Goal: Communication & Community: Answer question/provide support

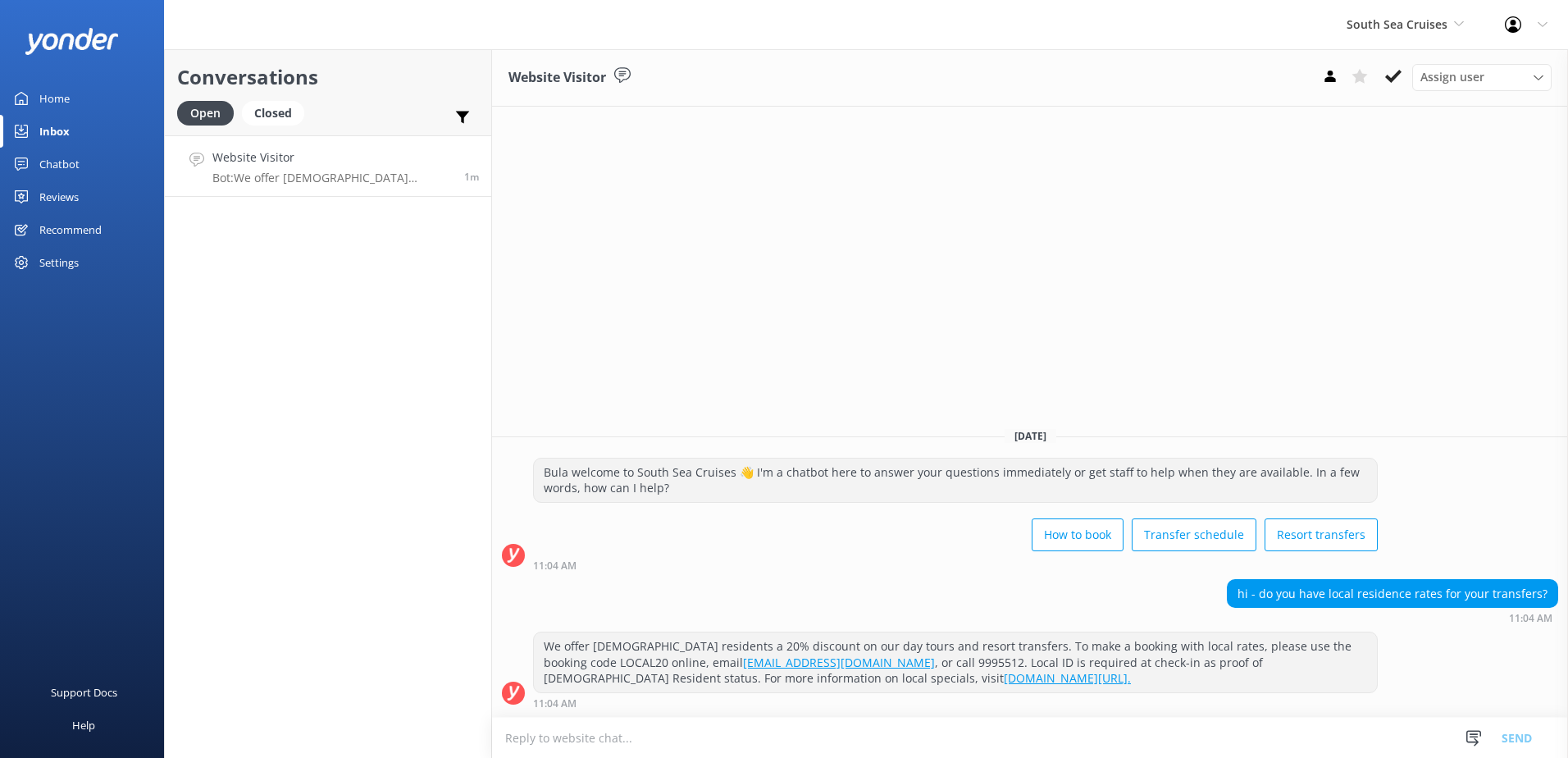
click at [1394, 82] on icon at bounding box center [1393, 76] width 16 height 16
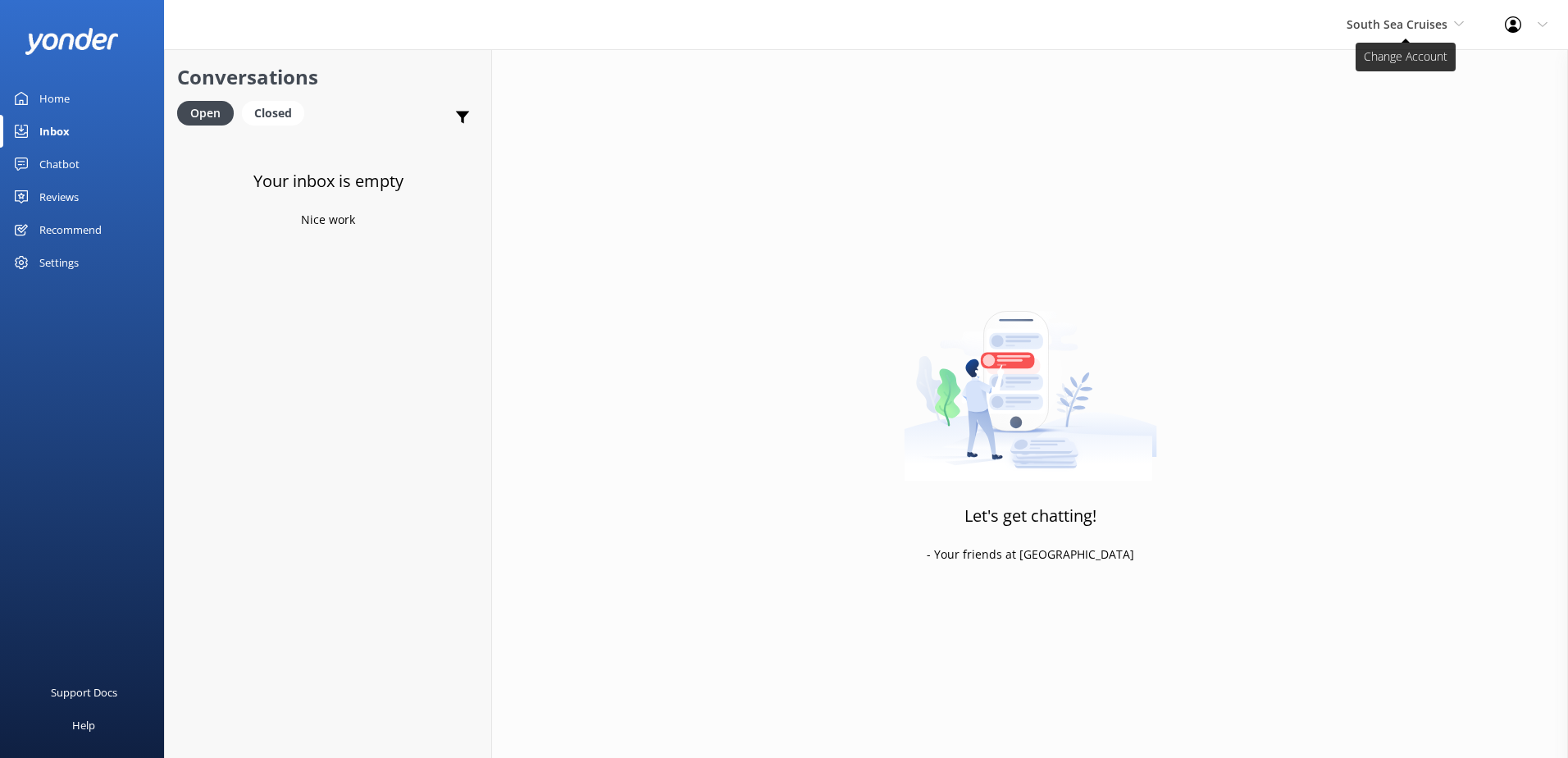
click at [1401, 29] on span "South Sea Cruises" at bounding box center [1397, 24] width 101 height 16
click at [1392, 63] on link "South Sea Sailing" at bounding box center [1407, 69] width 164 height 39
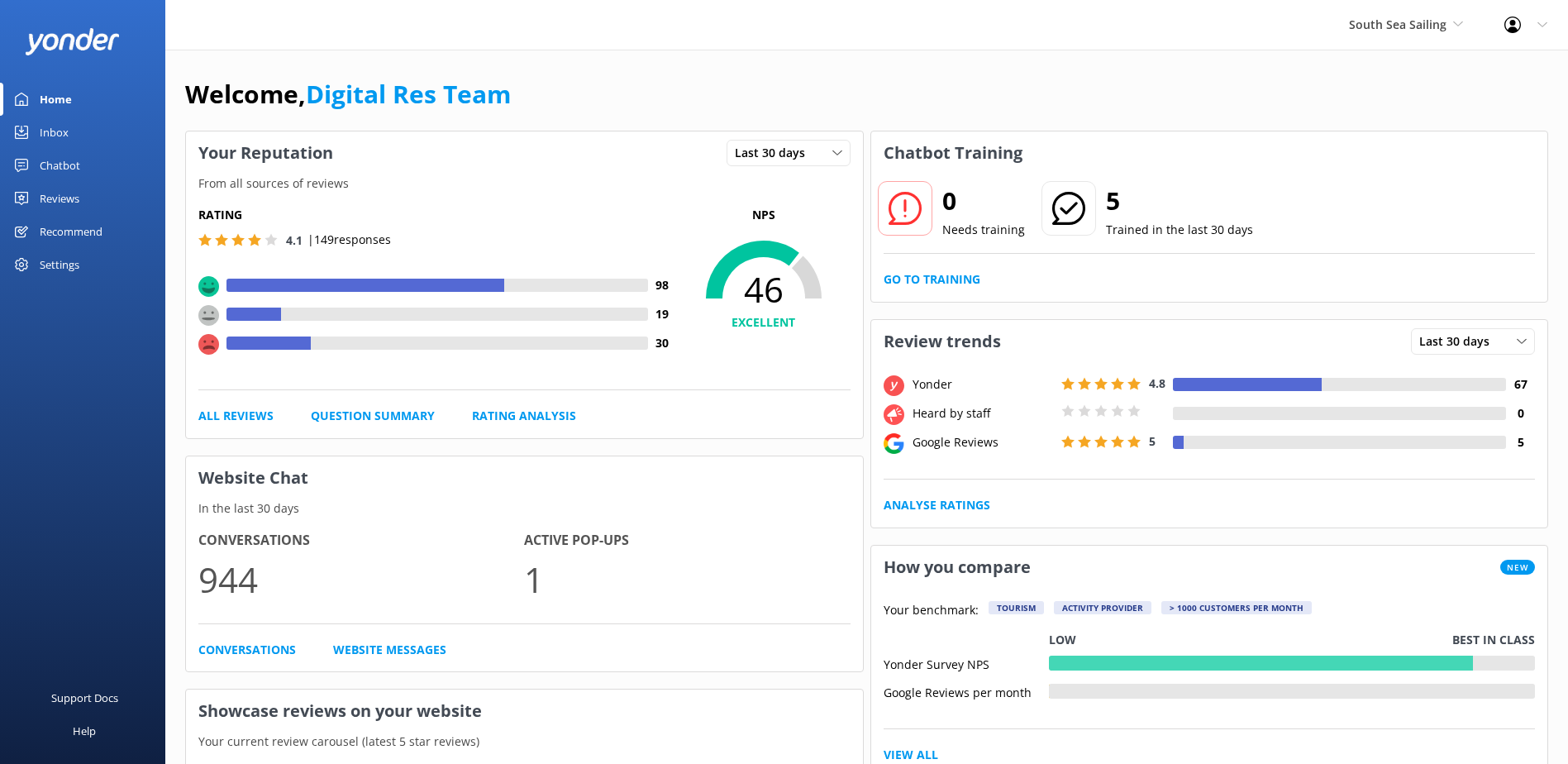
click at [961, 267] on div "0 Needs training 5 Trained in the last 30 days Go to Training" at bounding box center [1209, 237] width 677 height 127
click at [965, 277] on link "Go to Training" at bounding box center [932, 279] width 96 height 18
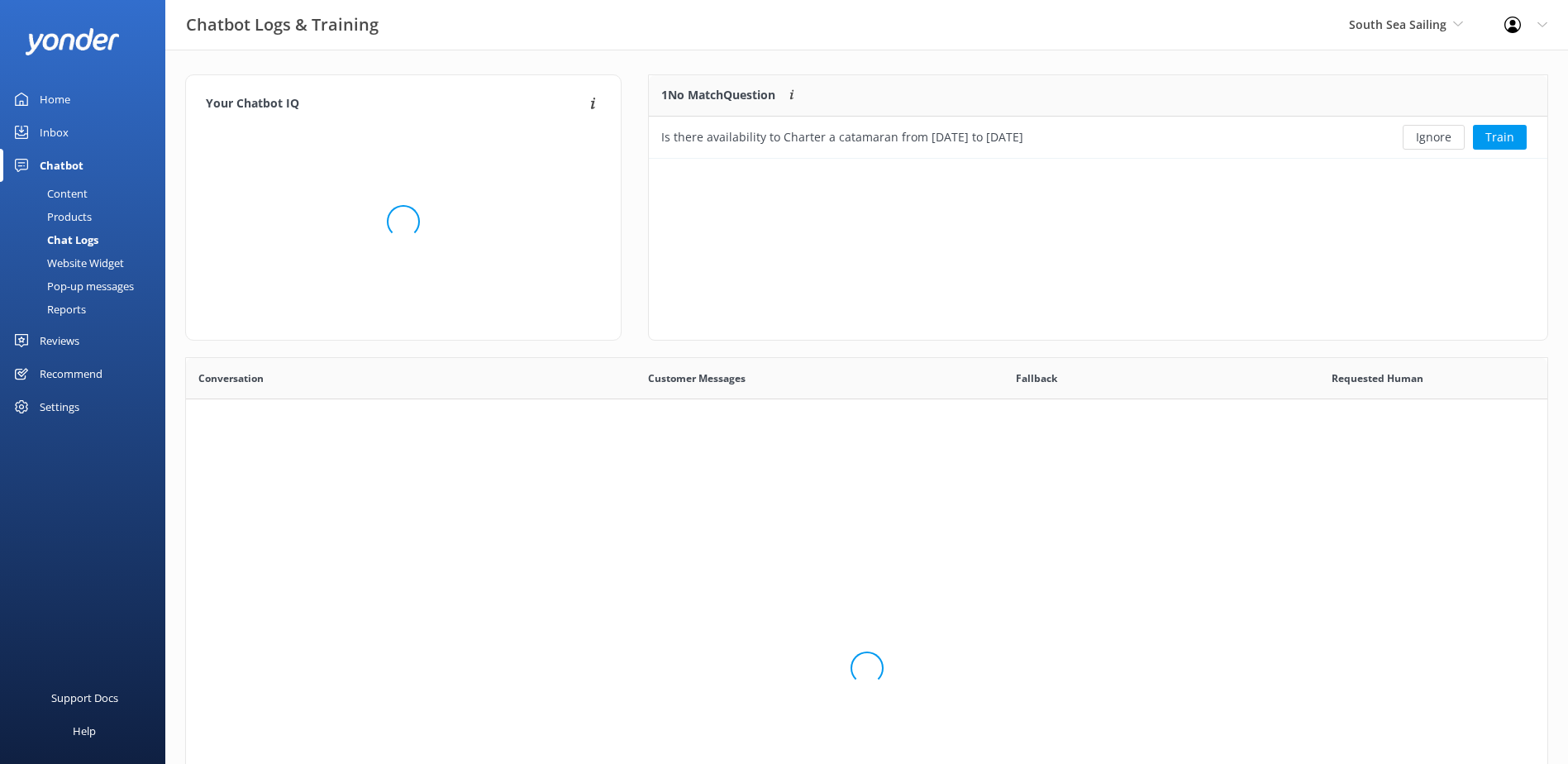
scroll to position [71, 885]
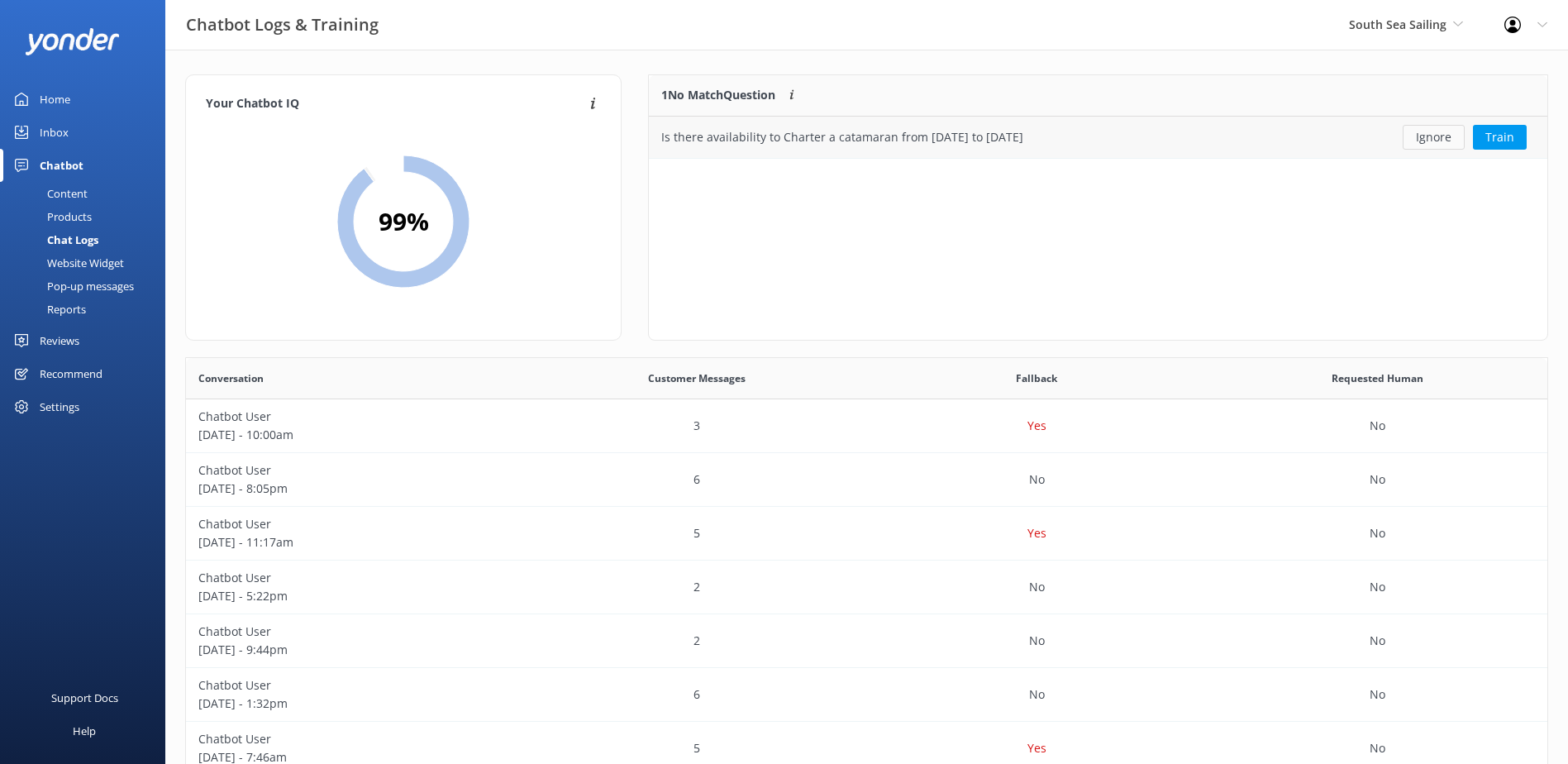
click at [1447, 144] on button "Ignore" at bounding box center [1433, 137] width 62 height 25
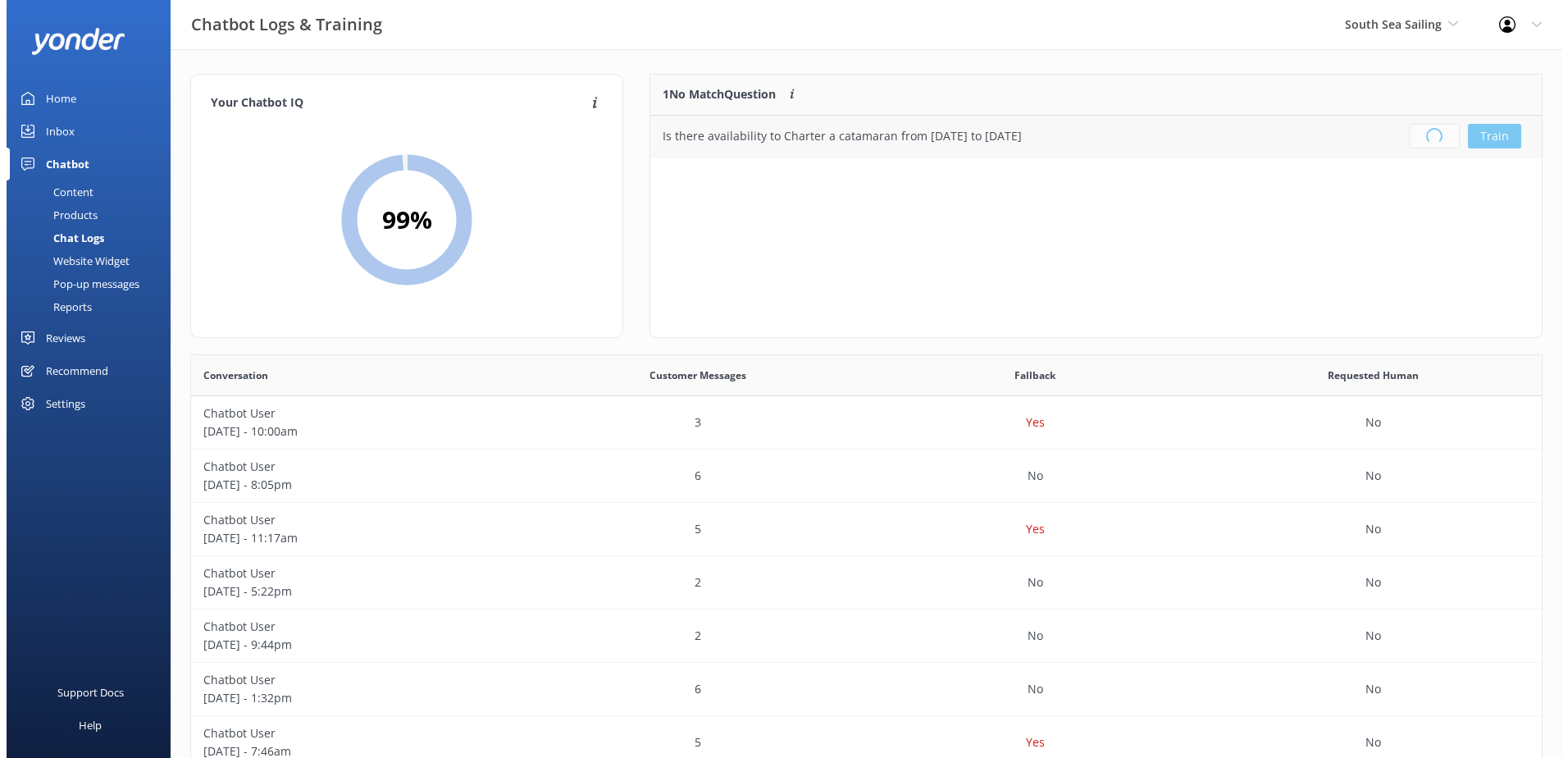
scroll to position [193, 878]
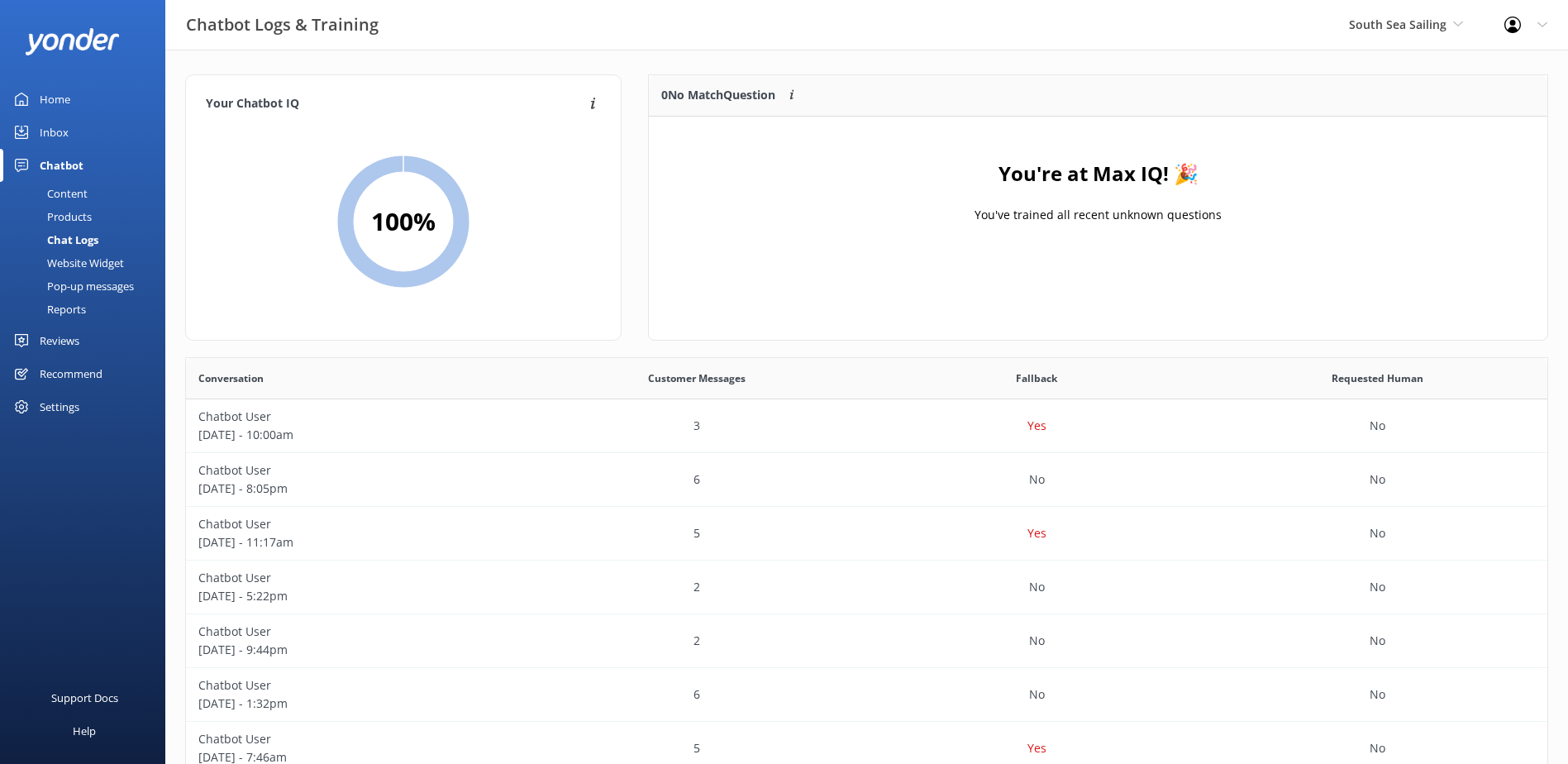
click at [85, 128] on link "Inbox" at bounding box center [82, 132] width 165 height 33
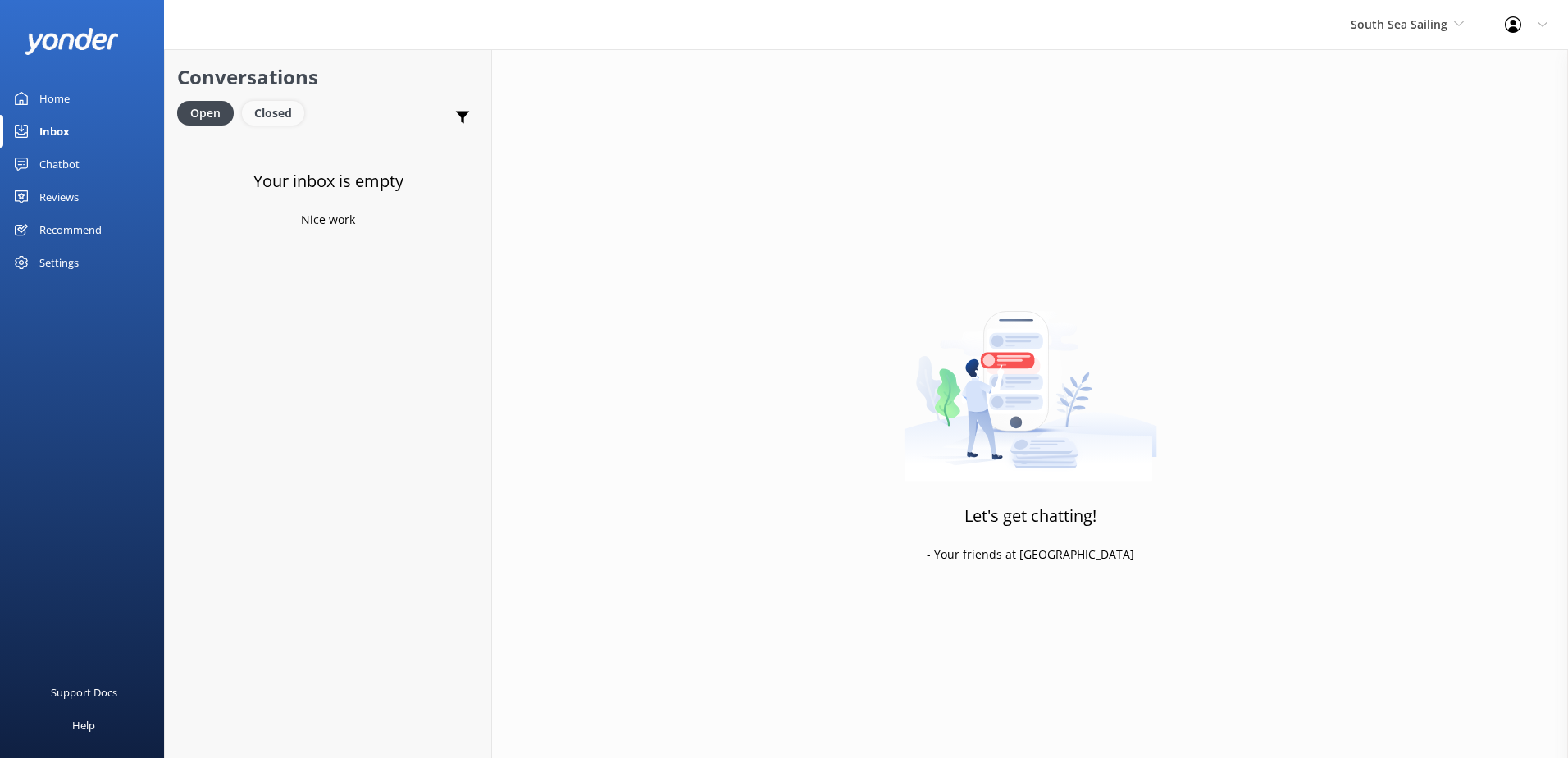
click at [257, 110] on div "Closed" at bounding box center [273, 113] width 63 height 24
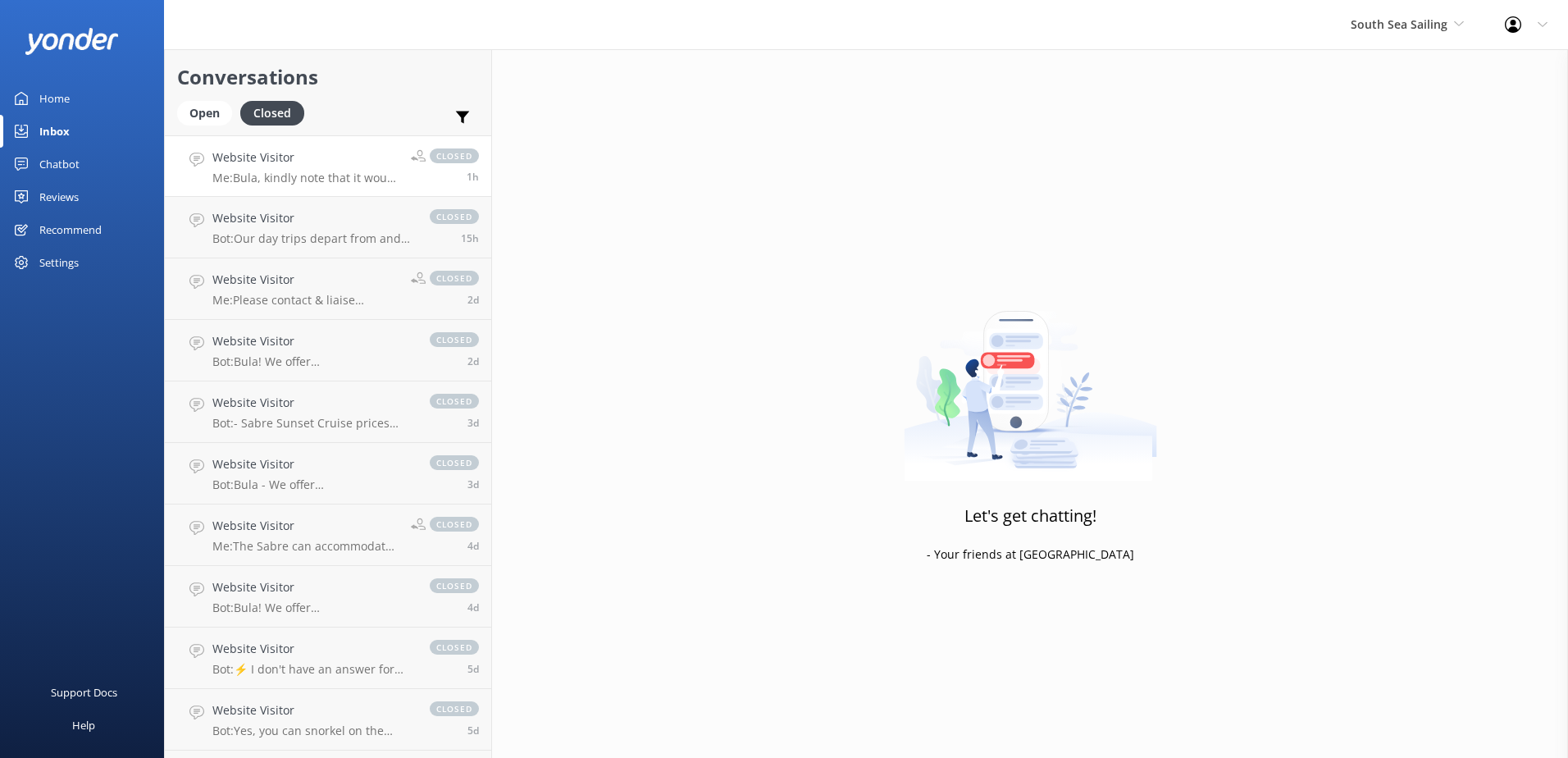
click at [315, 175] on p "Me: Bula, kindly note that it would be best that you direct these queries to ou…" at bounding box center [306, 177] width 186 height 15
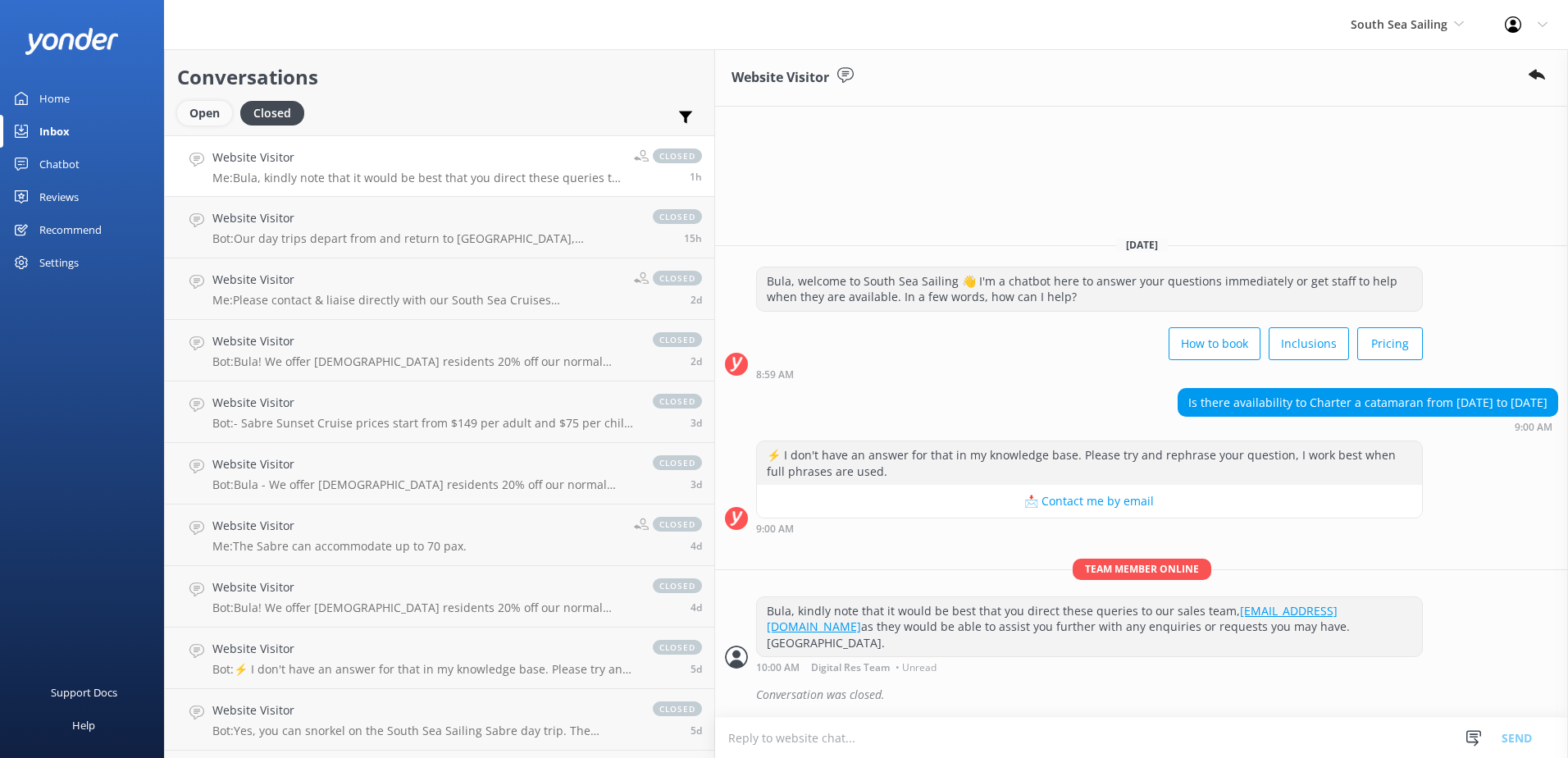
click at [206, 109] on div "Open" at bounding box center [204, 113] width 55 height 24
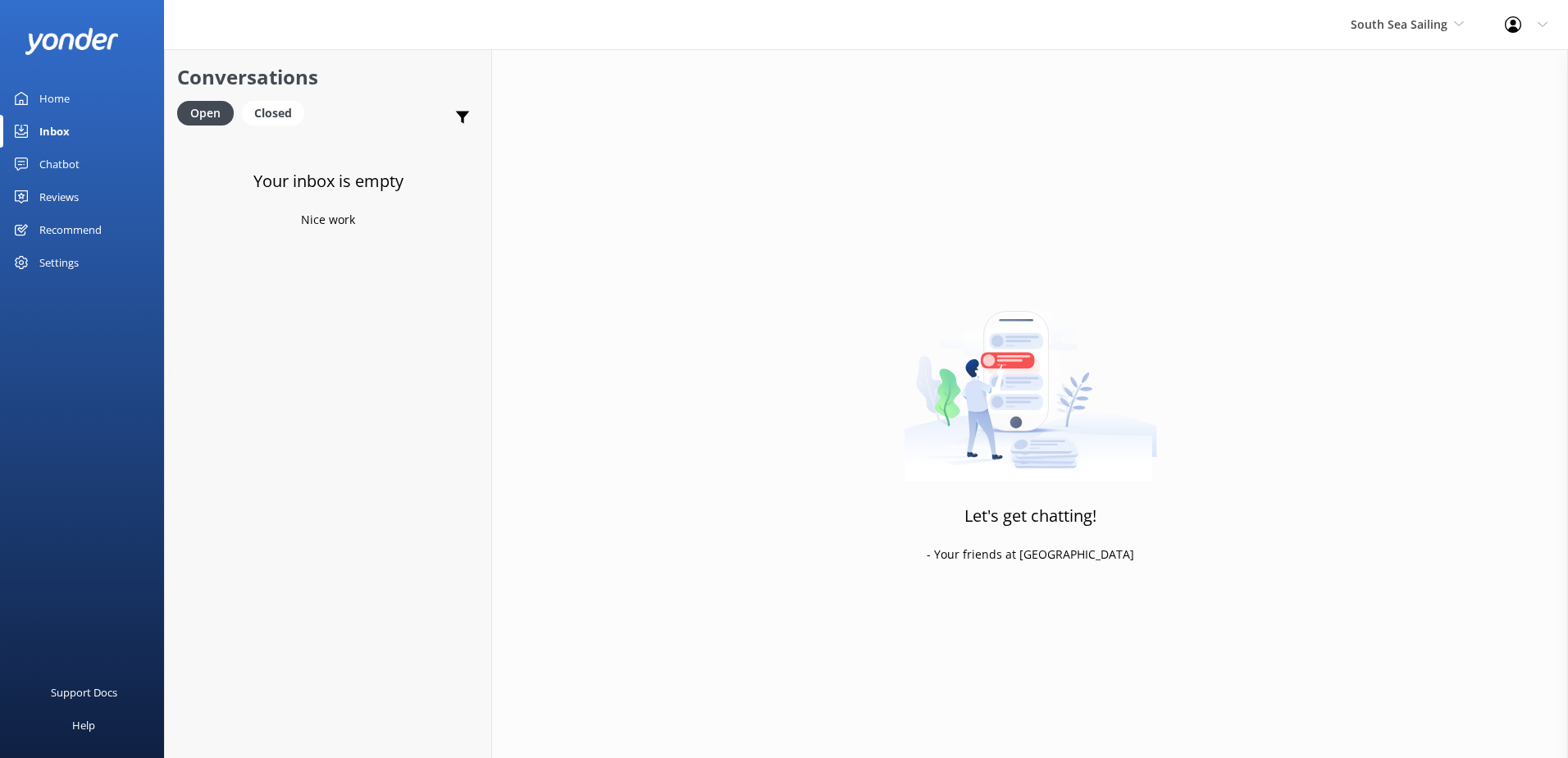
click at [54, 134] on div "Inbox" at bounding box center [54, 131] width 30 height 33
click at [1387, 34] on span "South Sea Sailing" at bounding box center [1407, 24] width 113 height 18
click at [1390, 95] on link "South Sea Cruises" at bounding box center [1412, 108] width 164 height 39
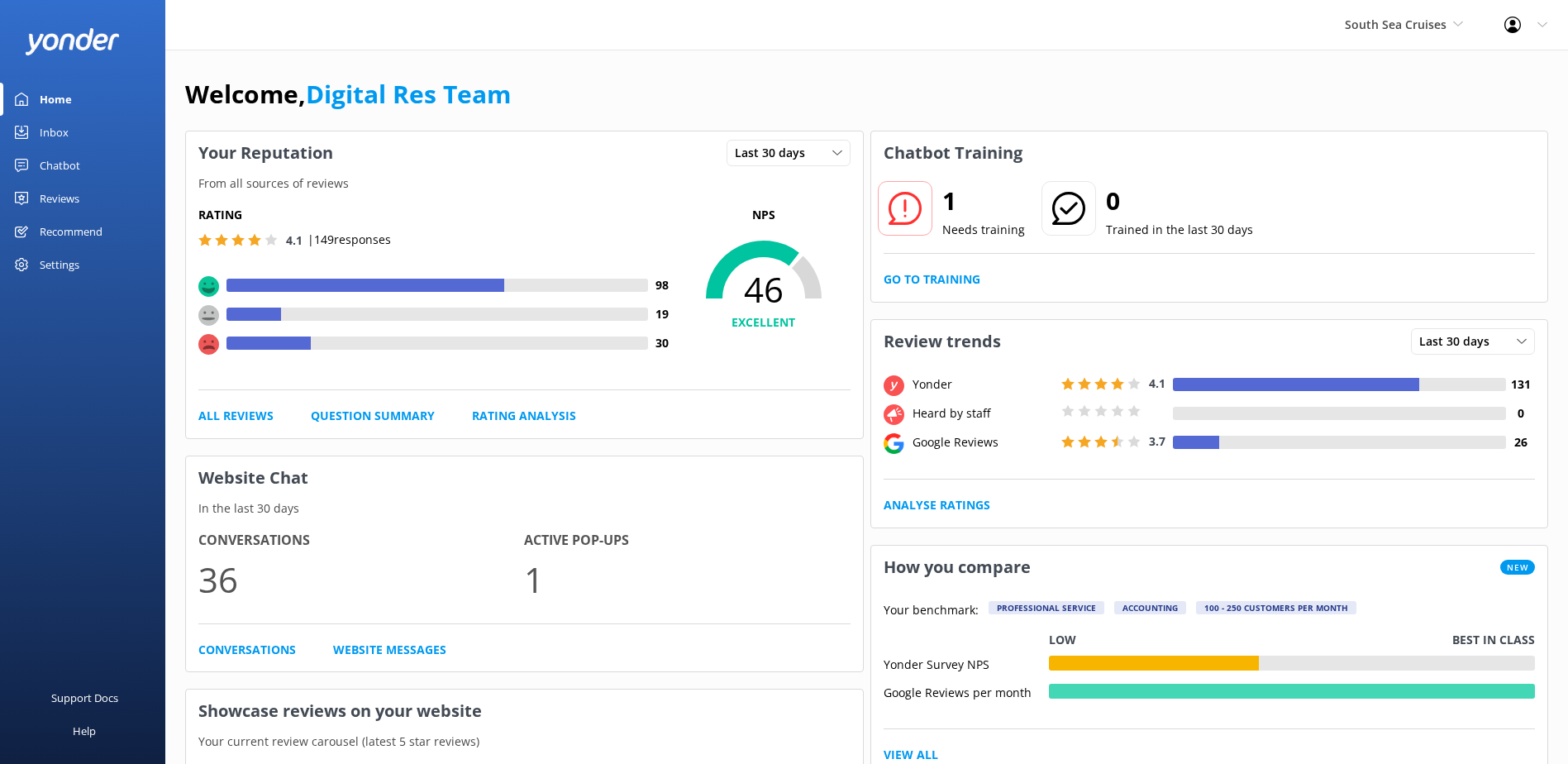
click at [898, 268] on div "1 Needs training 0 Trained in the last 30 days Go to Training" at bounding box center [1209, 237] width 677 height 127
click at [904, 276] on link "Go to Training" at bounding box center [932, 279] width 96 height 18
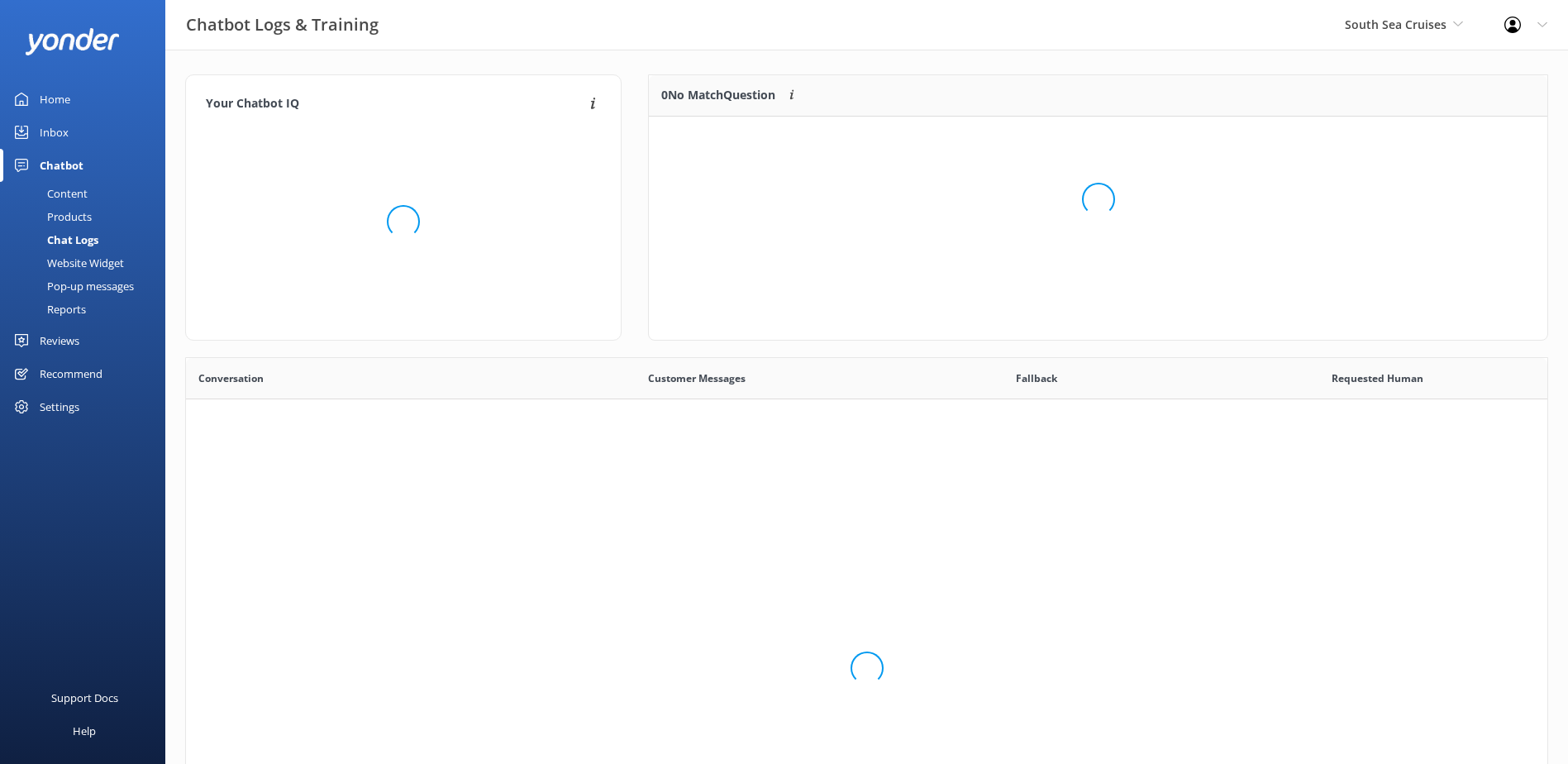
scroll to position [567, 1349]
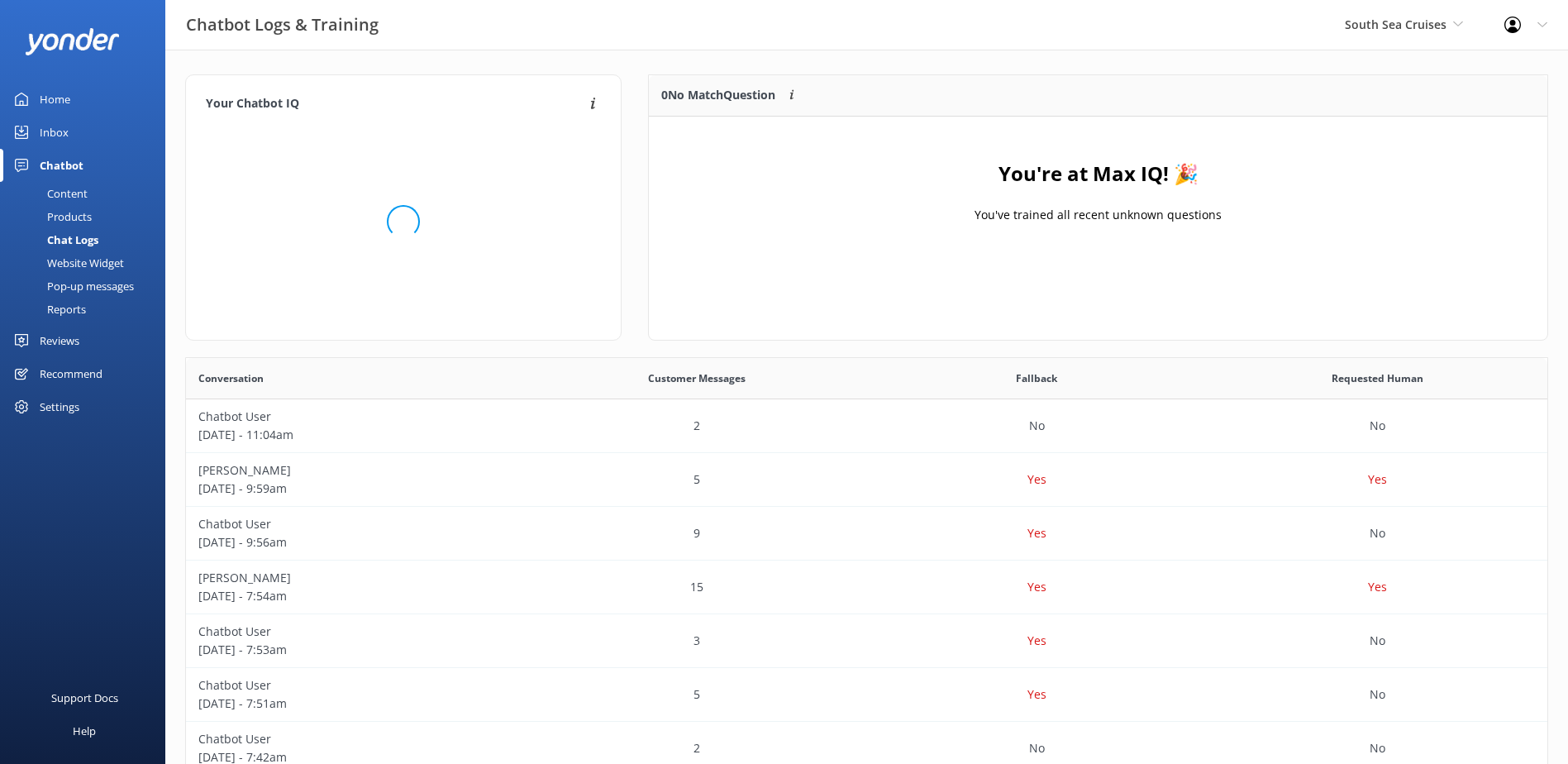
click at [59, 148] on div "Home Inbox Chatbot Content Products Chat Logs Website Widget Pop-up messages Re…" at bounding box center [82, 252] width 165 height 340
click at [58, 138] on div "Inbox" at bounding box center [53, 132] width 29 height 33
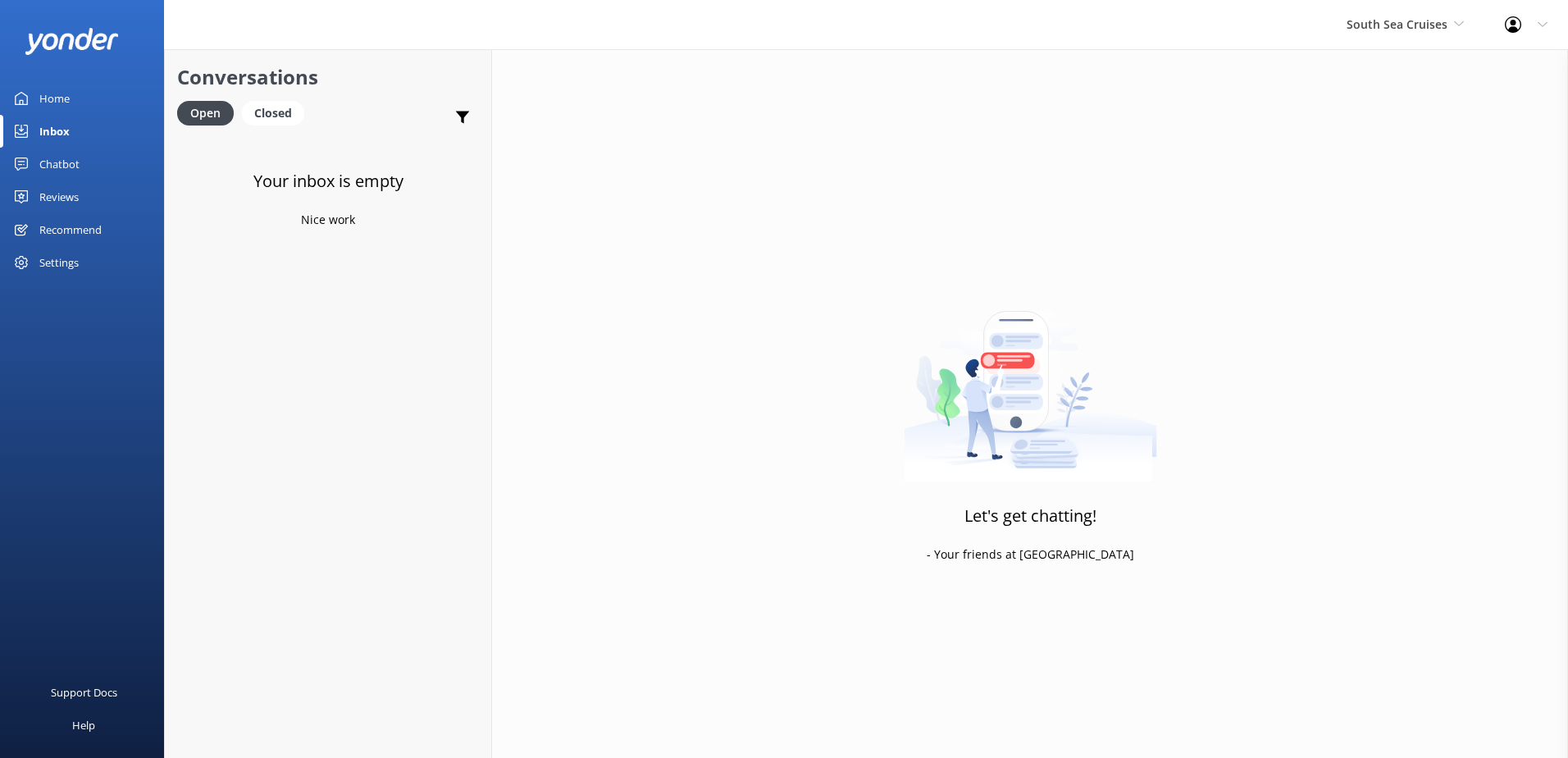
click at [1391, 36] on div "South Sea Cruises South Sea Sailing South Sea Cruises Malamala Beach Club Aweso…" at bounding box center [1405, 24] width 158 height 49
click at [1381, 145] on link "Malamala Beach Club" at bounding box center [1407, 147] width 164 height 39
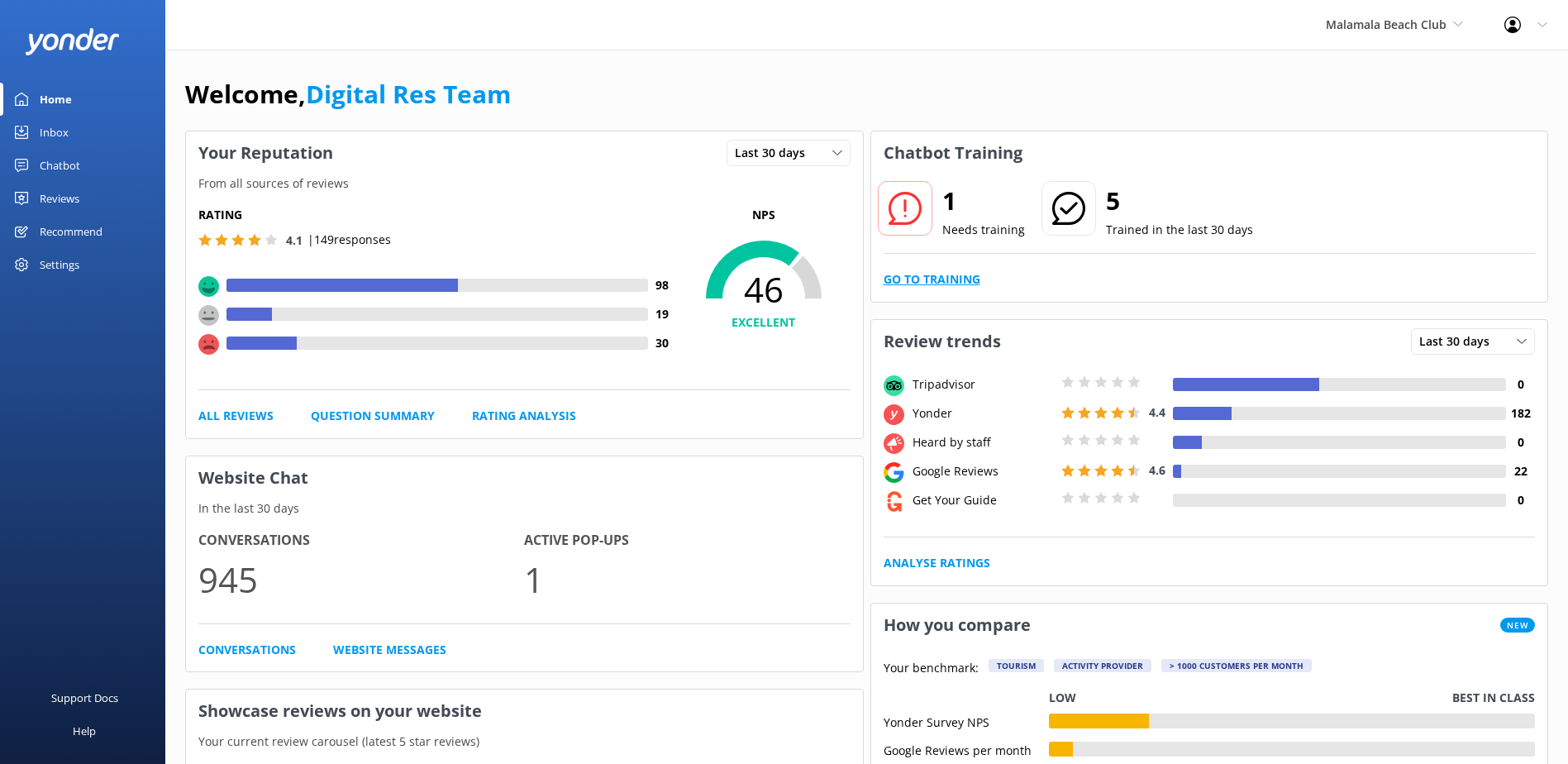
click at [935, 274] on link "Go to Training" at bounding box center [932, 279] width 96 height 18
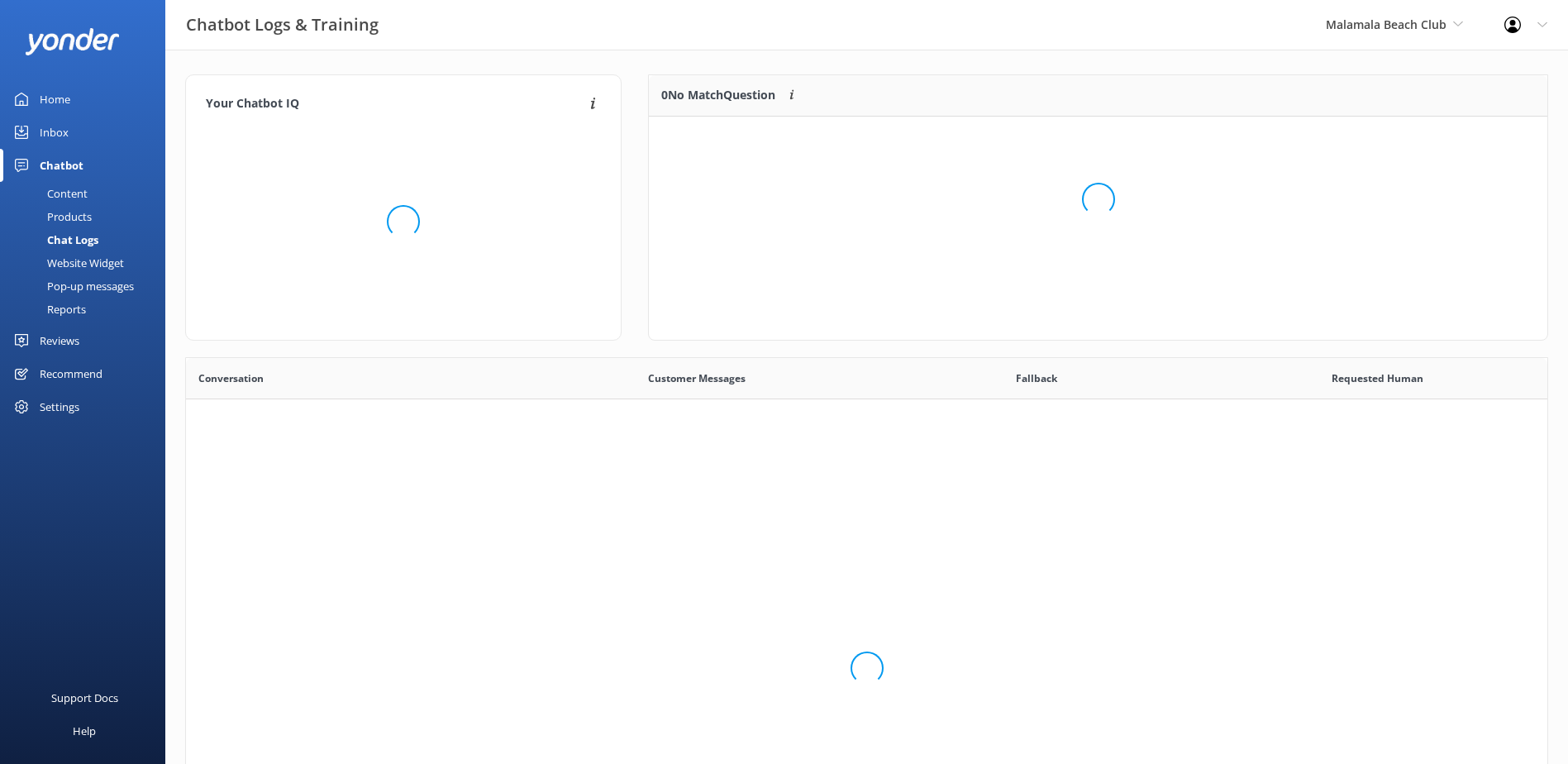
scroll to position [567, 1349]
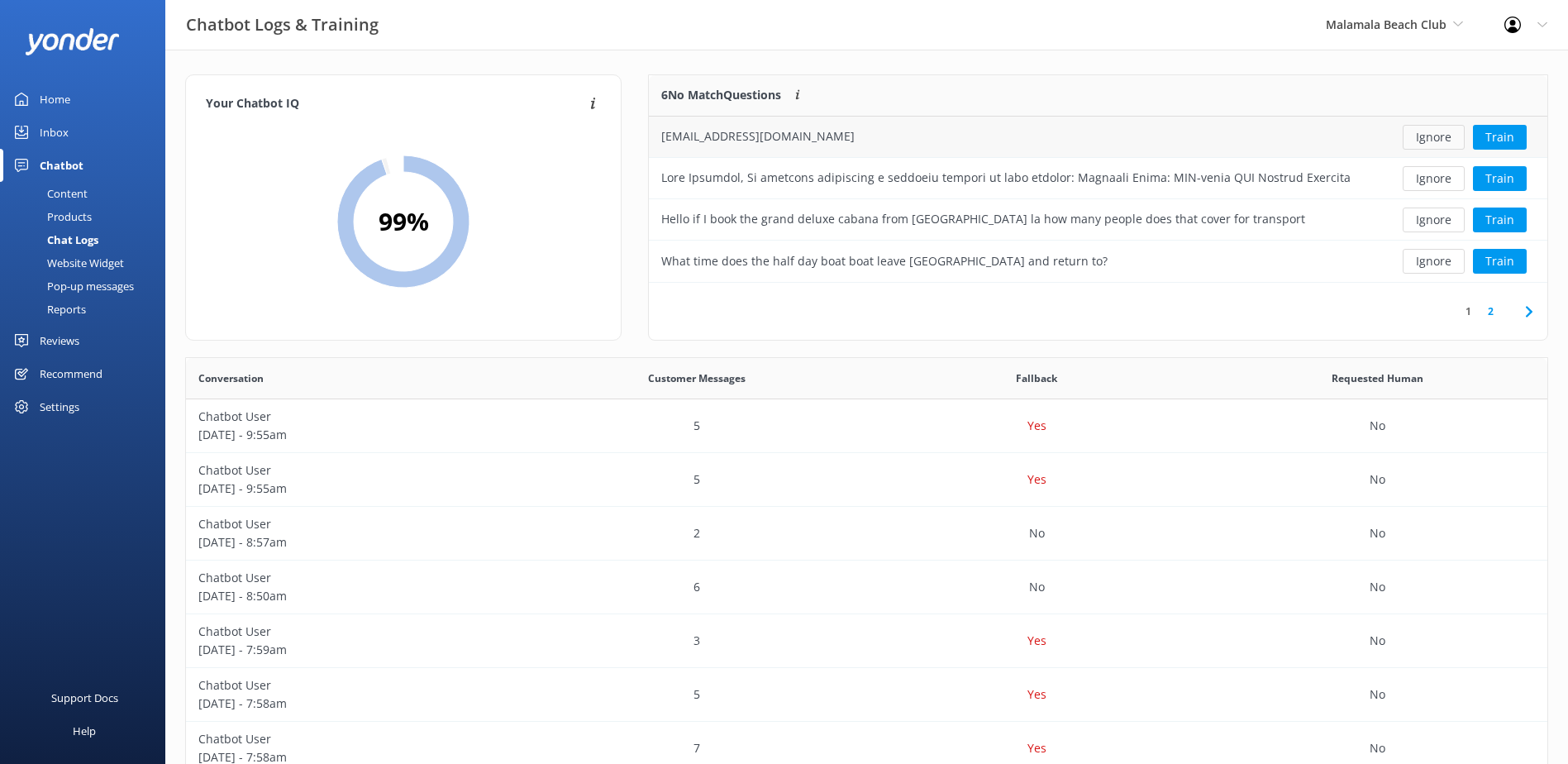
click at [1417, 138] on button "Ignore" at bounding box center [1433, 137] width 62 height 25
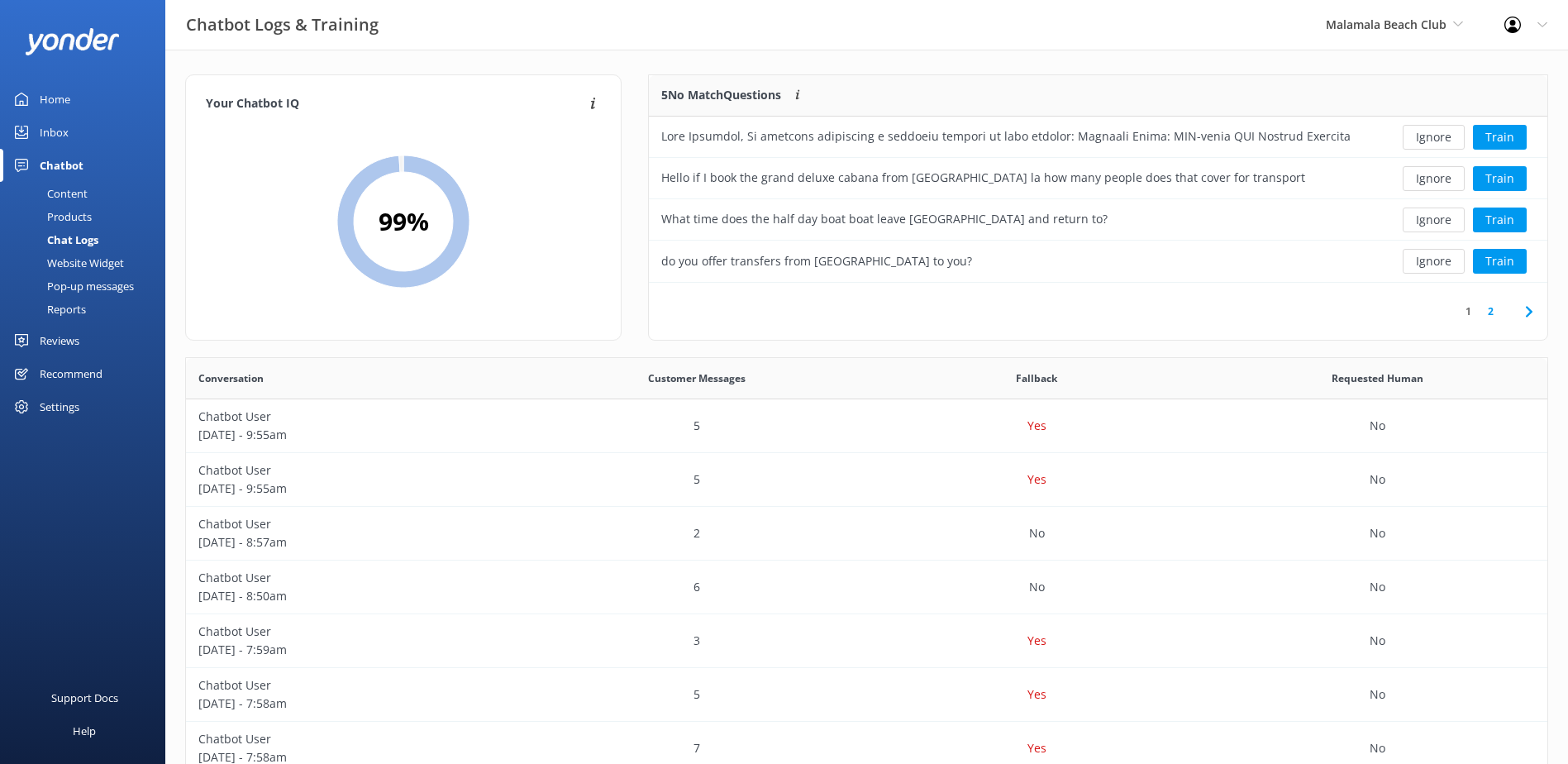
click at [1417, 138] on button "Ignore" at bounding box center [1433, 137] width 62 height 25
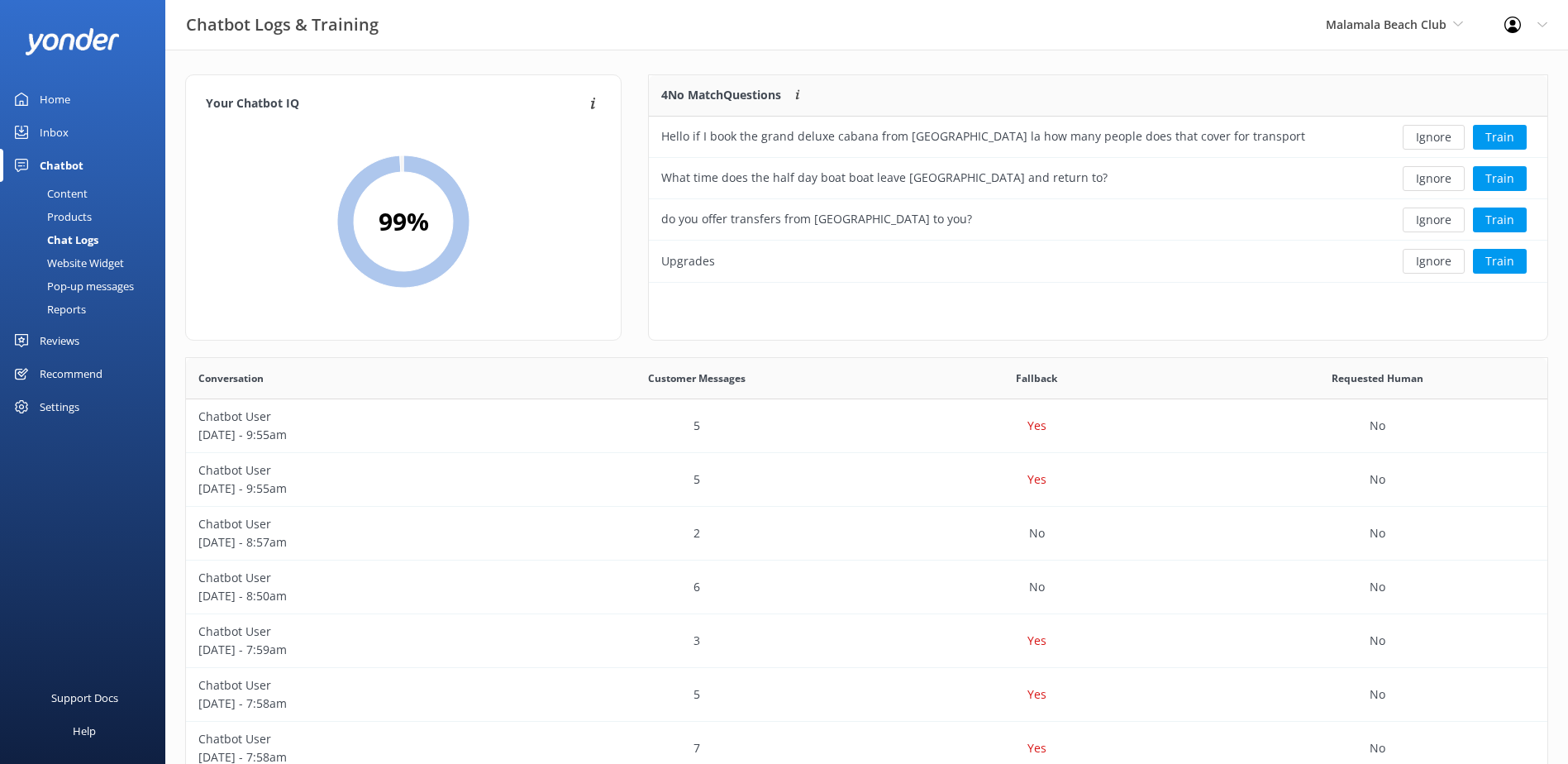
click at [1417, 138] on button "Ignore" at bounding box center [1433, 137] width 62 height 25
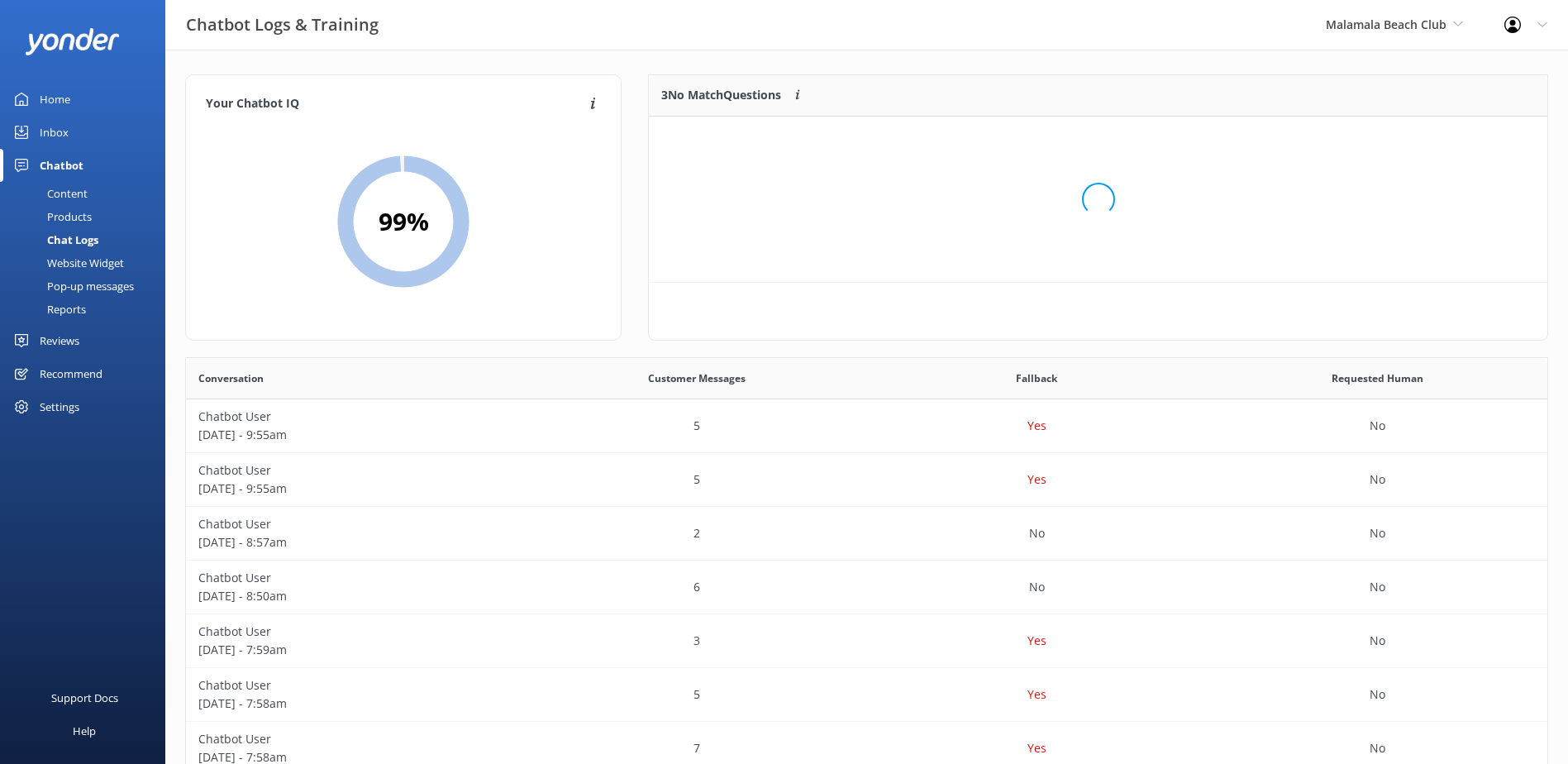
scroll to position [154, 885]
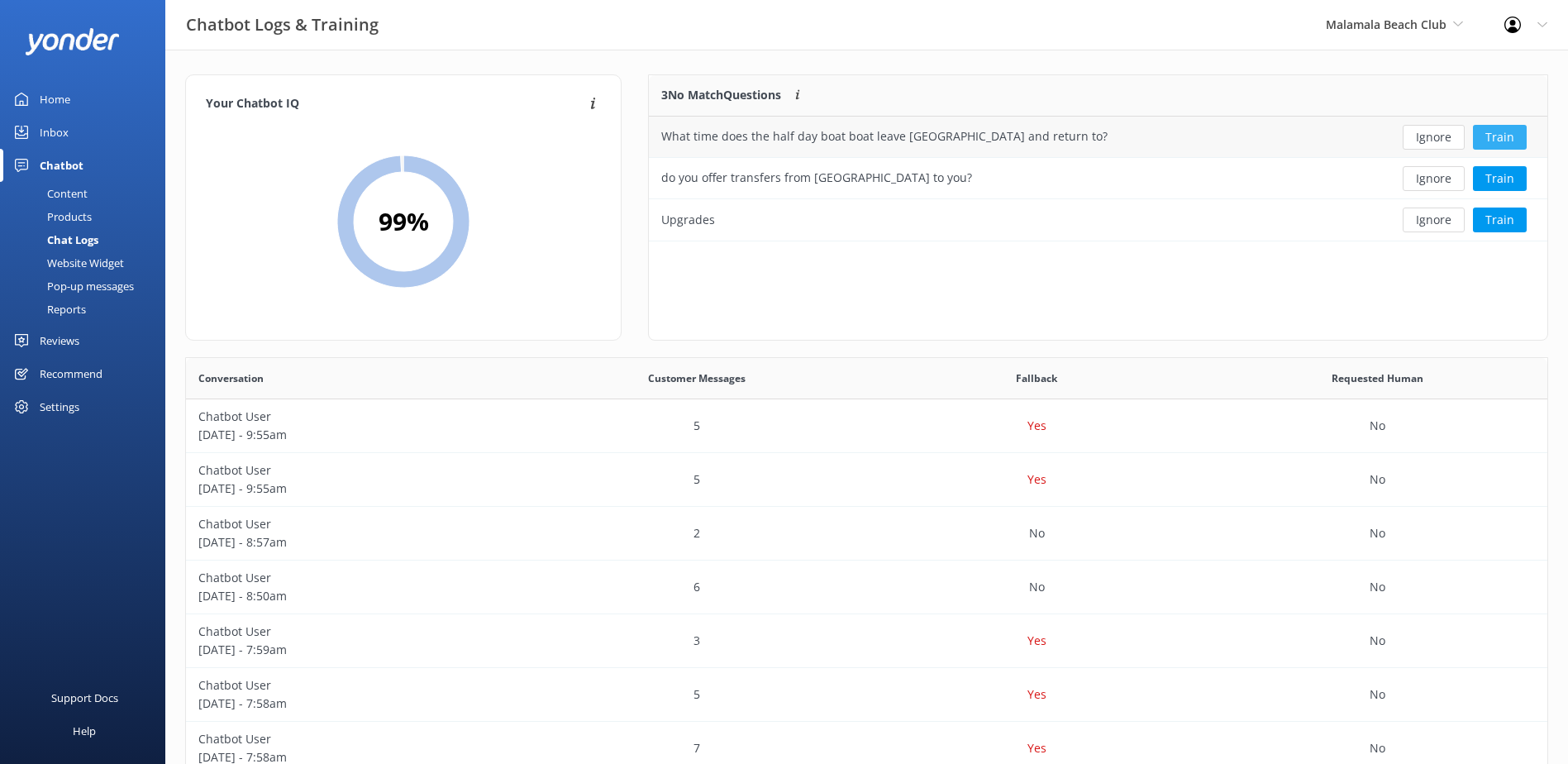
click at [1484, 139] on button "Train" at bounding box center [1500, 137] width 53 height 25
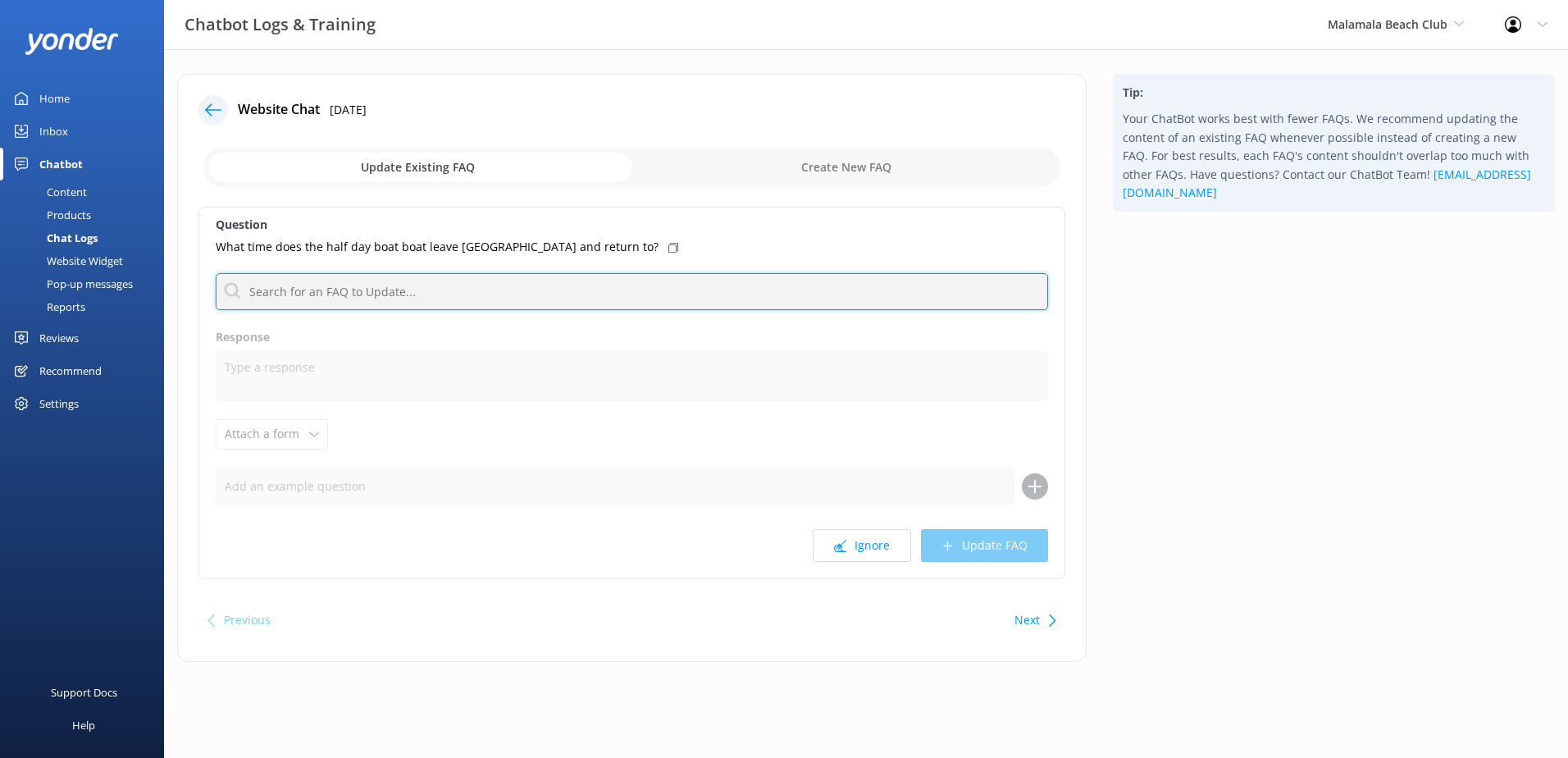
click at [392, 274] on input "text" at bounding box center [631, 291] width 832 height 36
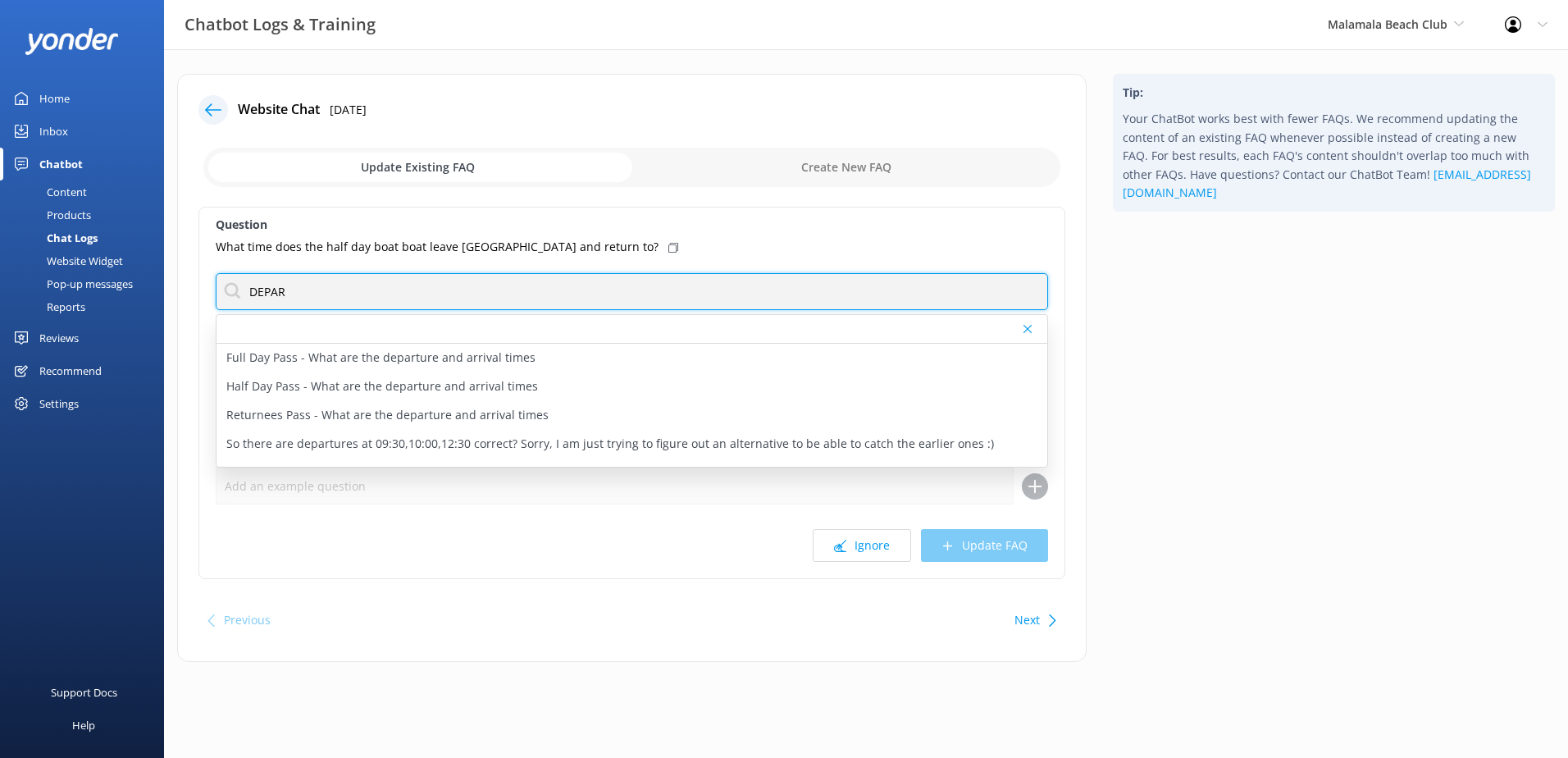
type input "departure"
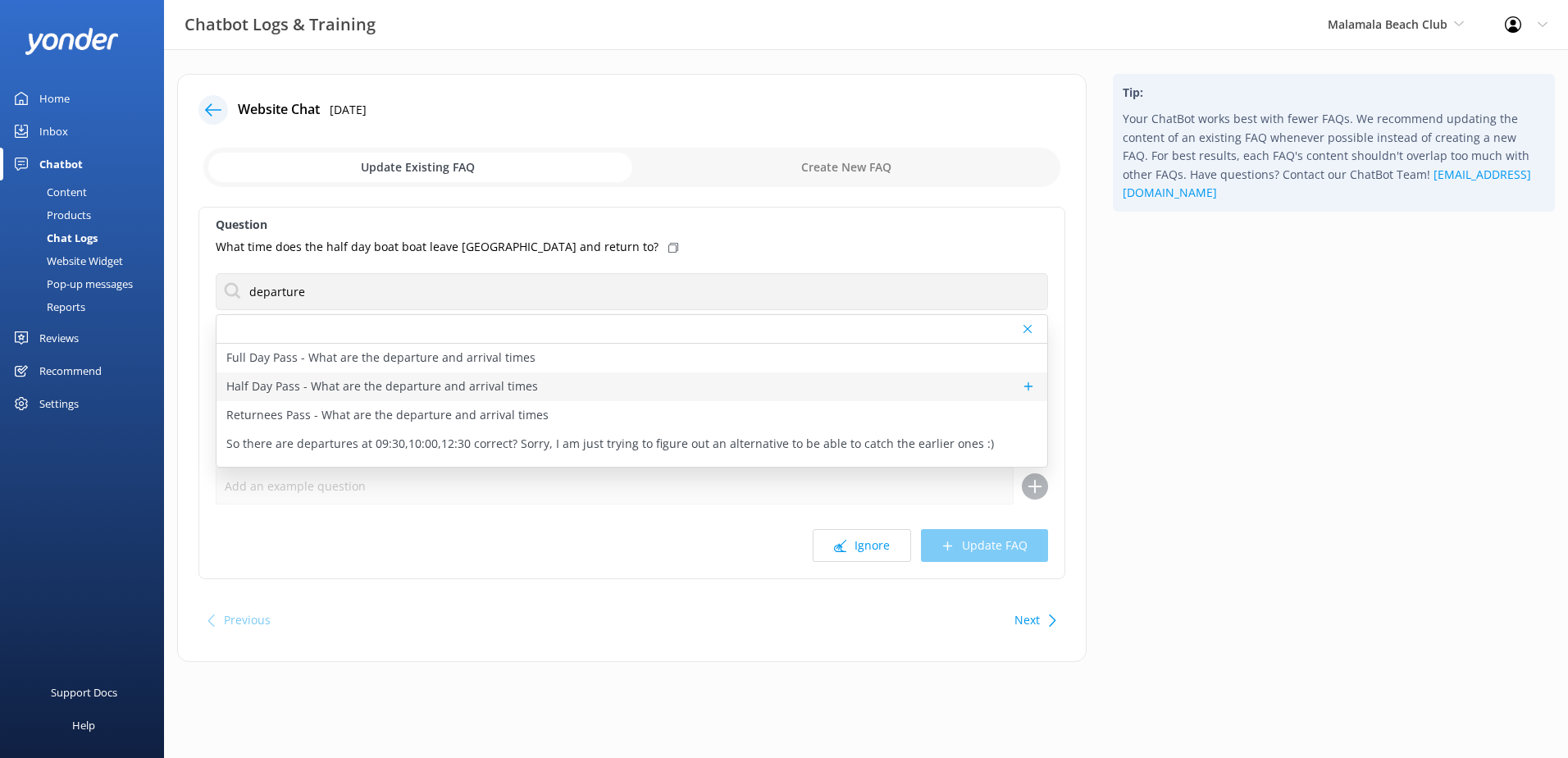
click at [523, 378] on p "Half Day Pass - What are the departure and arrival times" at bounding box center [382, 386] width 312 height 18
type textarea "The Half Day Pass departs from [GEOGRAPHIC_DATA] at 12:00pm, and departs from t…"
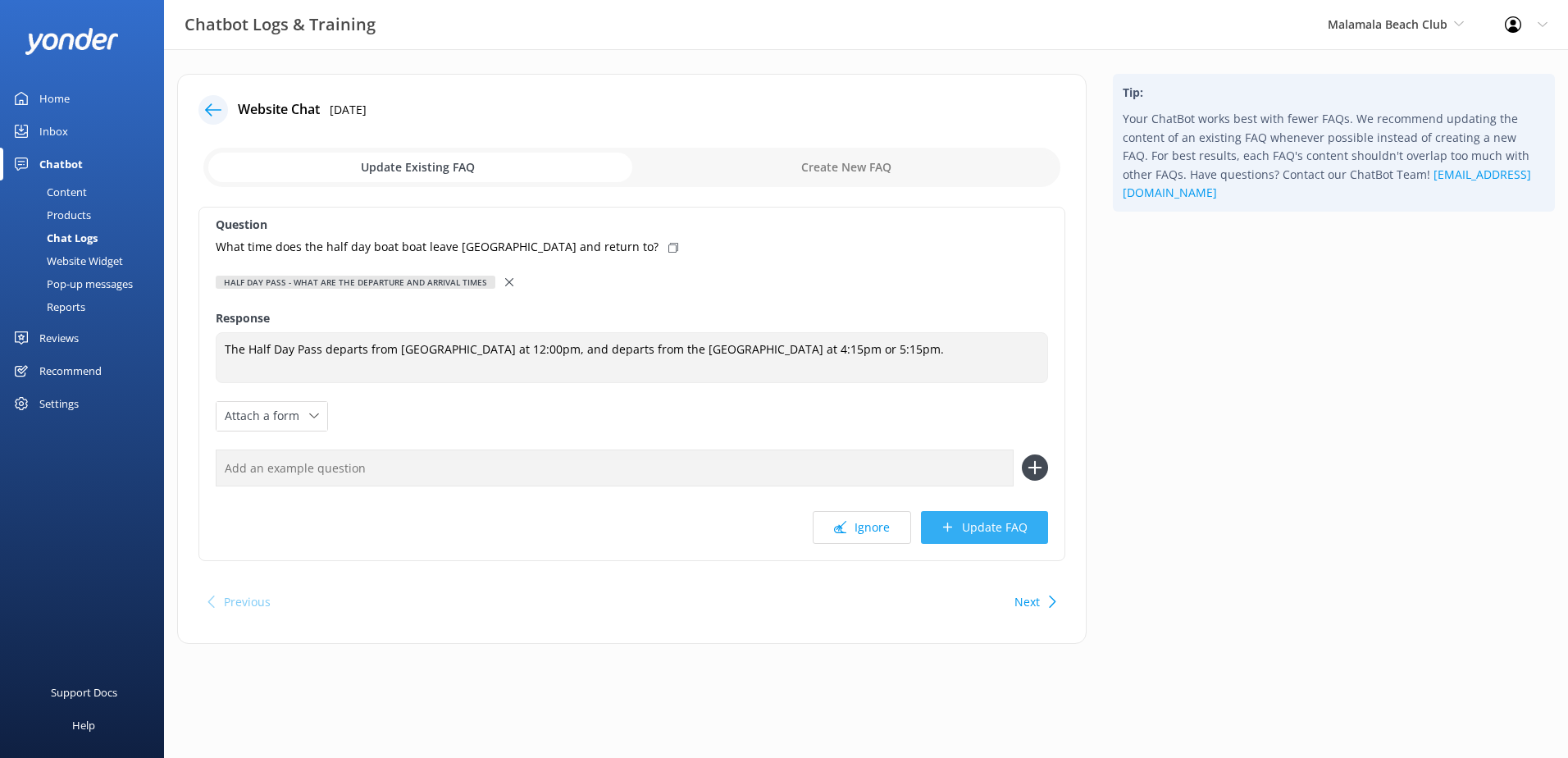
click at [985, 532] on button "Update FAQ" at bounding box center [984, 527] width 127 height 33
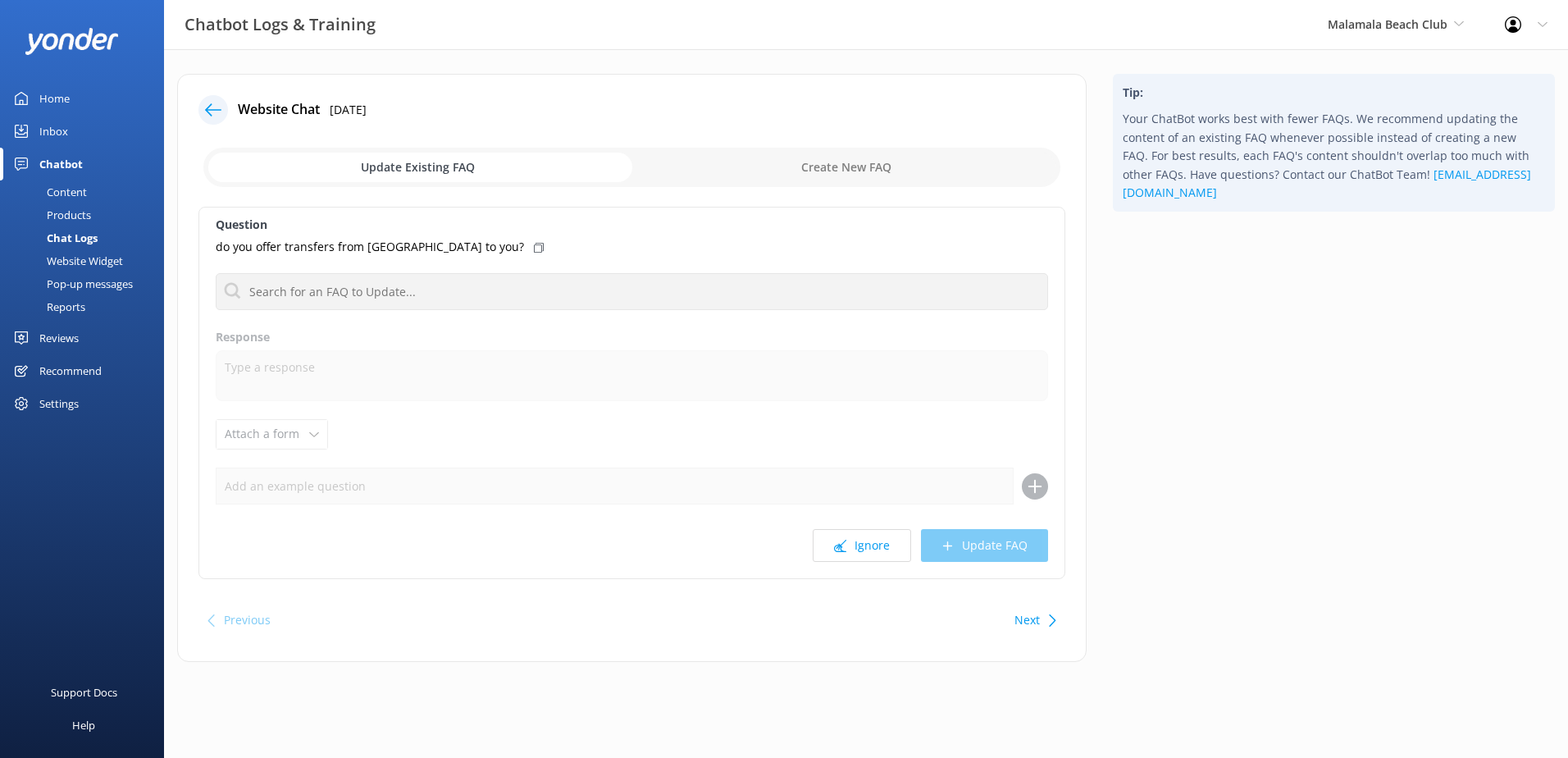
click at [72, 134] on link "Inbox" at bounding box center [82, 131] width 164 height 33
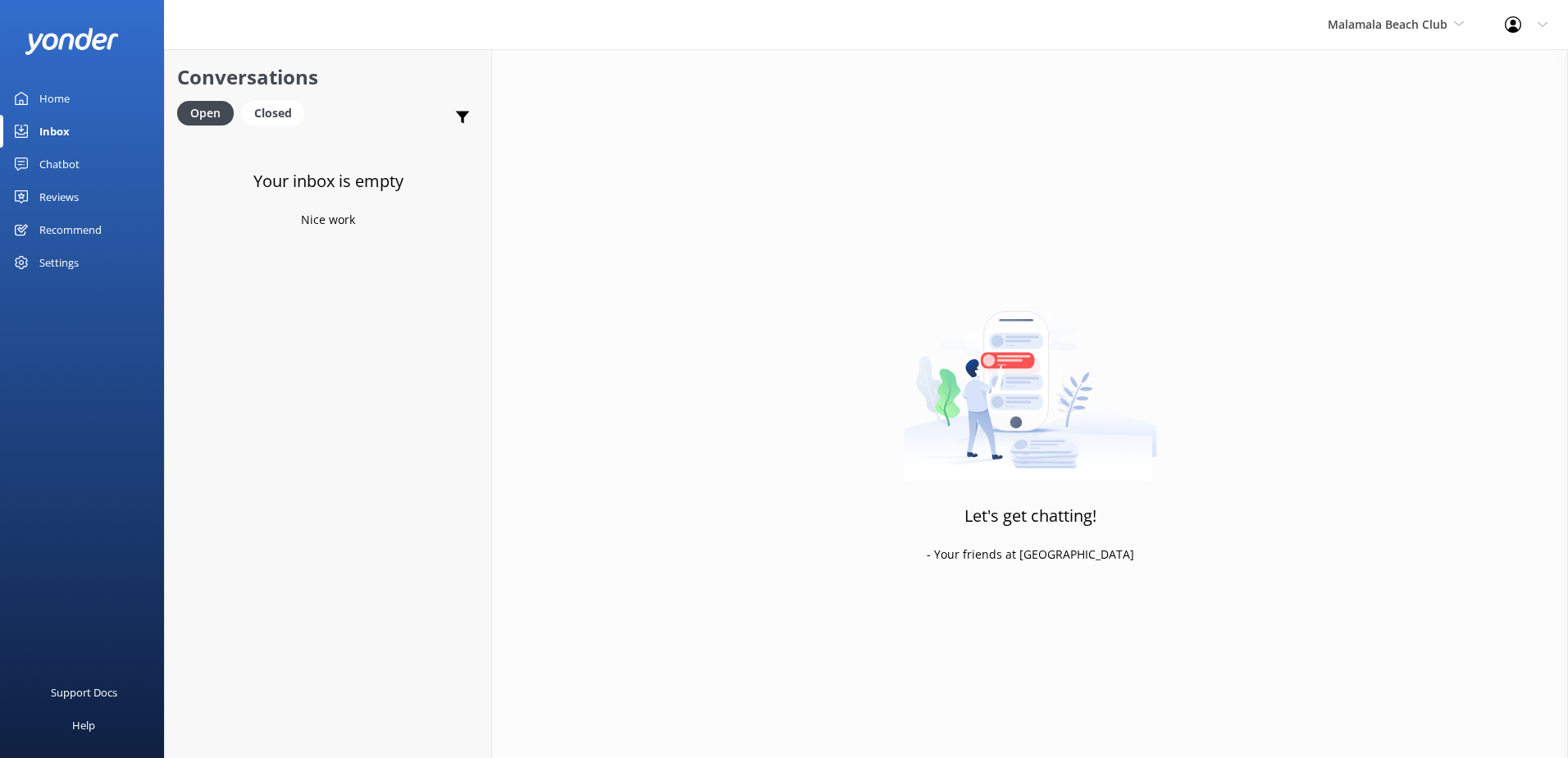
click at [86, 161] on link "Chatbot" at bounding box center [82, 164] width 164 height 33
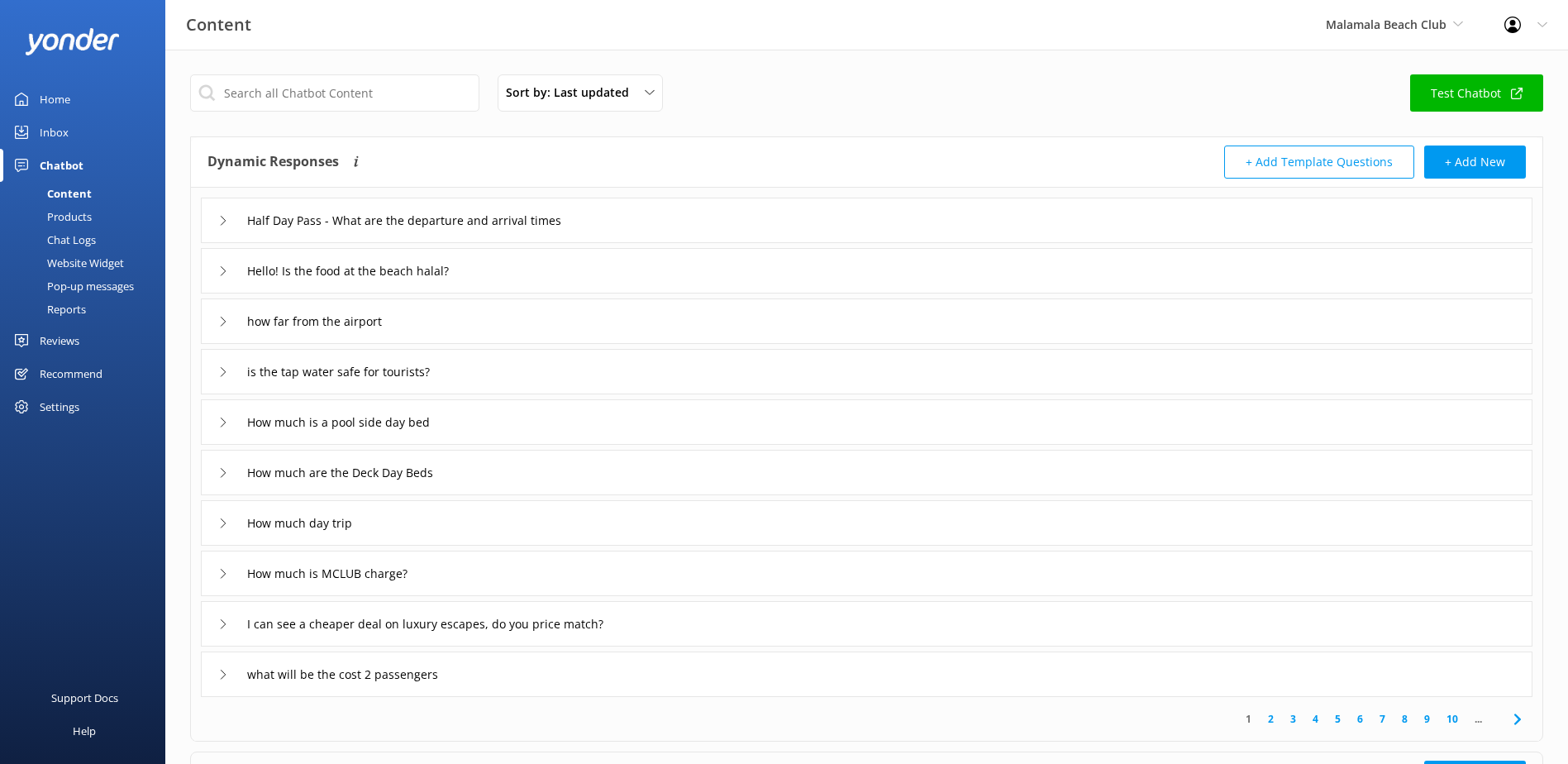
click at [77, 236] on div "Chat Logs" at bounding box center [53, 240] width 86 height 23
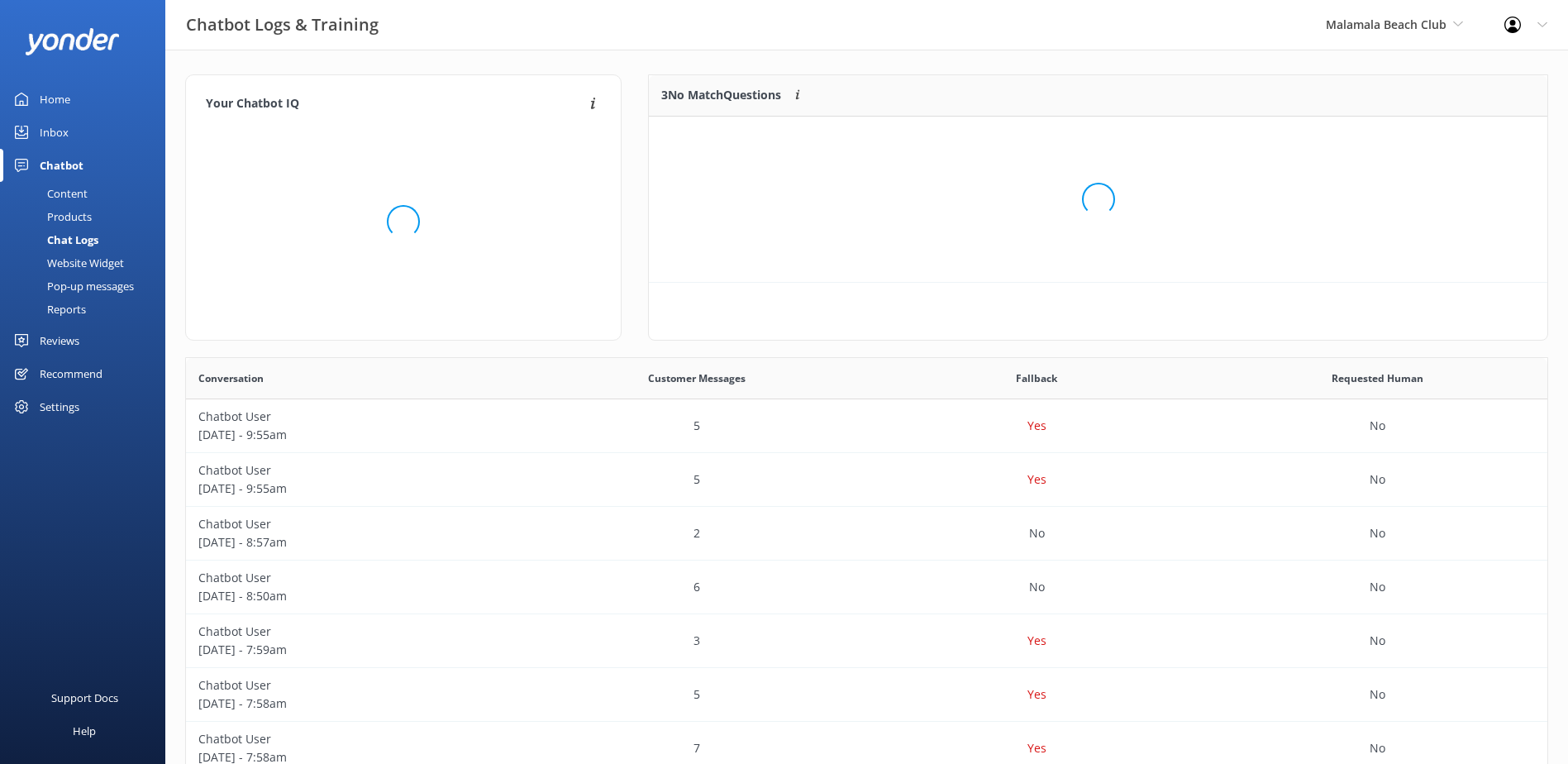
scroll to position [112, 885]
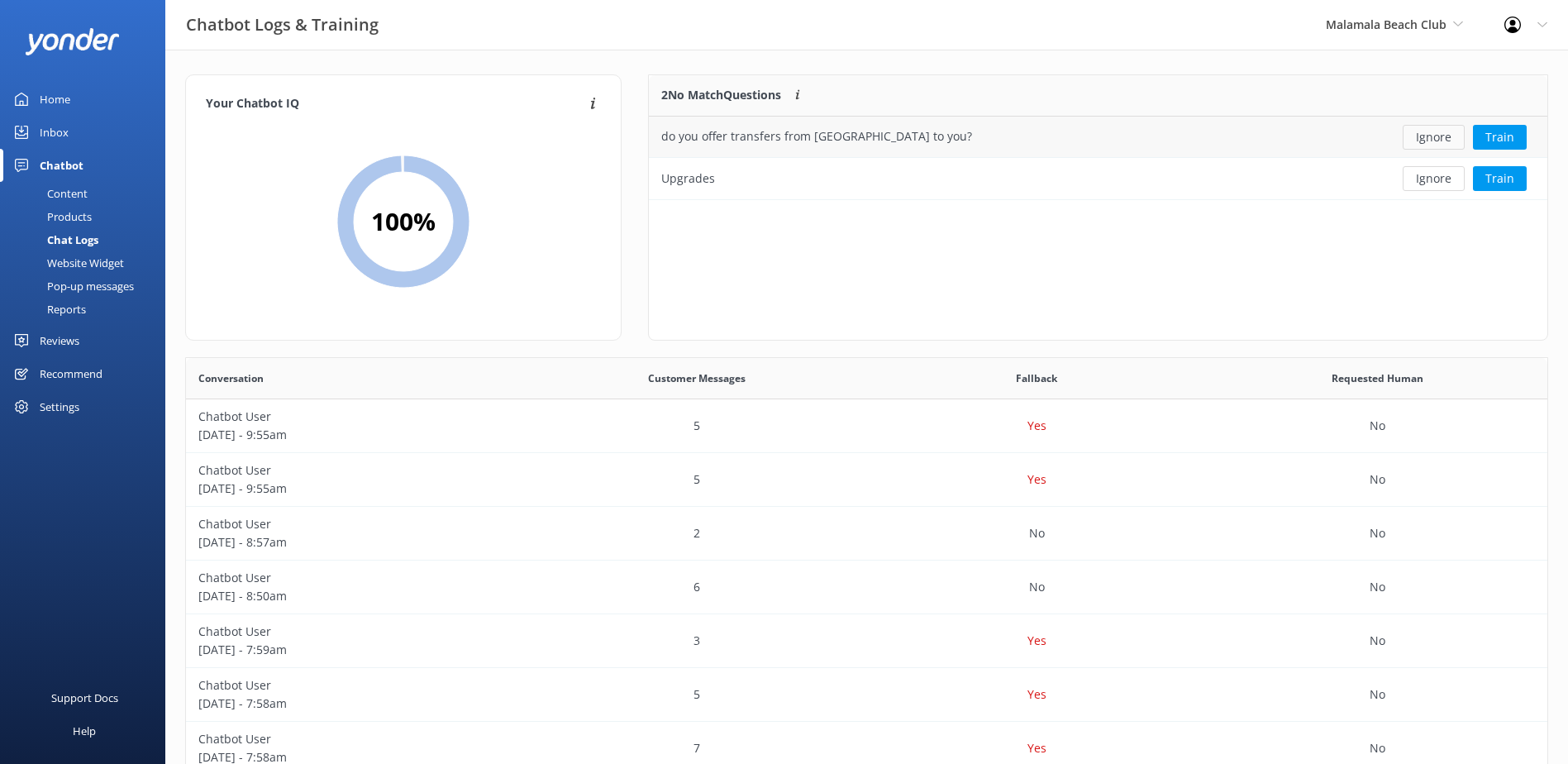
click at [1432, 137] on button "Ignore" at bounding box center [1433, 137] width 62 height 25
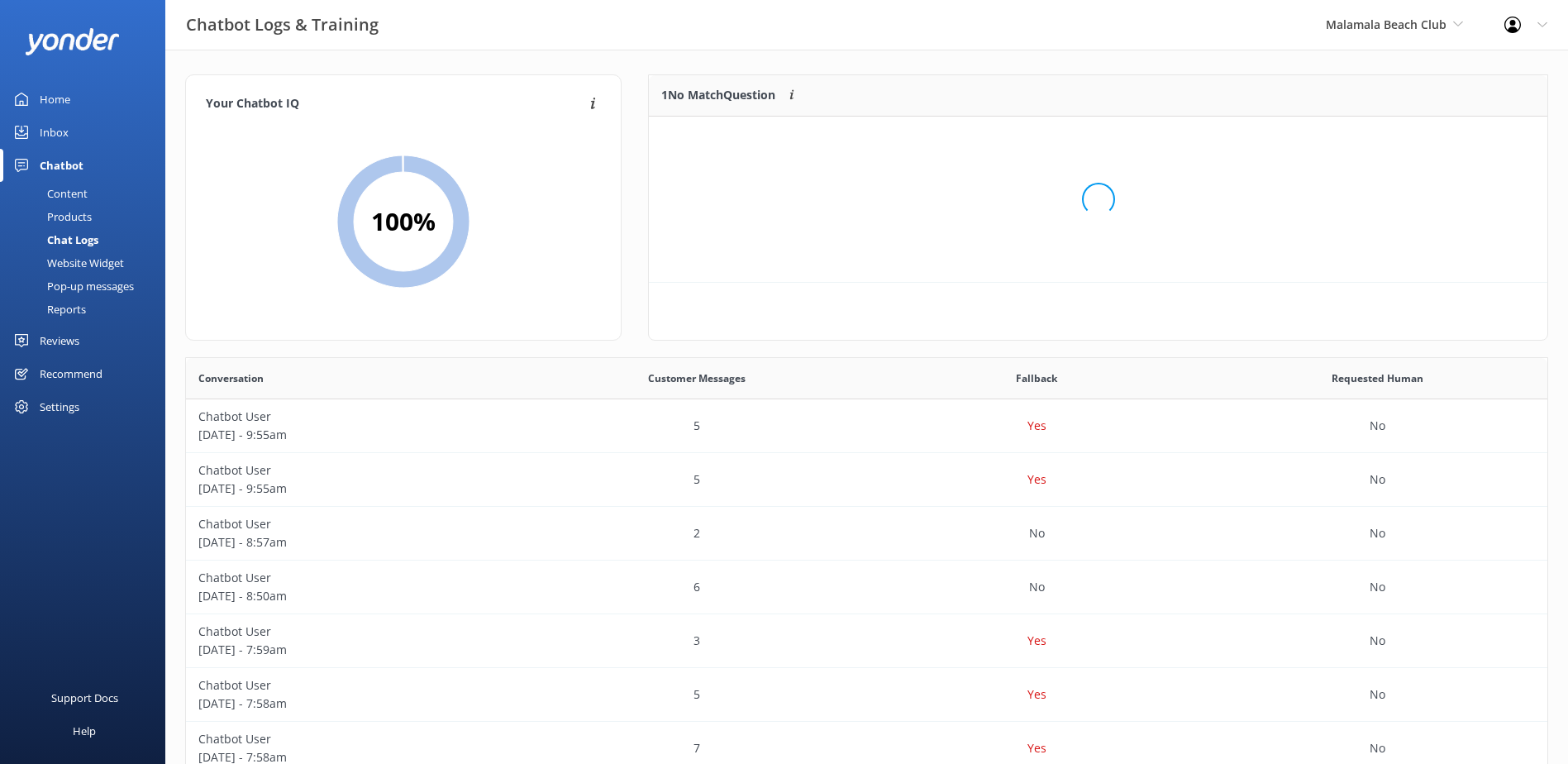
scroll to position [71, 885]
click at [1432, 137] on button "Ignore" at bounding box center [1433, 137] width 62 height 25
click at [79, 123] on link "Inbox" at bounding box center [82, 132] width 165 height 33
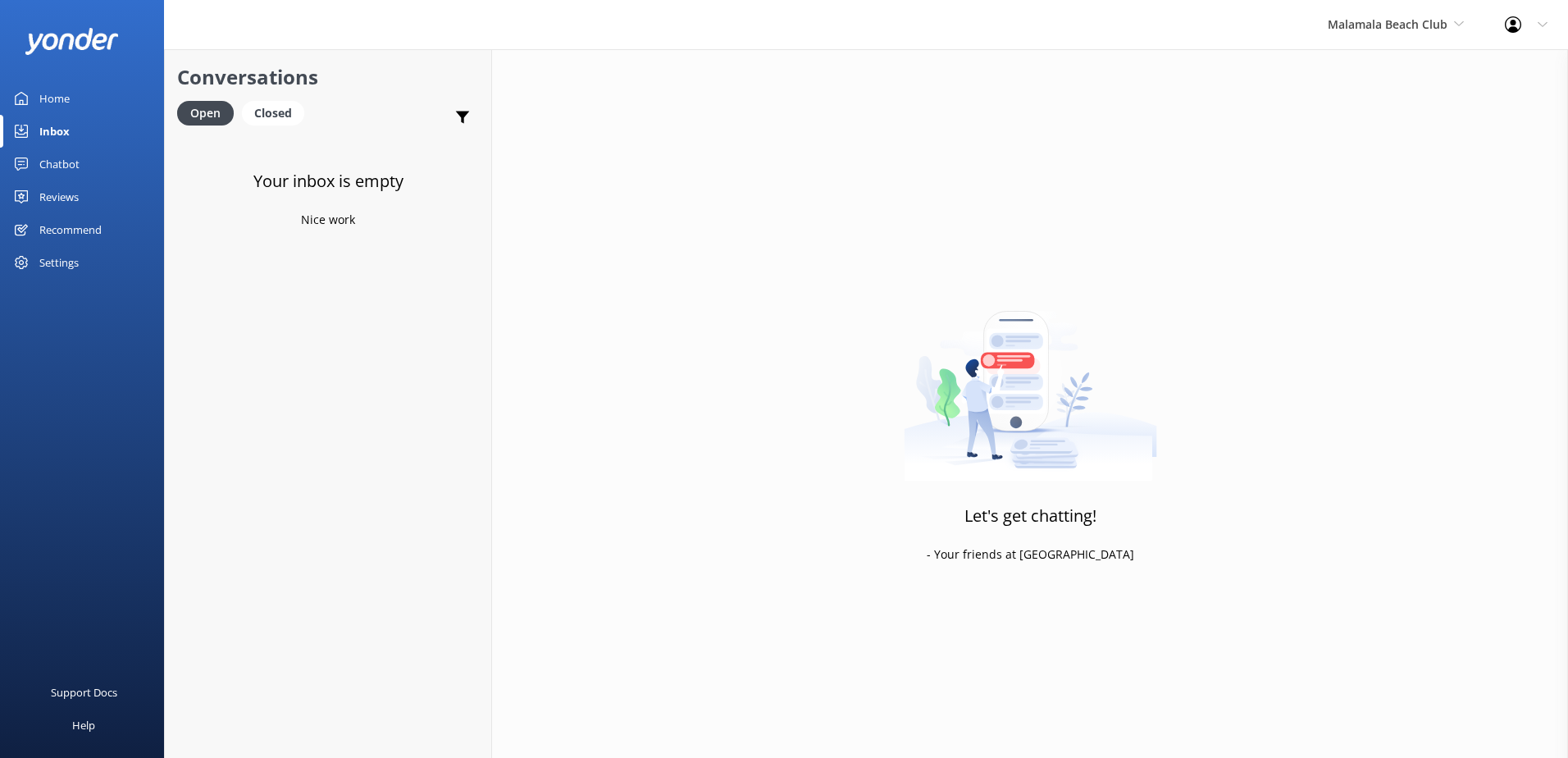
click at [84, 155] on link "Chatbot" at bounding box center [82, 164] width 164 height 33
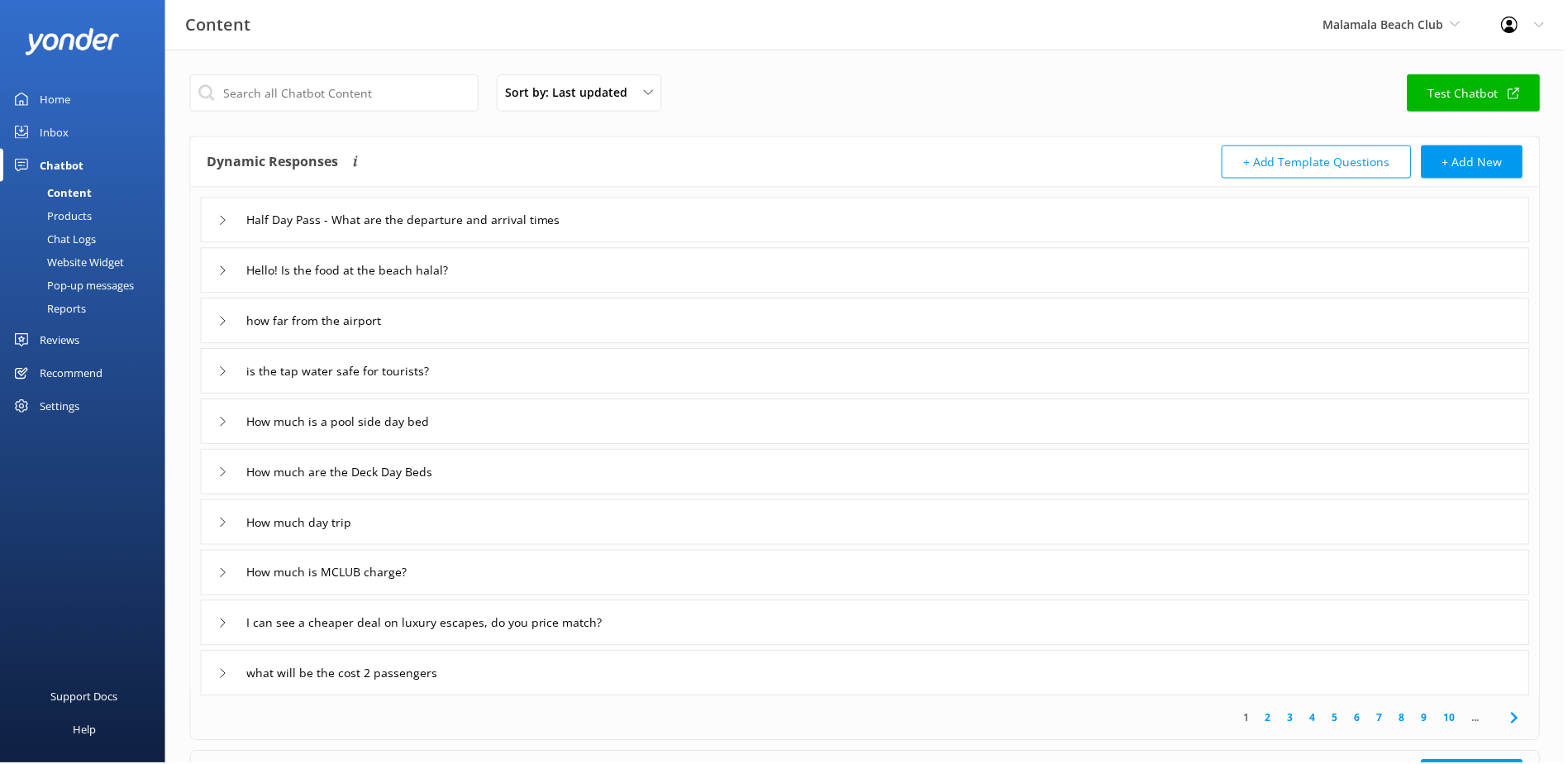
click at [78, 129] on link "Inbox" at bounding box center [82, 132] width 165 height 33
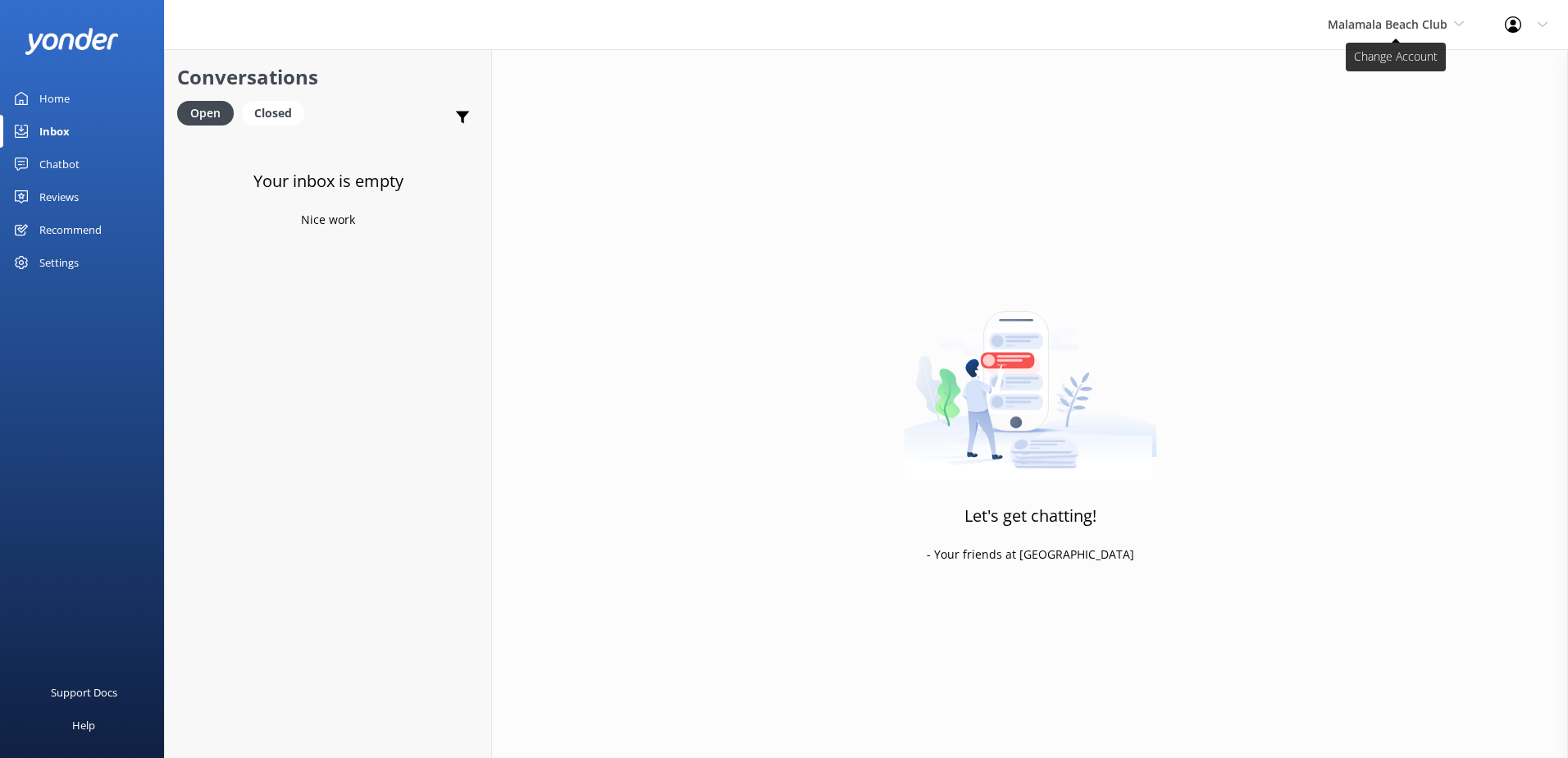
click at [1430, 25] on span "Malamala Beach Club" at bounding box center [1387, 24] width 120 height 16
click at [1344, 189] on link "Awesome Adventures Fiji" at bounding box center [1388, 187] width 164 height 39
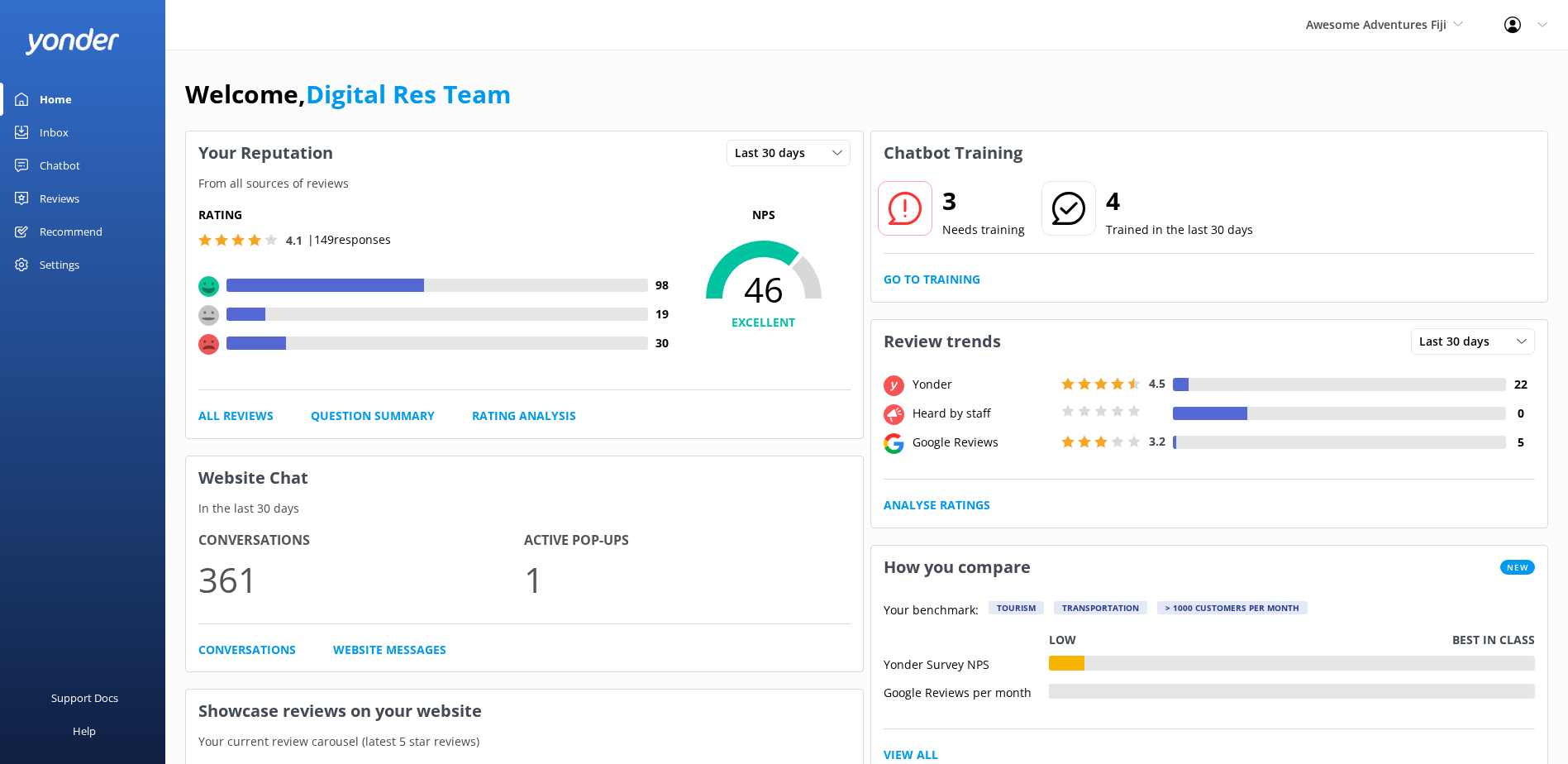
click at [925, 290] on div "3 Needs training 4 Trained in the last 30 days Go to Training" at bounding box center [1209, 237] width 677 height 127
click at [927, 285] on link "Go to Training" at bounding box center [932, 279] width 96 height 18
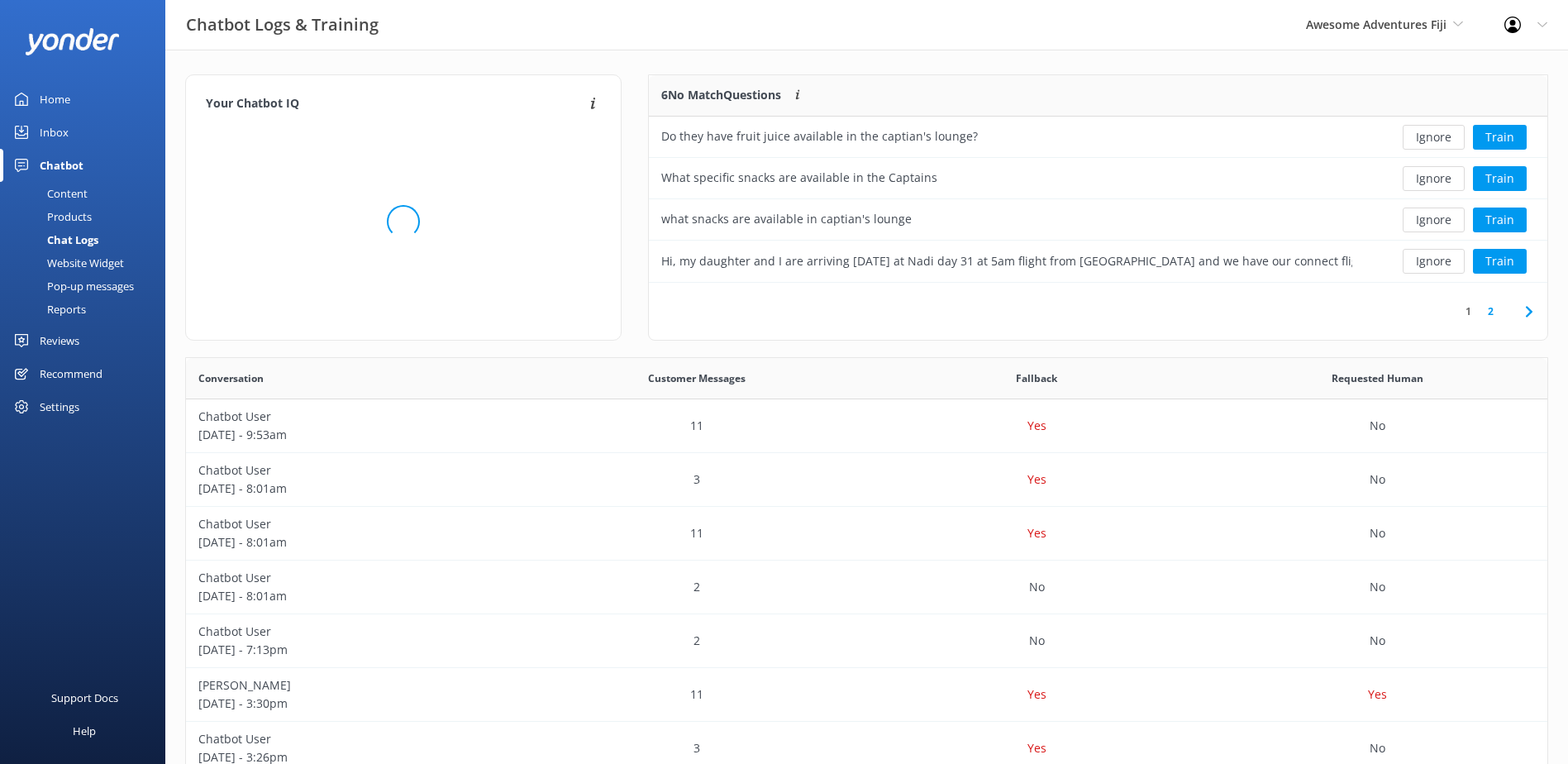
scroll to position [195, 885]
click at [1430, 135] on button "Ignore" at bounding box center [1433, 137] width 62 height 25
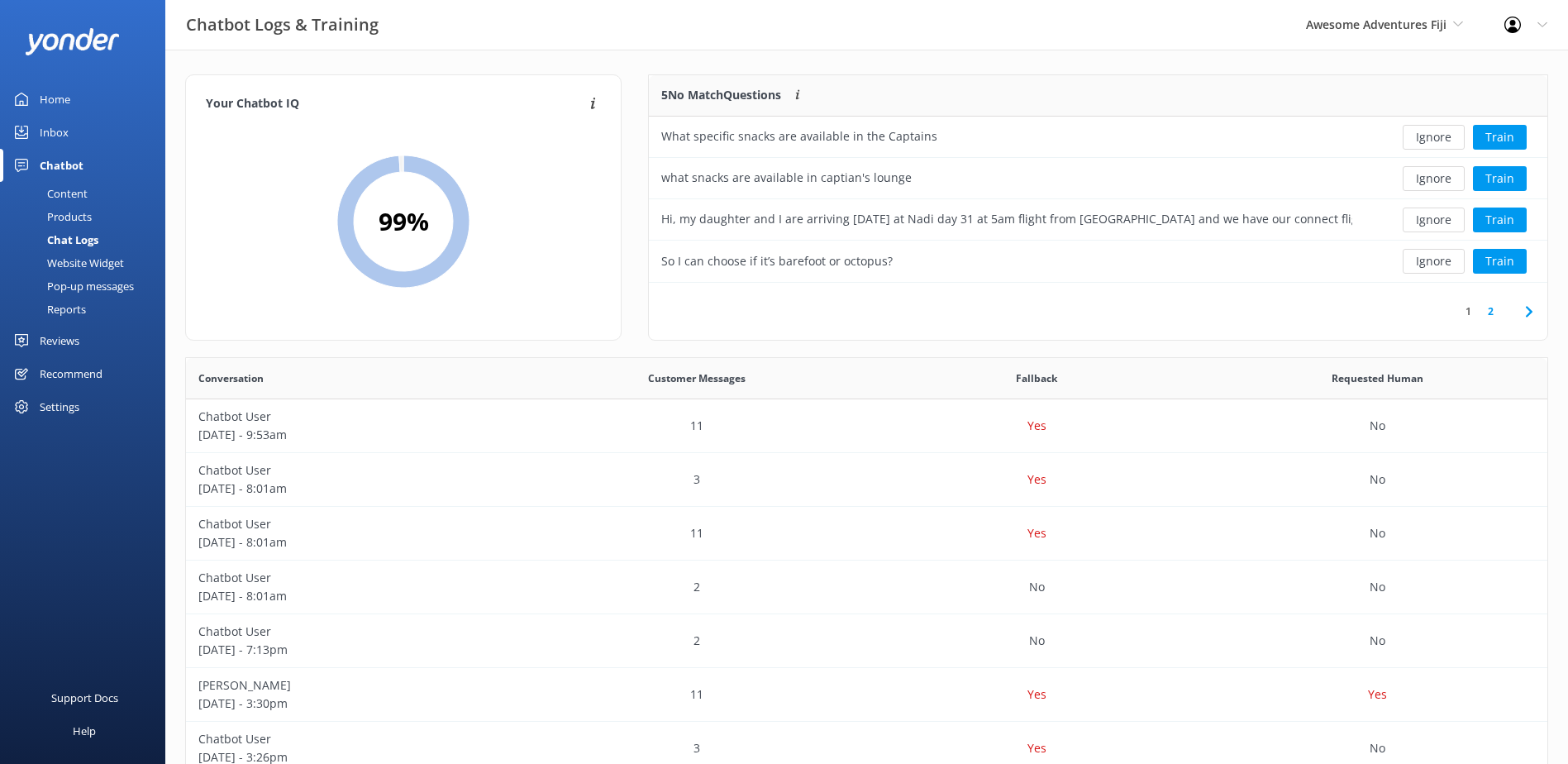
click at [1430, 135] on button "Ignore" at bounding box center [1433, 137] width 62 height 25
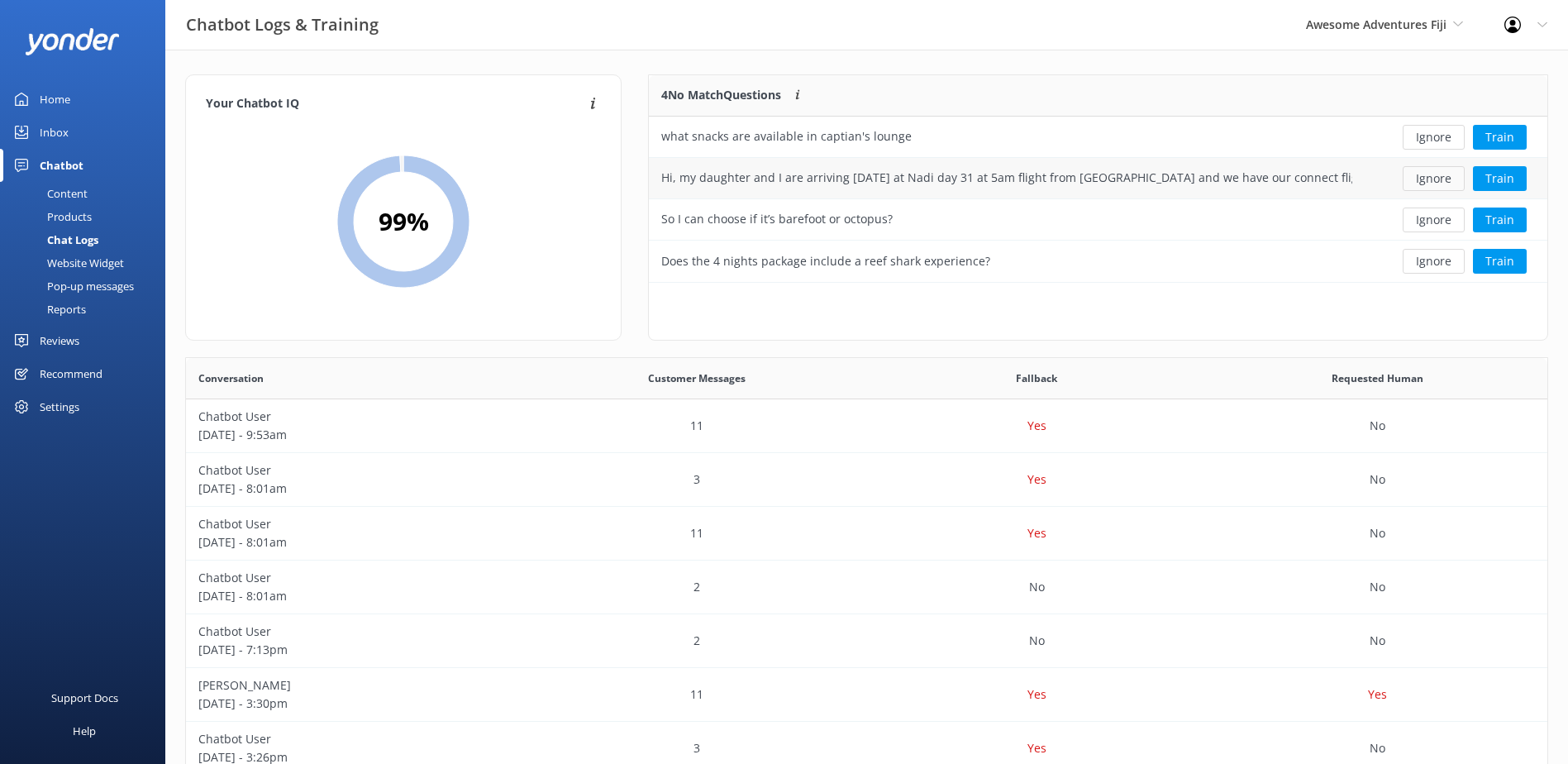
click at [1413, 180] on button "Ignore" at bounding box center [1433, 179] width 62 height 25
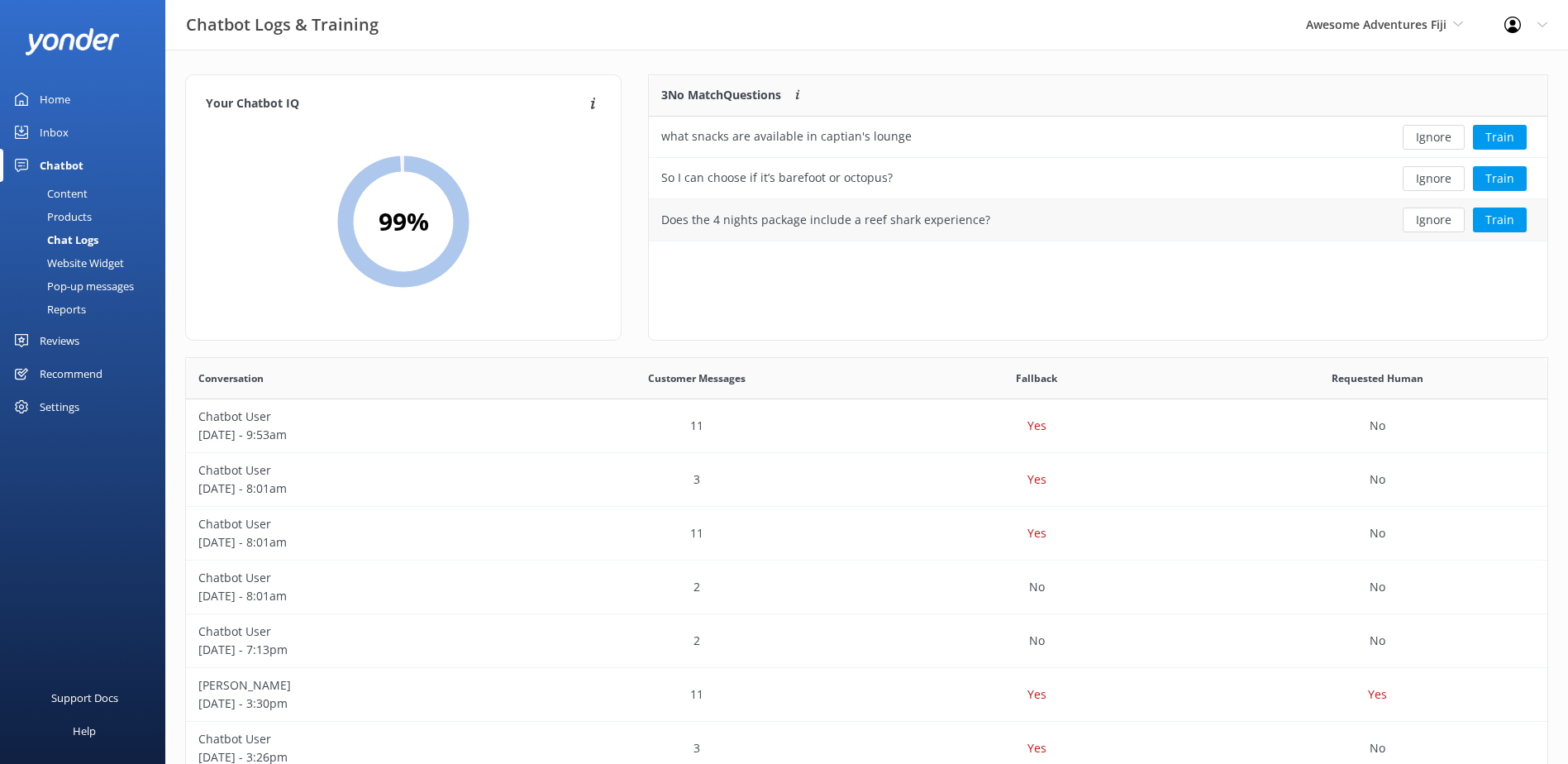
scroll to position [154, 885]
click at [1424, 176] on button "Ignore" at bounding box center [1433, 179] width 62 height 25
click at [1431, 180] on button "Ignore" at bounding box center [1433, 179] width 62 height 25
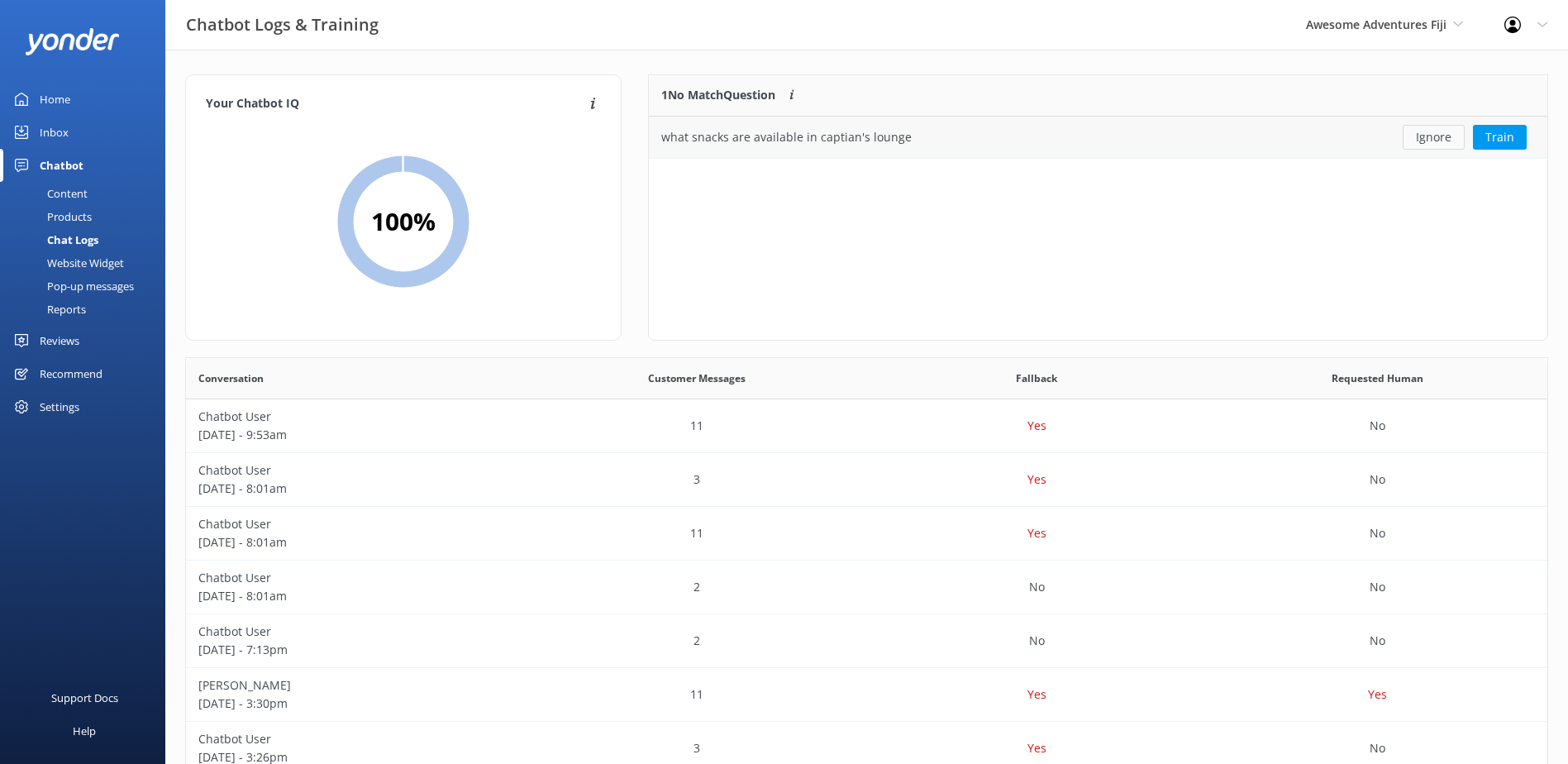
scroll to position [71, 885]
click at [1424, 136] on button "Ignore" at bounding box center [1433, 137] width 62 height 25
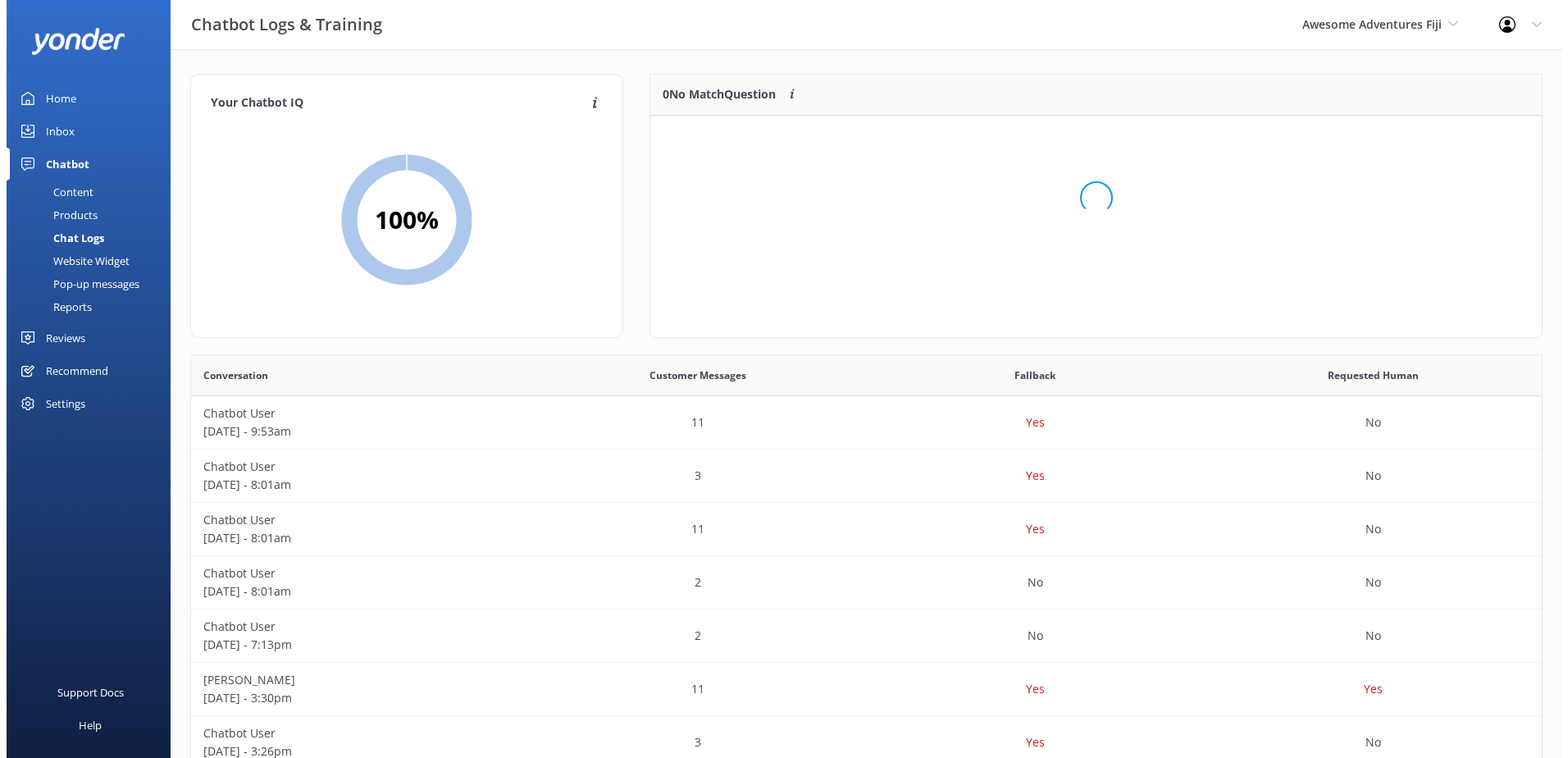
scroll to position [193, 878]
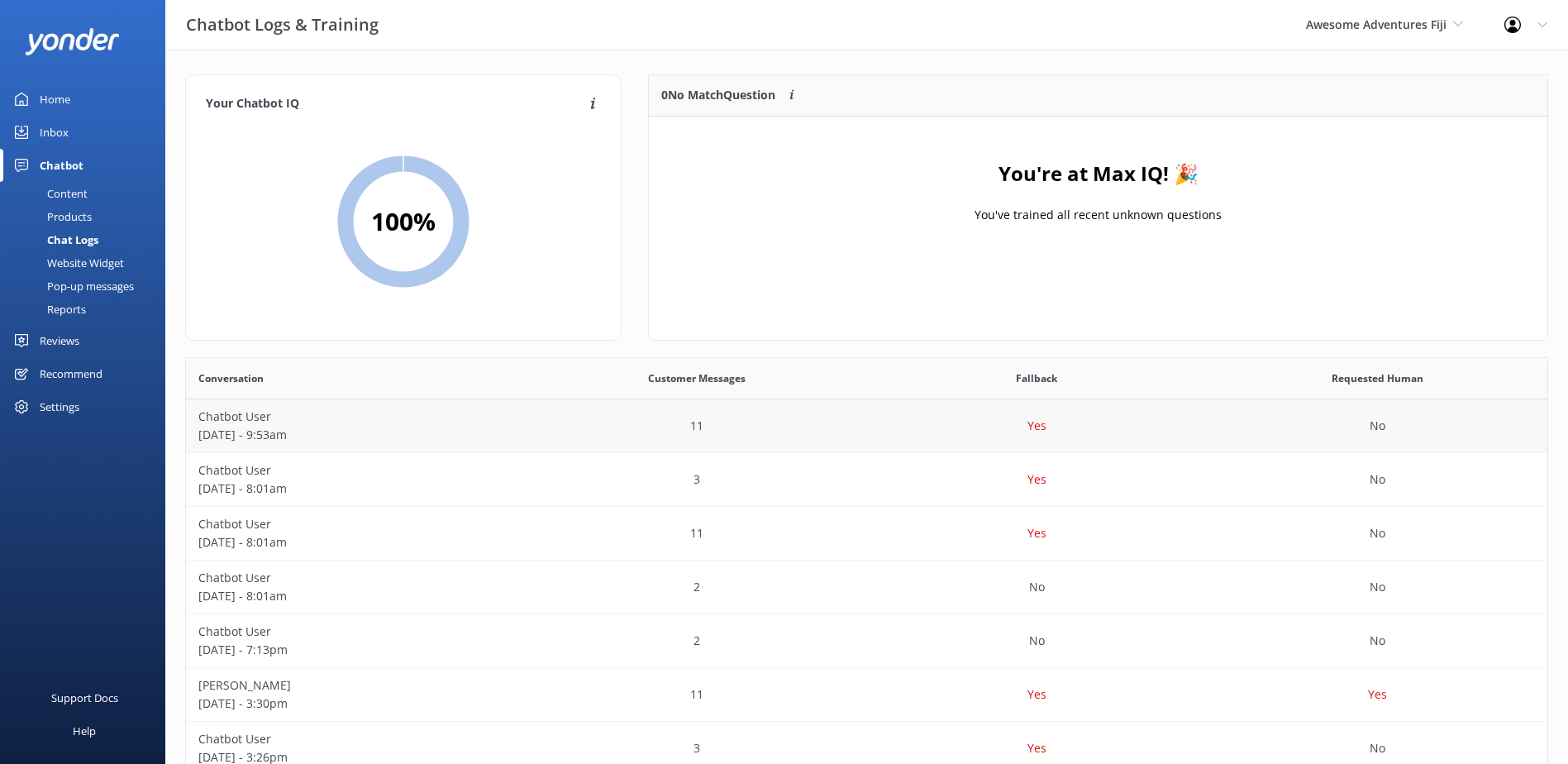
click at [1388, 408] on div "No" at bounding box center [1377, 425] width 341 height 53
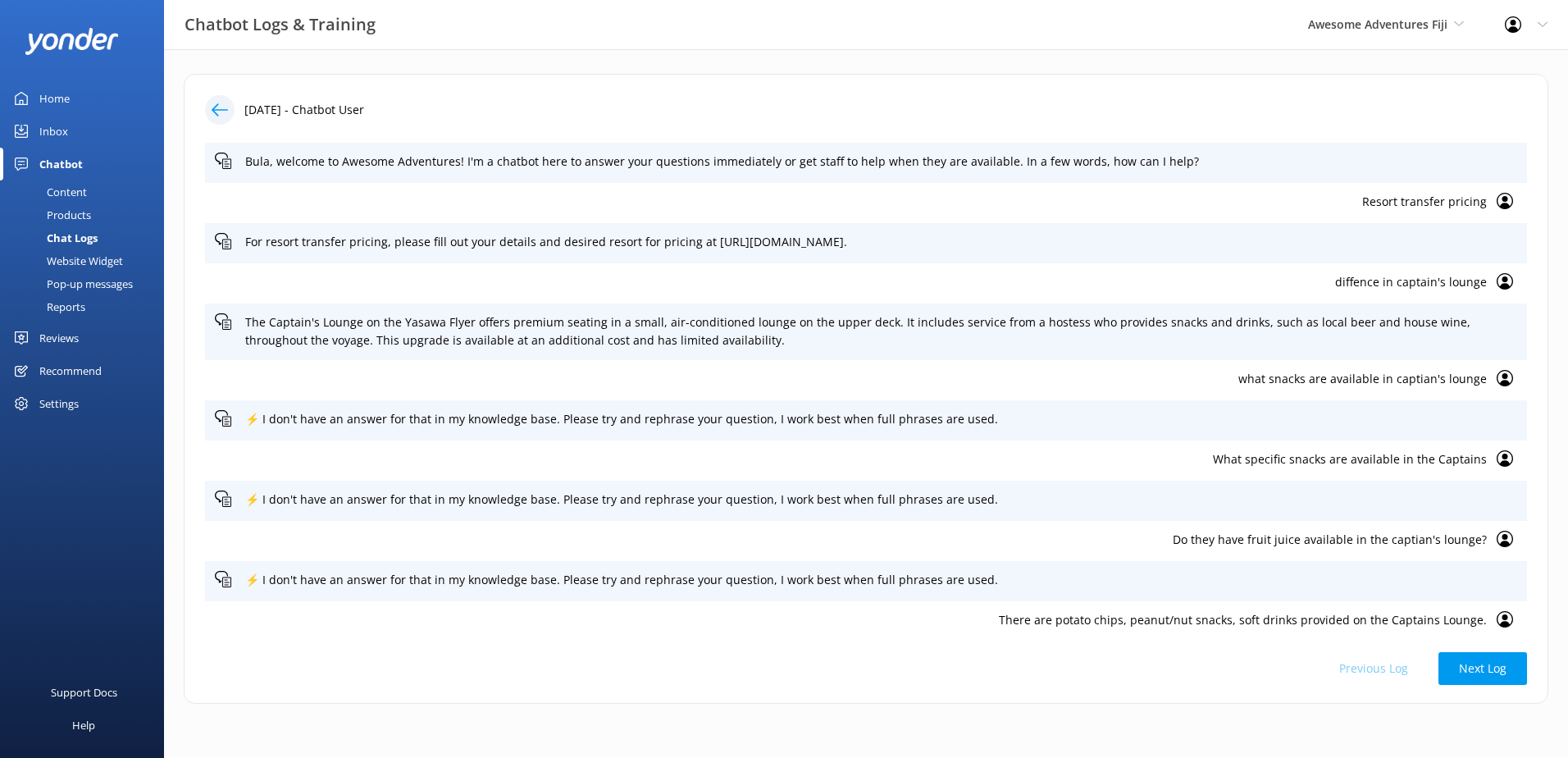
click at [217, 96] on div at bounding box center [220, 110] width 30 height 30
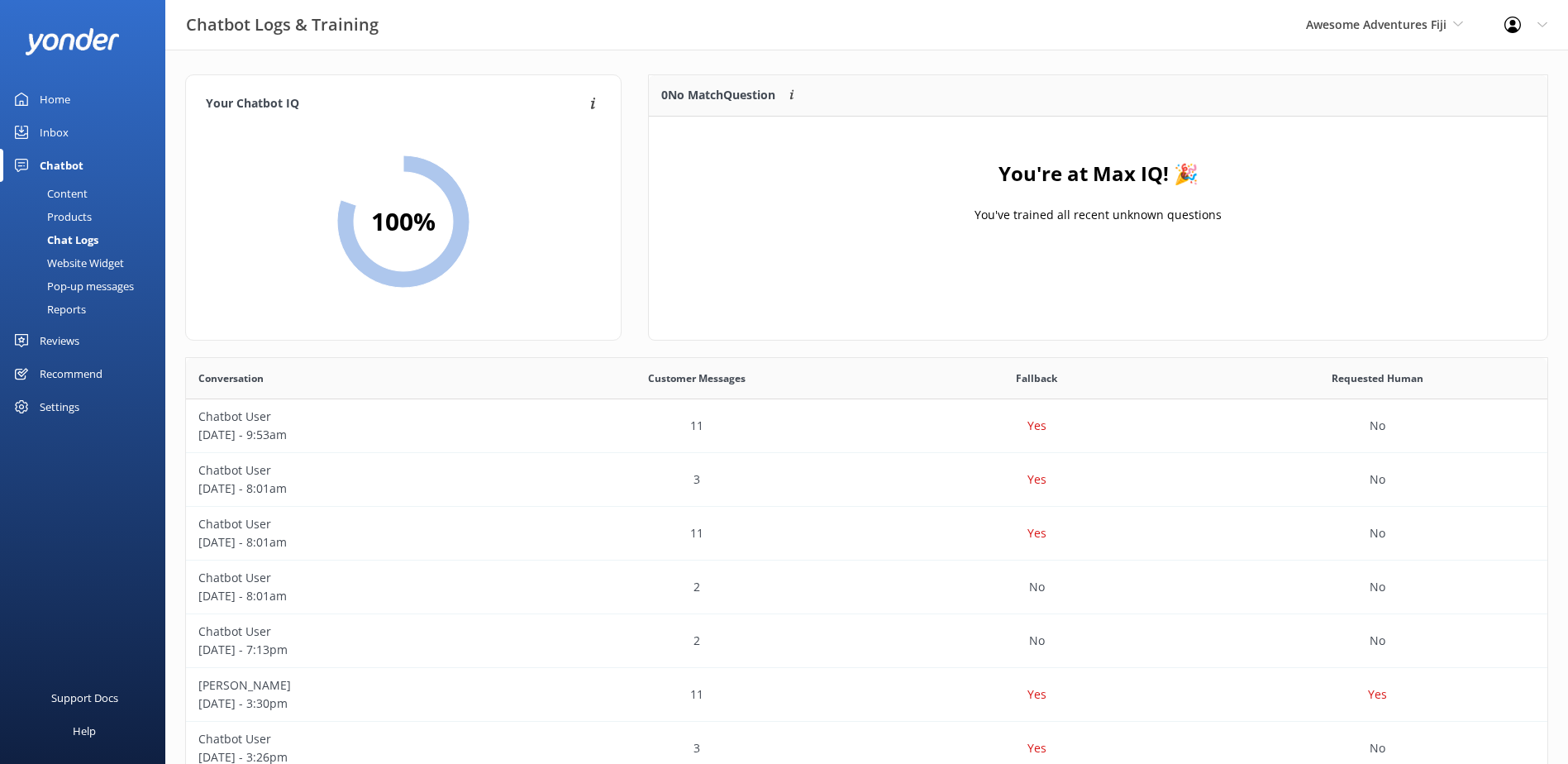
click at [742, 100] on p "0 No Match Question" at bounding box center [718, 95] width 114 height 18
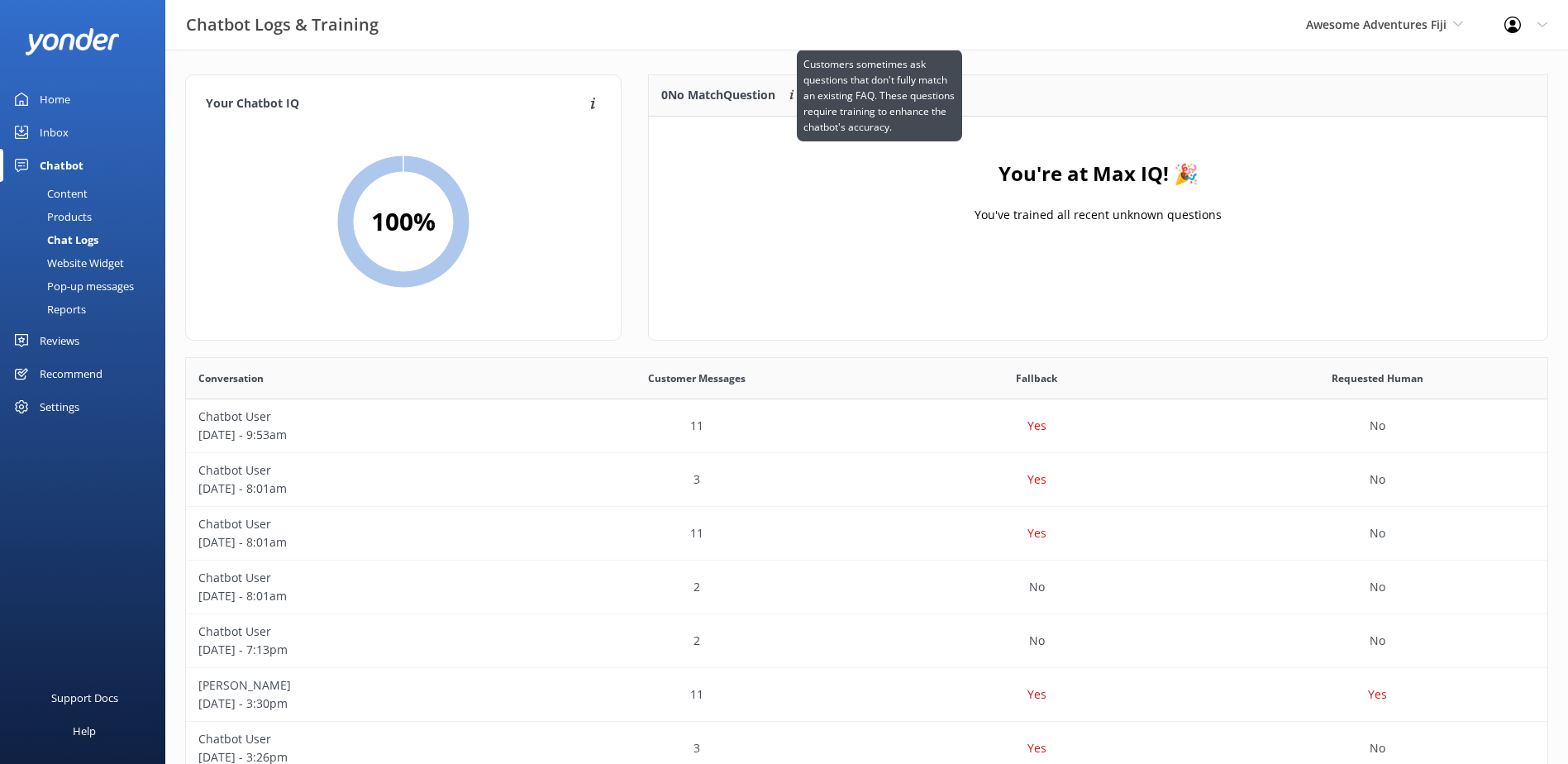
click at [801, 95] on div "Customers sometimes ask questions that don't fully match an existing FAQ. These…" at bounding box center [879, 96] width 165 height 93
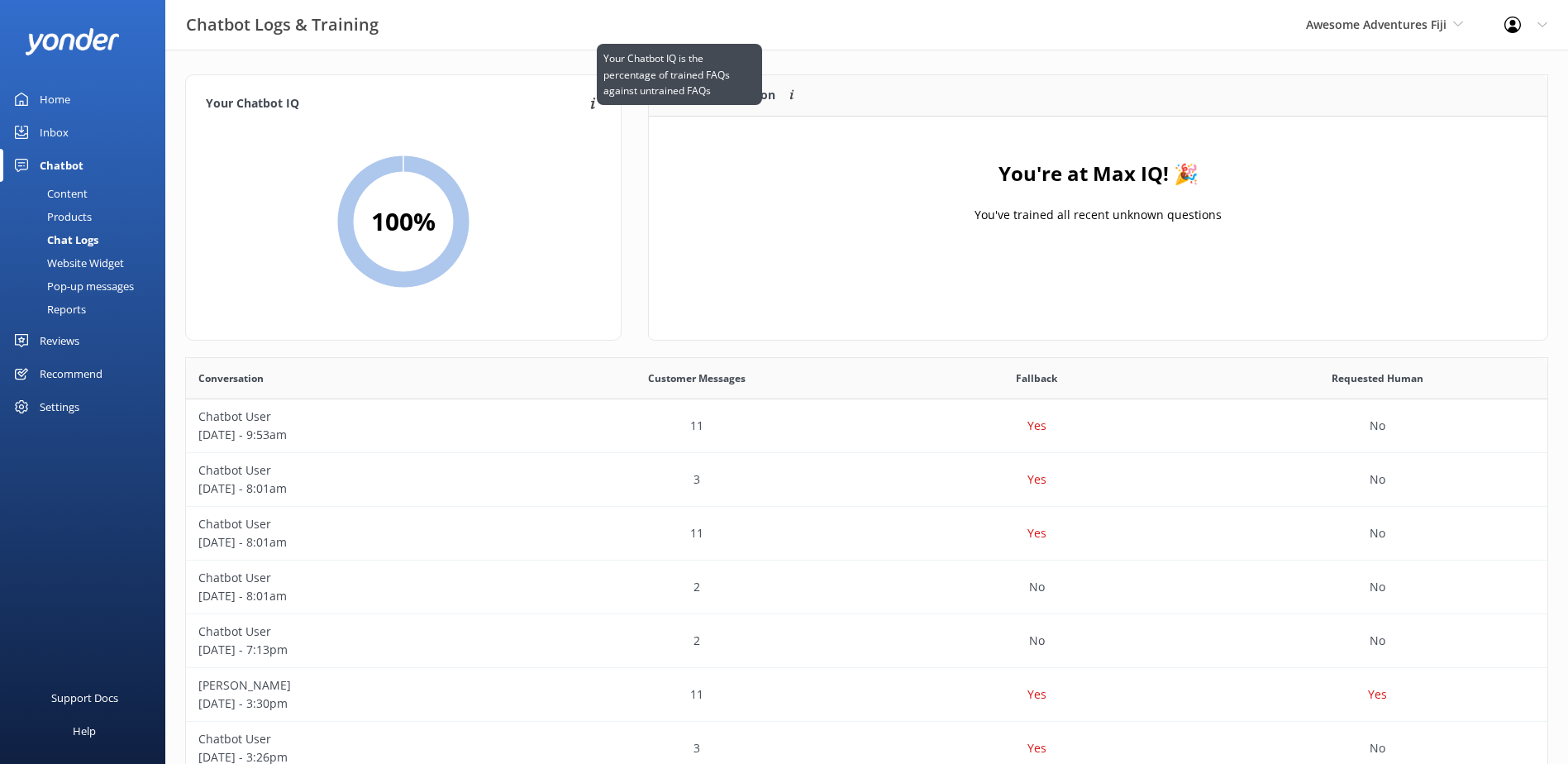
click at [590, 108] on icon at bounding box center [594, 104] width 16 height 17
drag, startPoint x: 429, startPoint y: 169, endPoint x: 413, endPoint y: 210, distance: 44.0
click at [429, 171] on icon at bounding box center [403, 221] width 132 height 132
click at [408, 228] on h2 "100 %" at bounding box center [404, 221] width 65 height 39
click at [89, 213] on div "Products" at bounding box center [50, 216] width 81 height 23
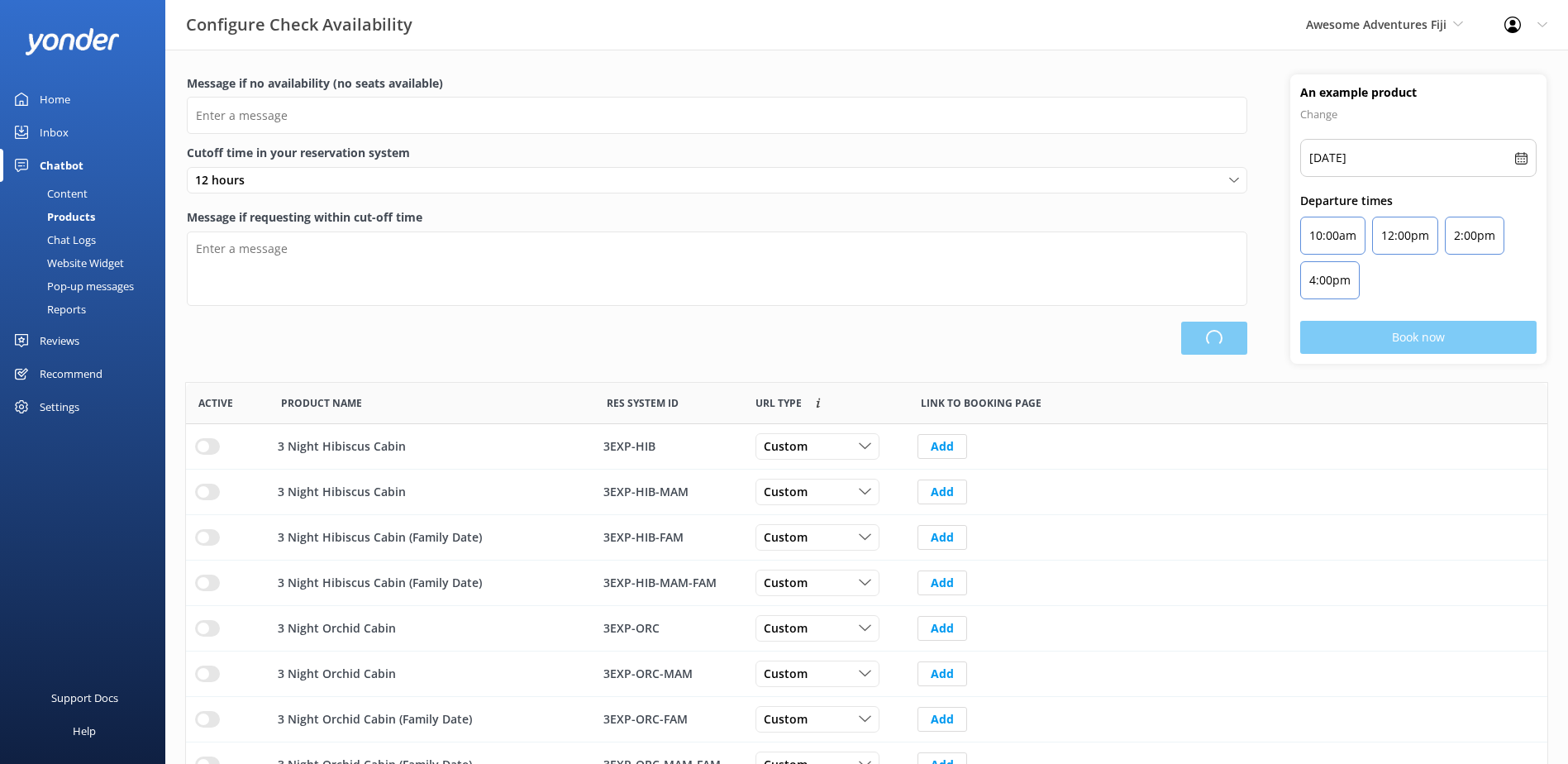
scroll to position [484, 1349]
type input "There are no seats available, please check an alternative day"
type textarea "Our online booking system closes {hours} prior to departure. Please contact us …"
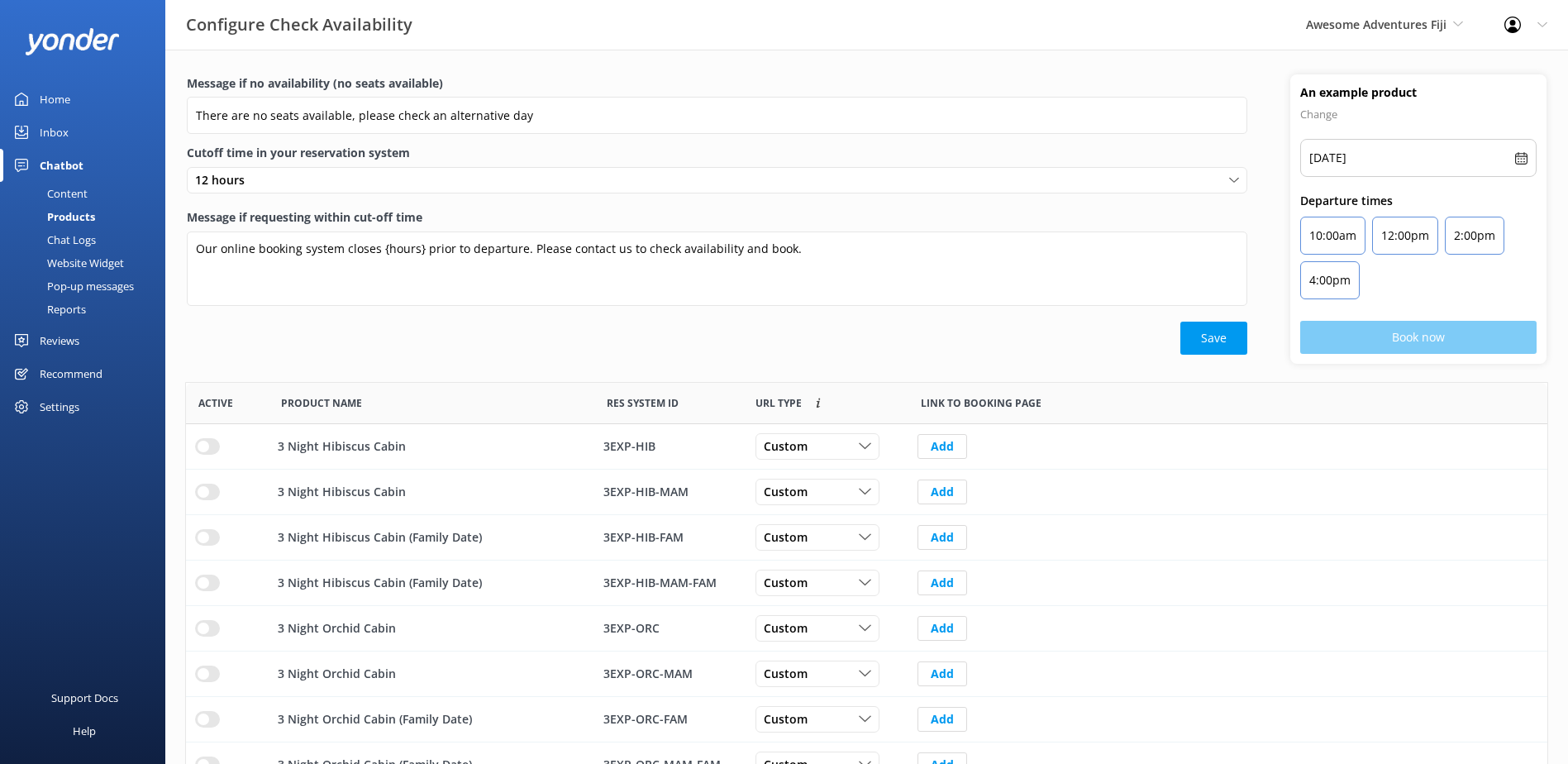
click at [51, 139] on div "Inbox" at bounding box center [53, 132] width 29 height 33
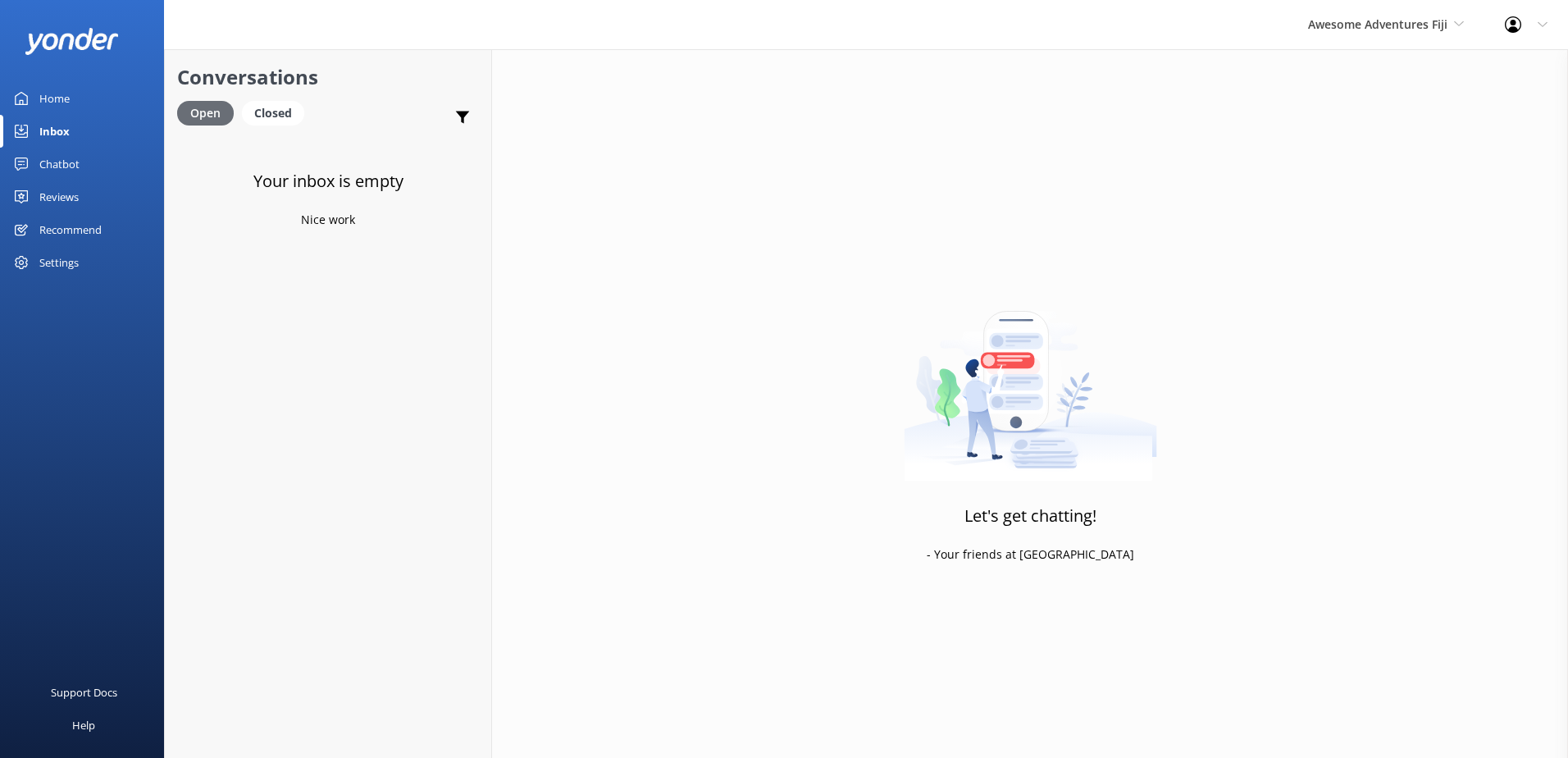
click at [197, 125] on div "Open" at bounding box center [205, 113] width 56 height 24
click at [260, 112] on div "Closed" at bounding box center [273, 113] width 63 height 24
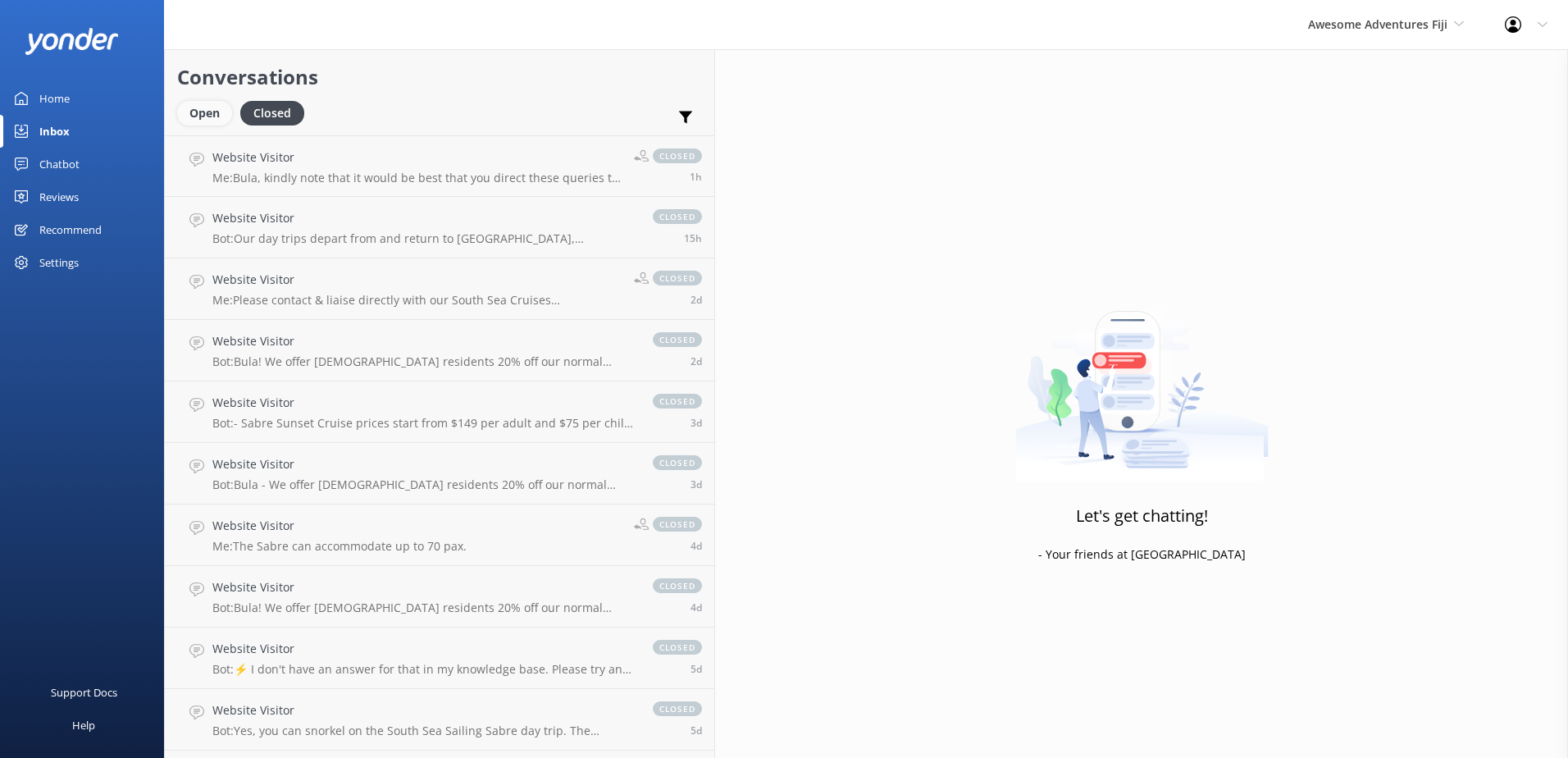
click at [214, 118] on div "Open" at bounding box center [204, 113] width 55 height 24
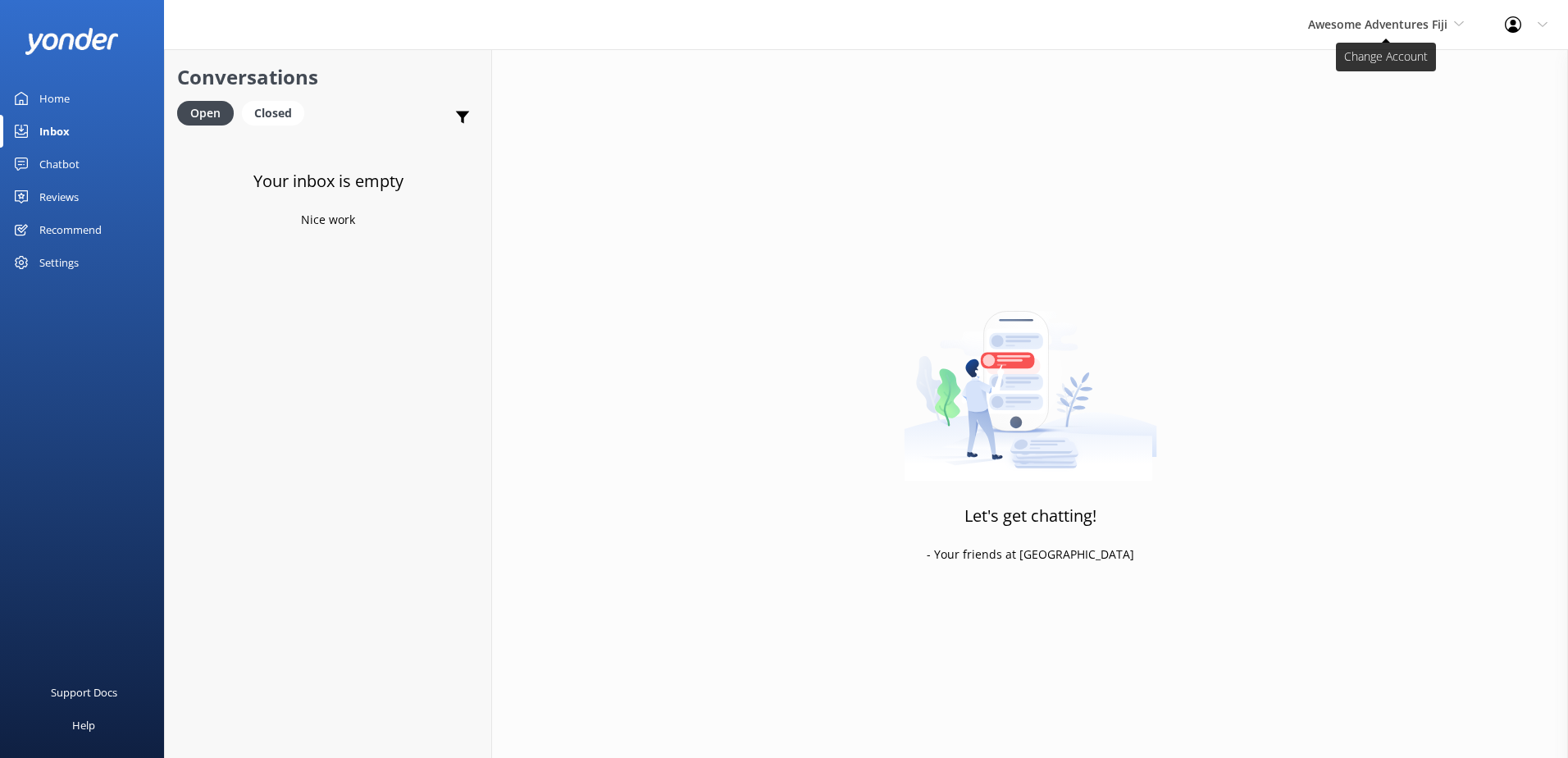
click at [1414, 20] on span "Awesome Adventures Fiji" at bounding box center [1377, 24] width 140 height 16
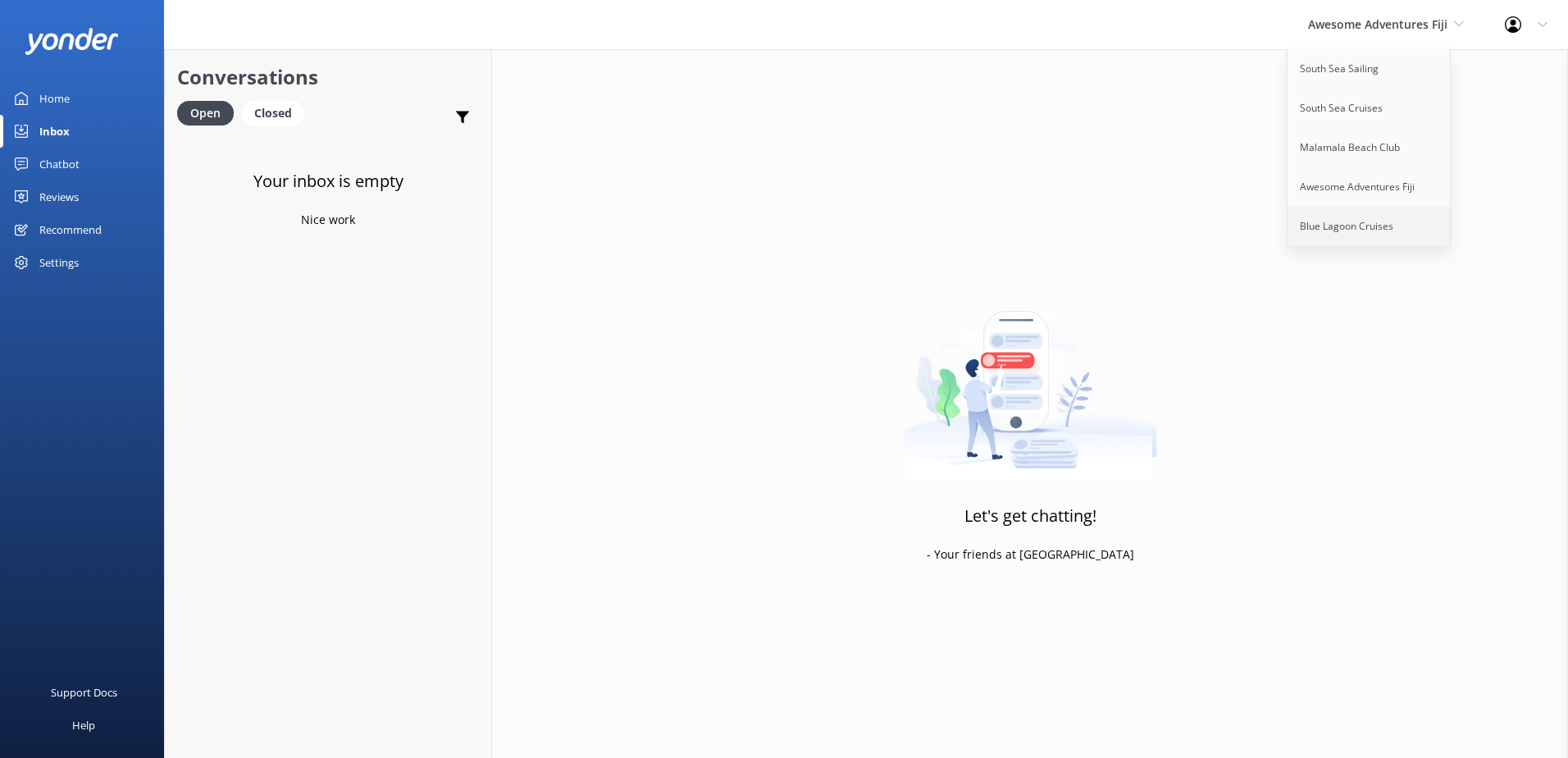
click at [1373, 217] on link "Blue Lagoon Cruises" at bounding box center [1369, 226] width 164 height 39
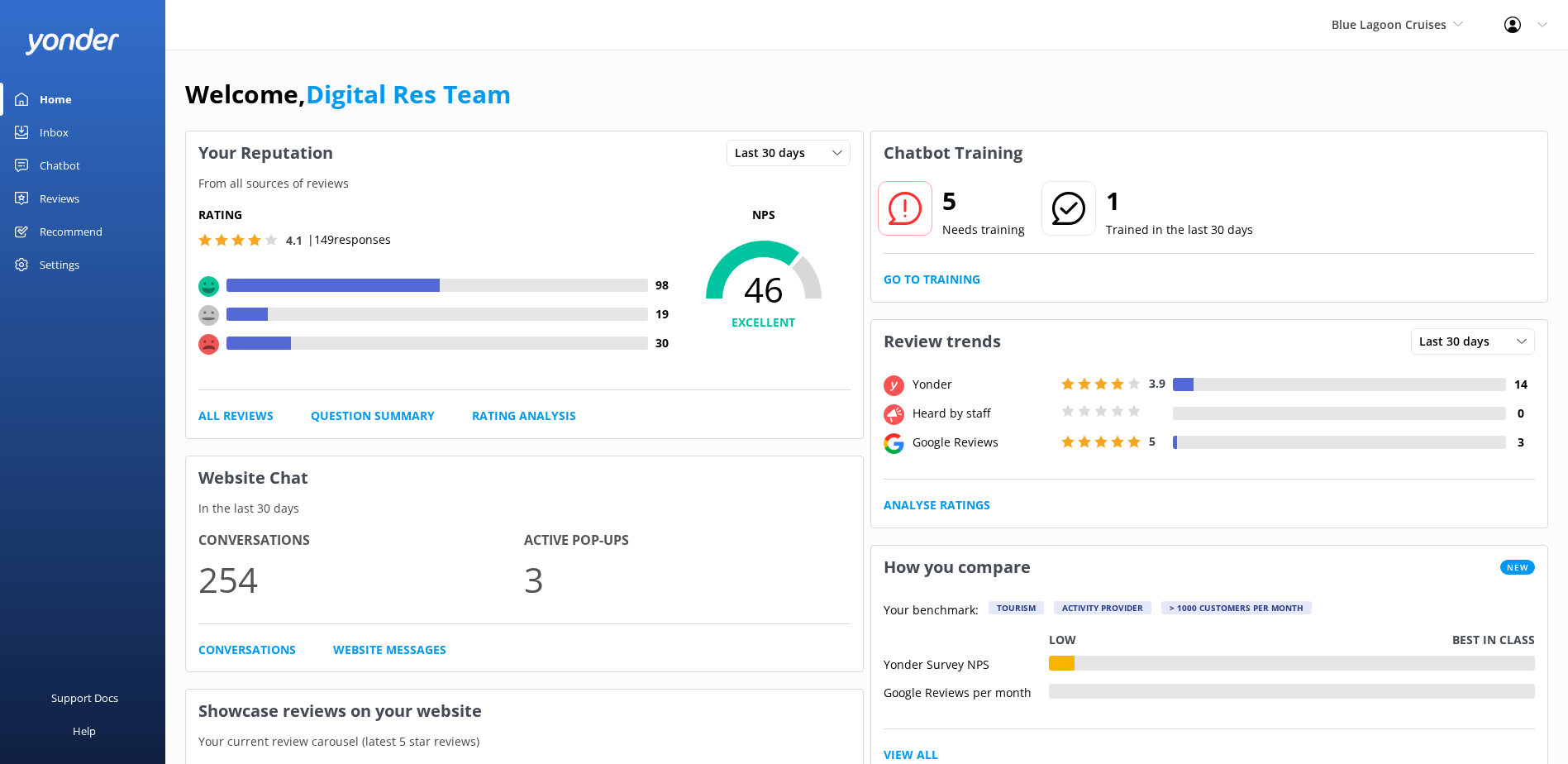
click at [928, 268] on div "5 Needs training 1 Trained in the last 30 days Go to Training" at bounding box center [1209, 237] width 677 height 127
click at [932, 273] on link "Go to Training" at bounding box center [932, 279] width 96 height 18
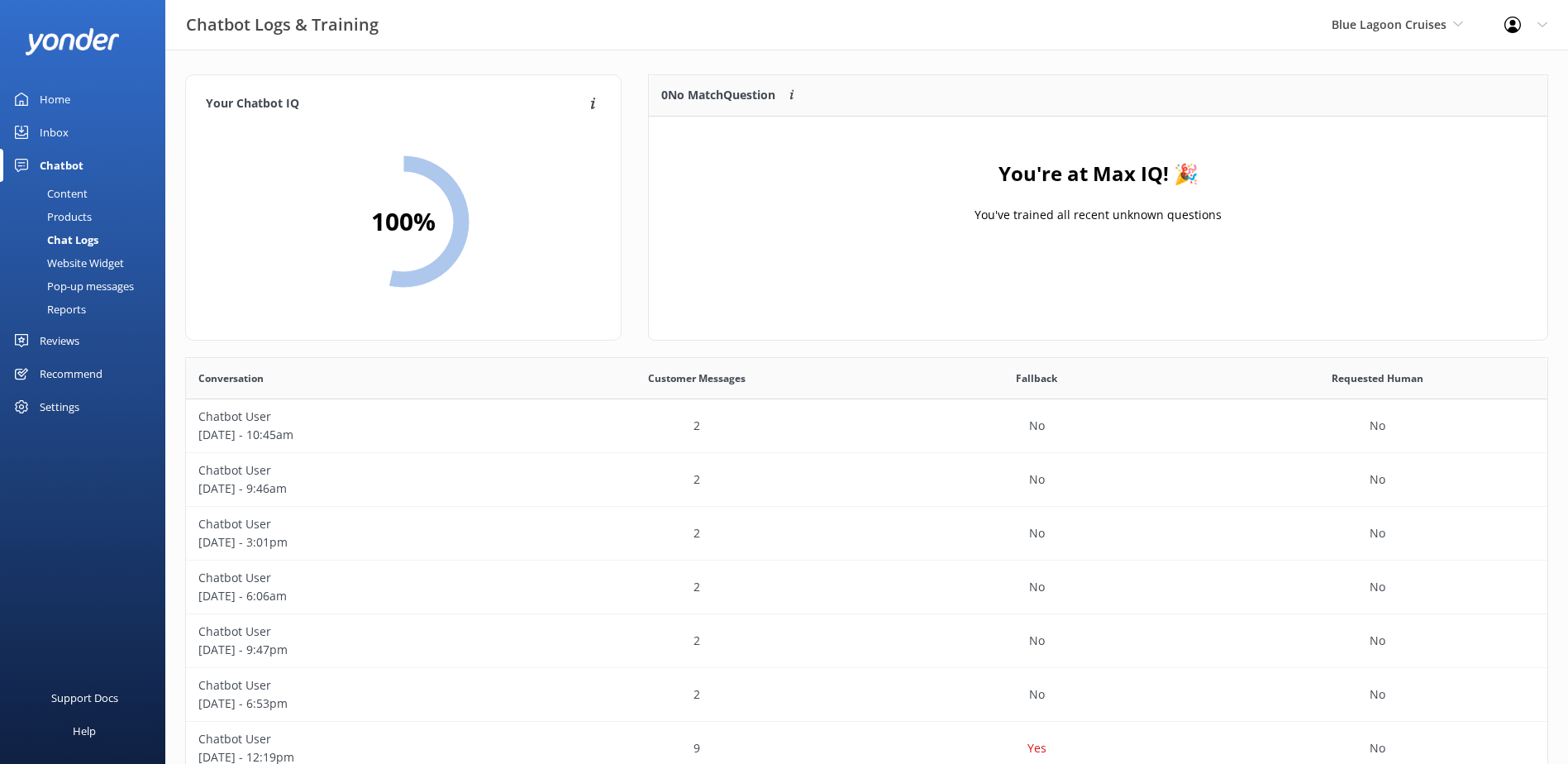
click at [41, 135] on div "Inbox" at bounding box center [53, 132] width 29 height 33
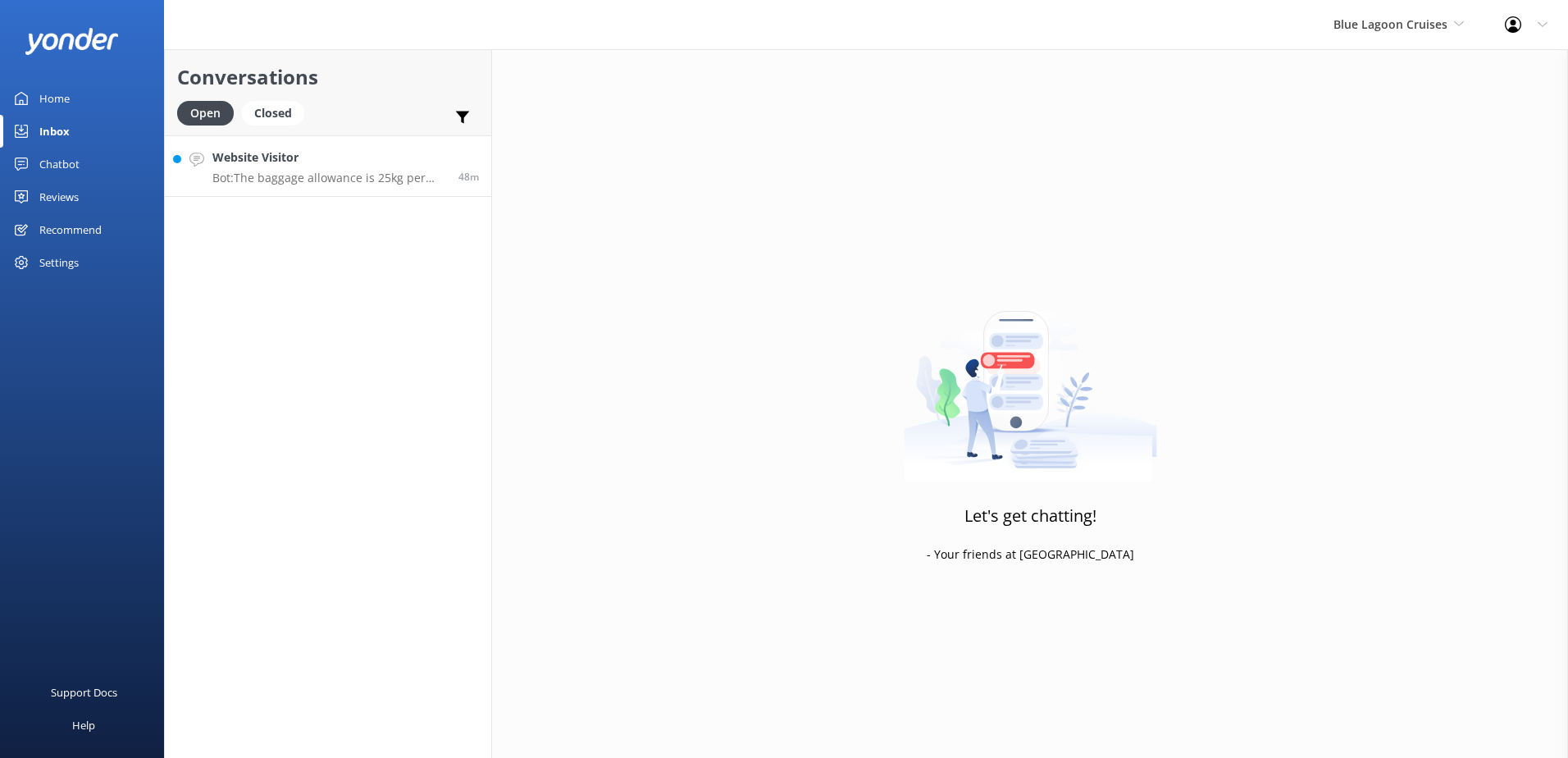
click at [352, 169] on div "Website Visitor Bot: The baggage allowance is 25kg per person. [MEDICAL_DATA] m…" at bounding box center [329, 166] width 234 height 36
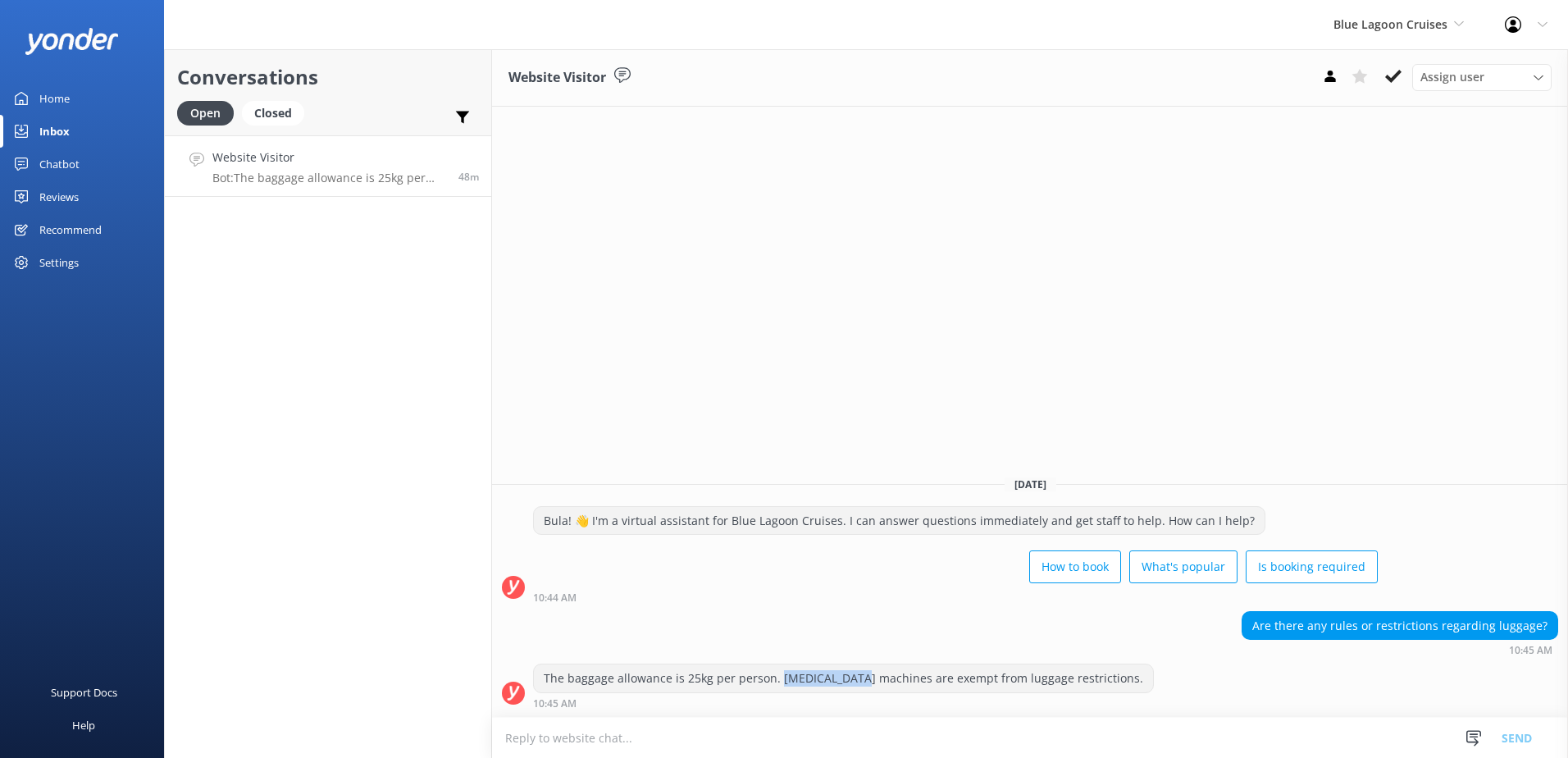
drag, startPoint x: 855, startPoint y: 676, endPoint x: 777, endPoint y: 670, distance: 78.2
click at [777, 670] on div "The baggage allowance is 25kg per person. [MEDICAL_DATA] machines are exempt fr…" at bounding box center [843, 678] width 619 height 28
drag, startPoint x: 777, startPoint y: 670, endPoint x: 798, endPoint y: 684, distance: 25.2
copy div "[MEDICAL_DATA] machines"
click at [943, 398] on div "Website Visitor Assign user Sonya Alyssa Asena Naweilulu Lavenia Adivou Miri Ko…" at bounding box center [1030, 404] width 1076 height 709
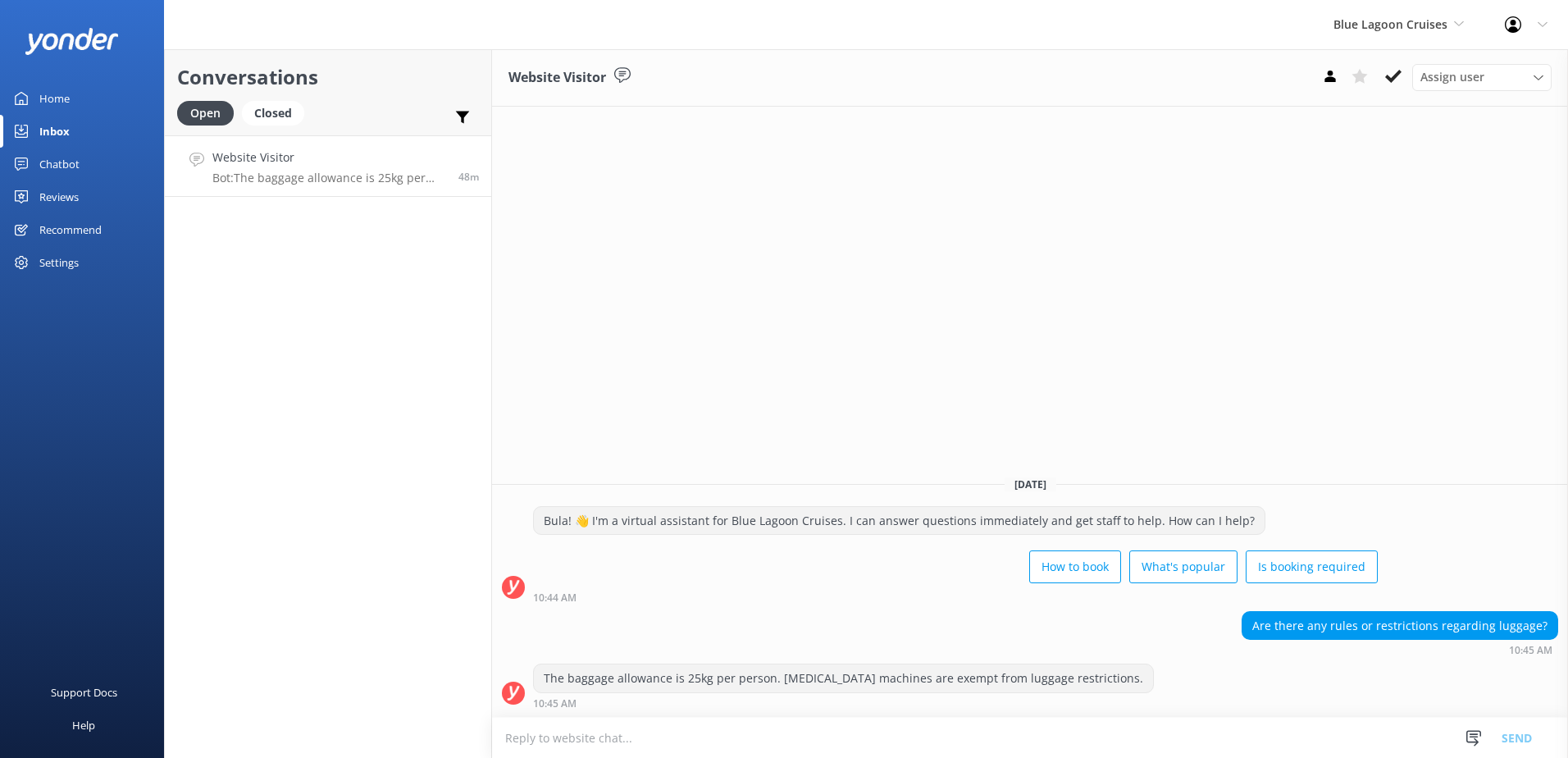
click at [638, 735] on textarea at bounding box center [1030, 737] width 1076 height 40
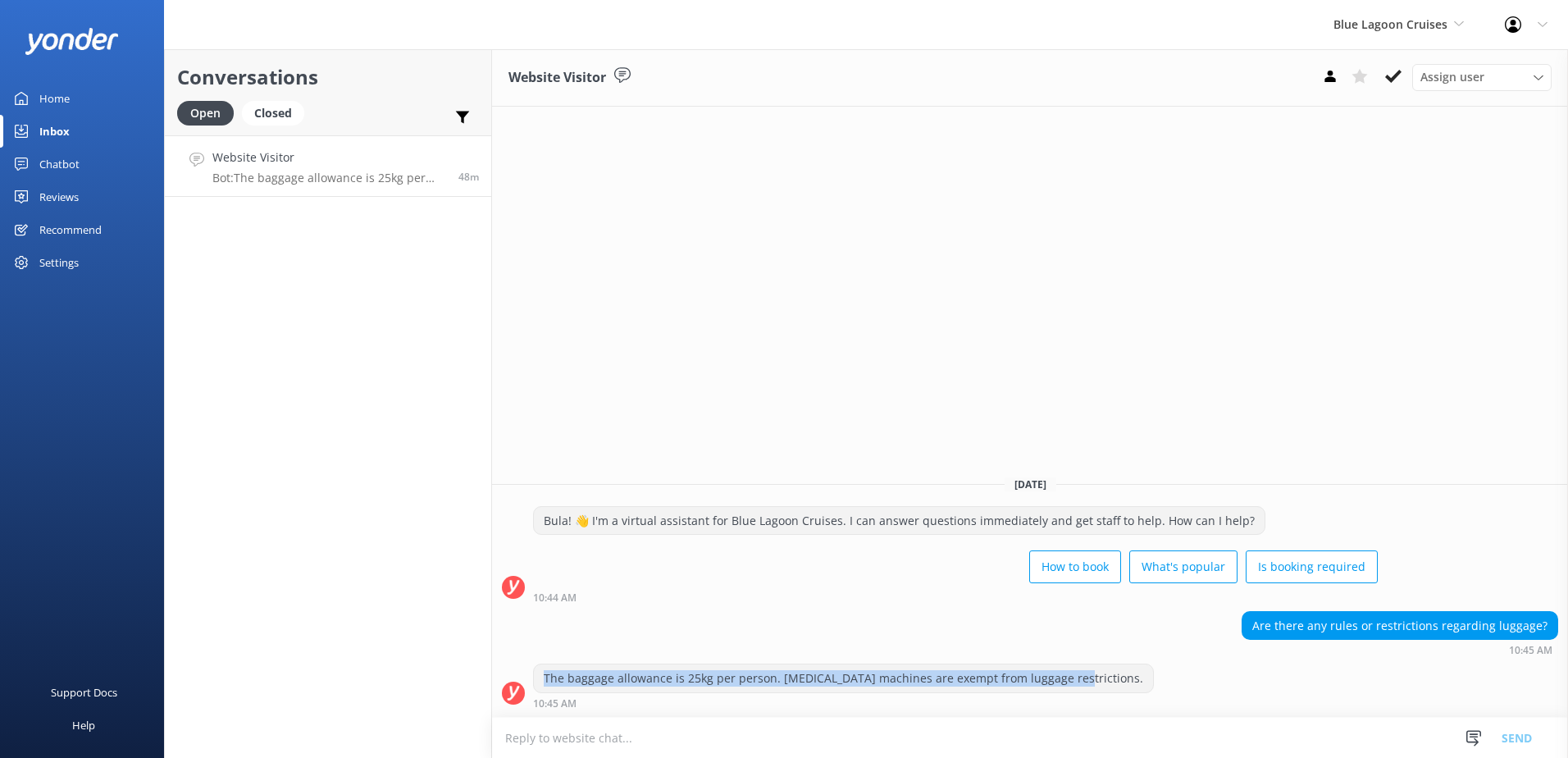
drag, startPoint x: 544, startPoint y: 679, endPoint x: 1064, endPoint y: 674, distance: 520.0
click at [1064, 674] on div "The baggage allowance is 25kg per person. [MEDICAL_DATA] machines are exempt fr…" at bounding box center [843, 678] width 619 height 28
copy div "The baggage allowance is 25kg per person. [MEDICAL_DATA] machines are exempt fr…"
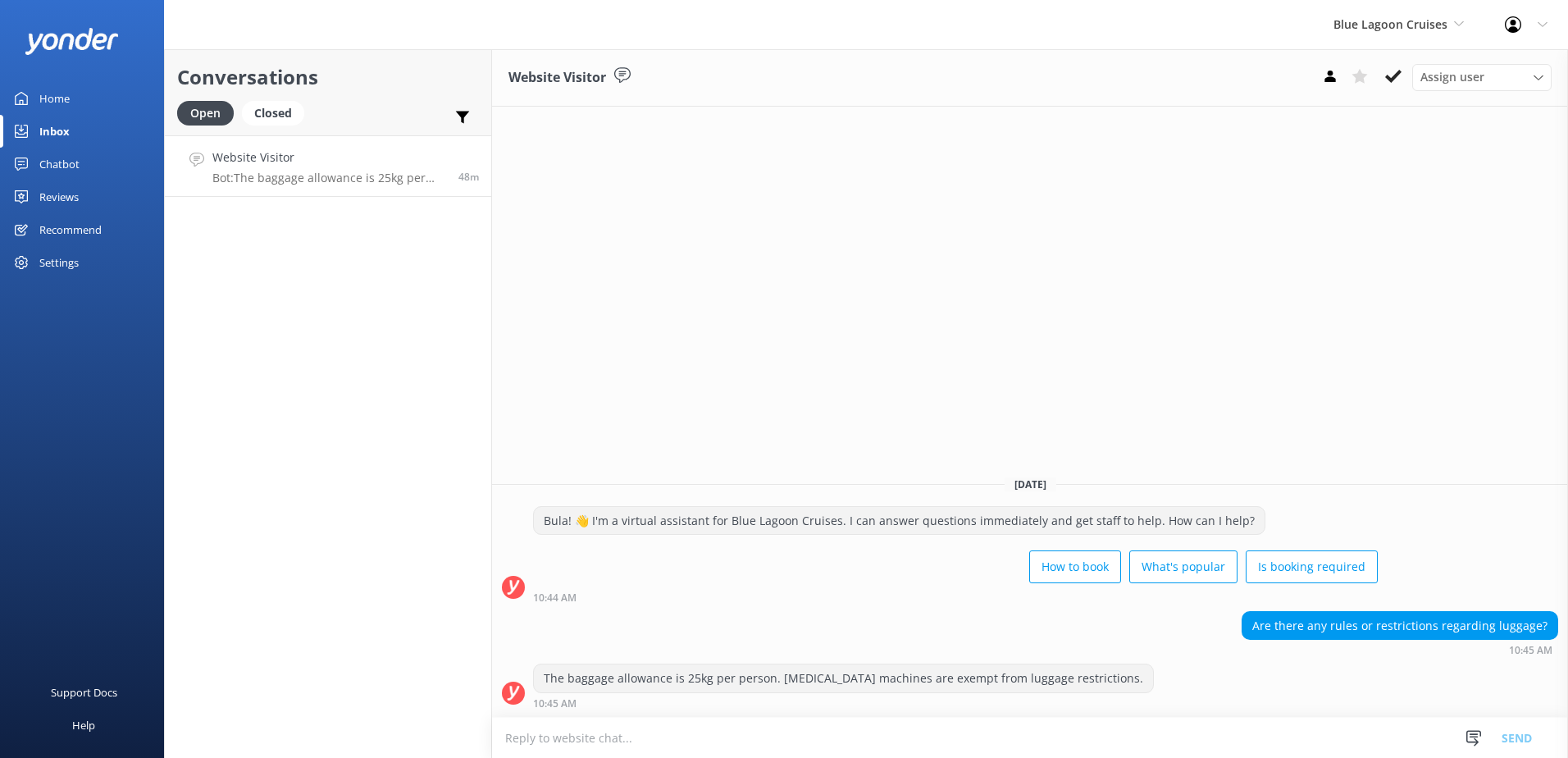
drag, startPoint x: 695, startPoint y: 756, endPoint x: 699, endPoint y: 743, distance: 13.6
click at [695, 753] on textarea at bounding box center [1030, 737] width 1076 height 40
paste textarea "The baggage allowance is 25kg per person. [MEDICAL_DATA] machines are exempt fr…"
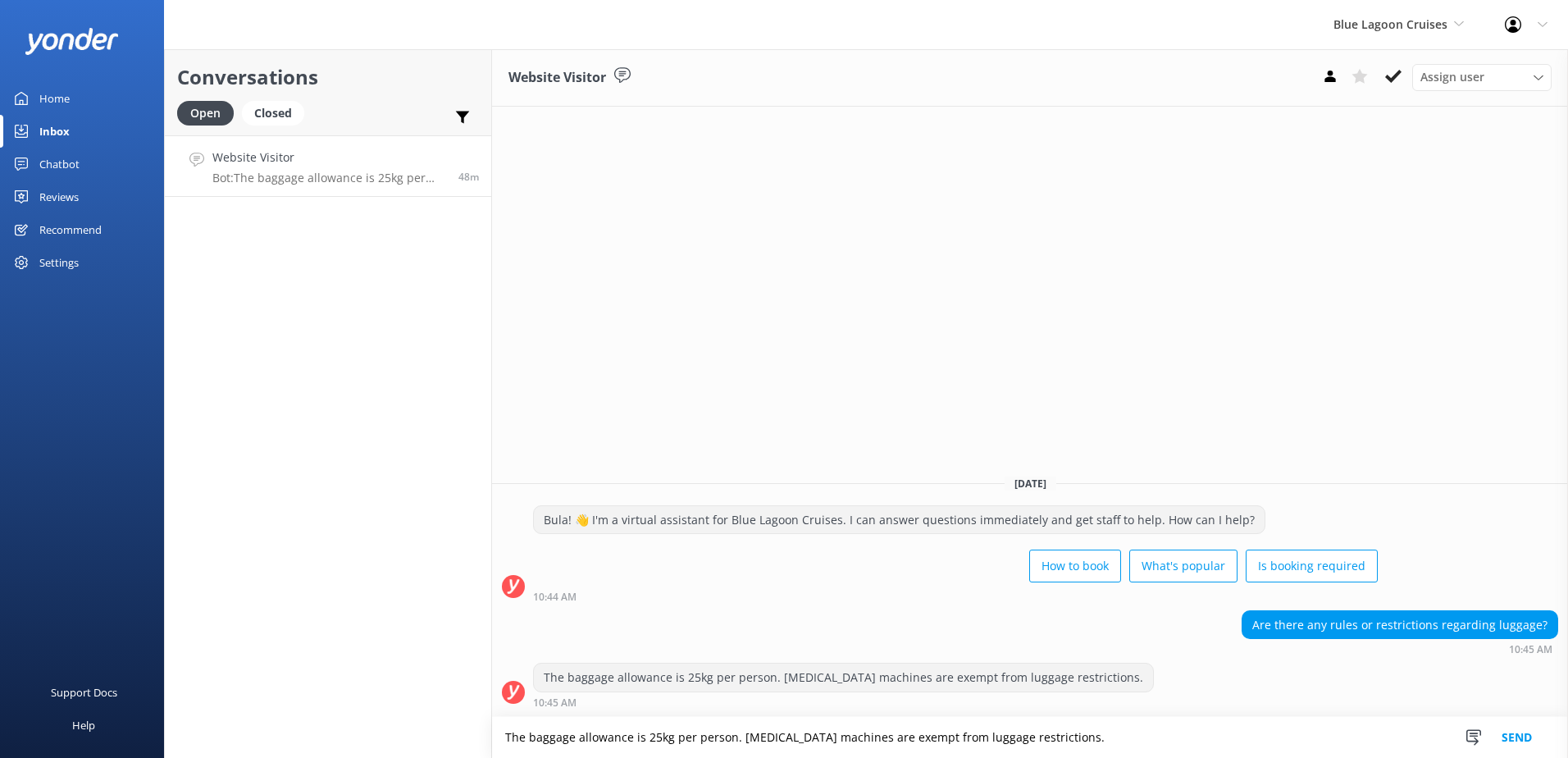
click at [728, 738] on textarea "The baggage allowance is 25kg per person. [MEDICAL_DATA] machines are exempt fr…" at bounding box center [1030, 736] width 1076 height 41
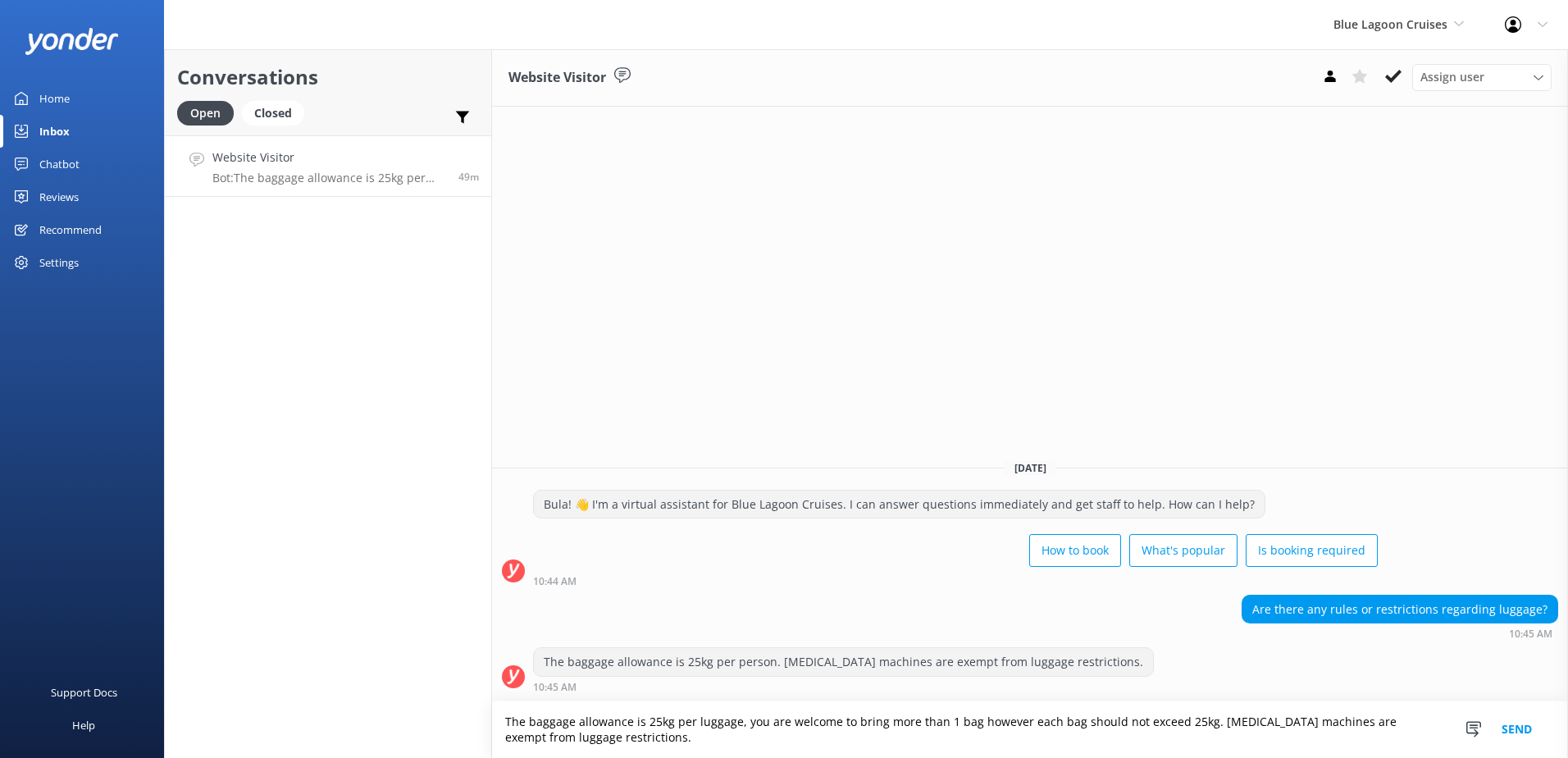
type textarea "The baggage allowance is 25kg per luggage, you are welcome to bring more than 1…"
click at [1525, 728] on button "Send" at bounding box center [1516, 728] width 62 height 56
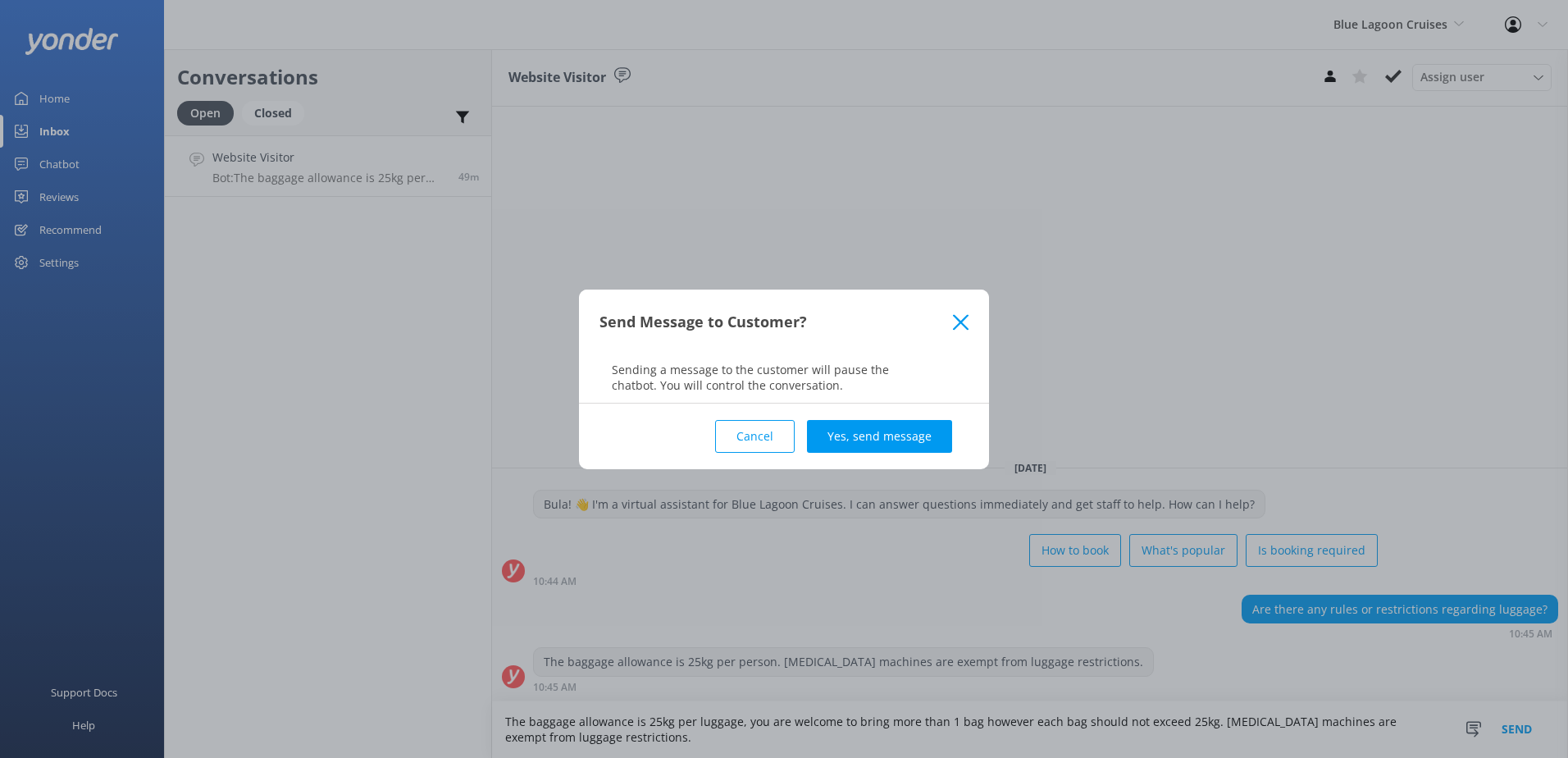
click at [894, 442] on button "Yes, send message" at bounding box center [879, 436] width 145 height 33
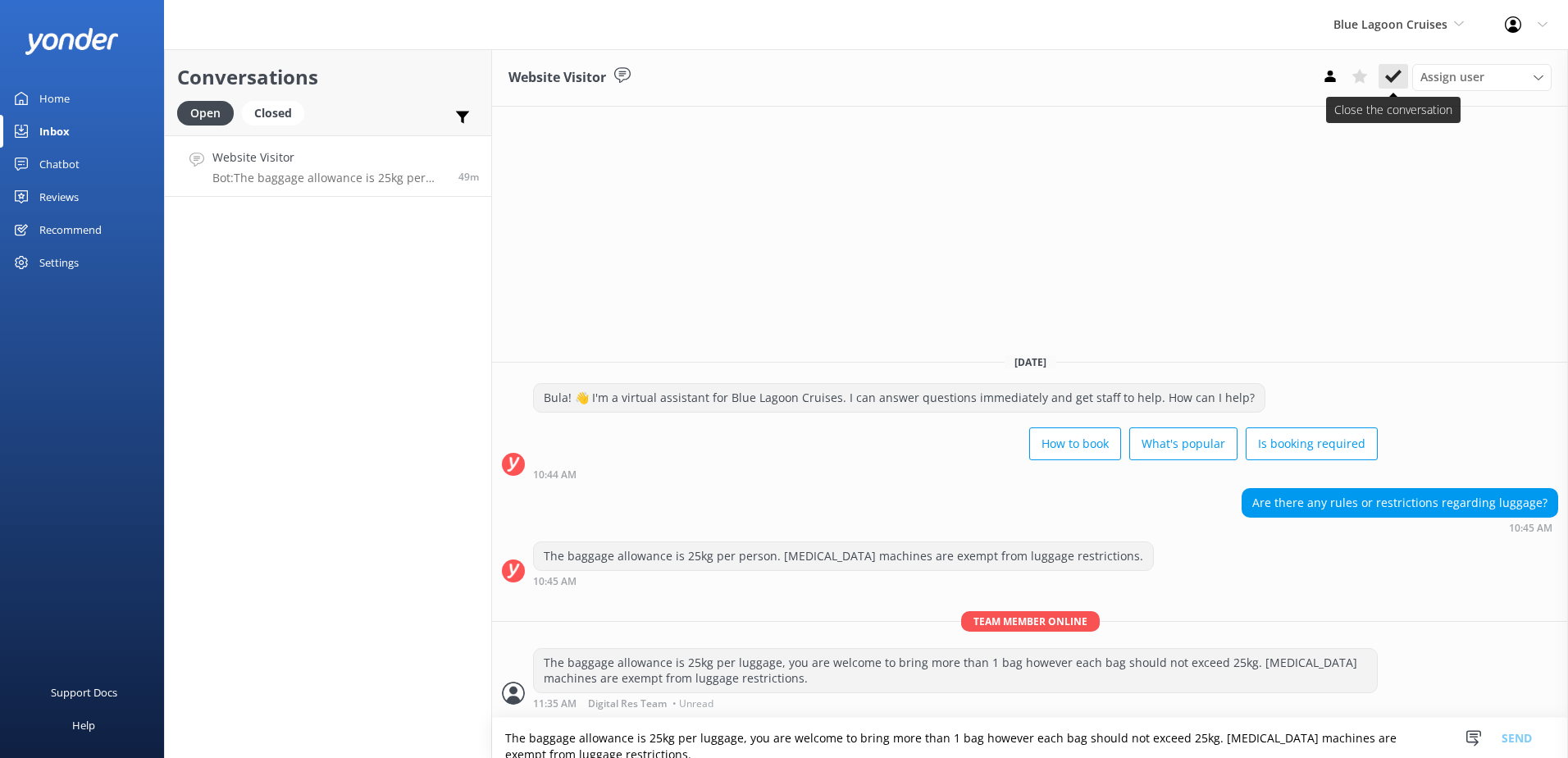
click at [1387, 81] on icon at bounding box center [1393, 76] width 16 height 16
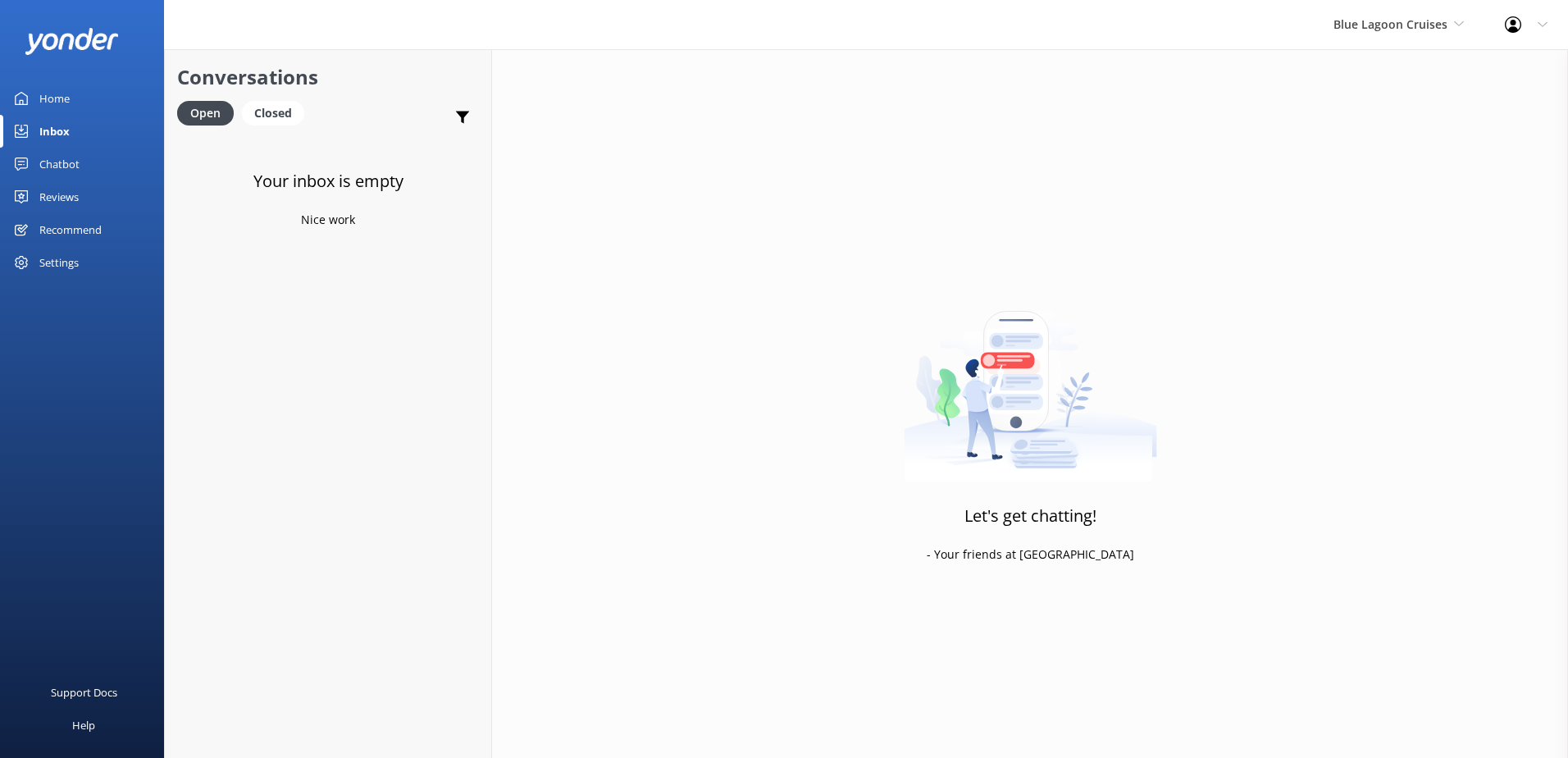
click at [1378, 43] on div "Blue Lagoon Cruises South Sea Sailing South Sea Cruises Malamala Beach Club Awe…" at bounding box center [1398, 24] width 171 height 49
click at [1365, 81] on link "South Sea Sailing" at bounding box center [1394, 69] width 164 height 39
